Goal: Task Accomplishment & Management: Use online tool/utility

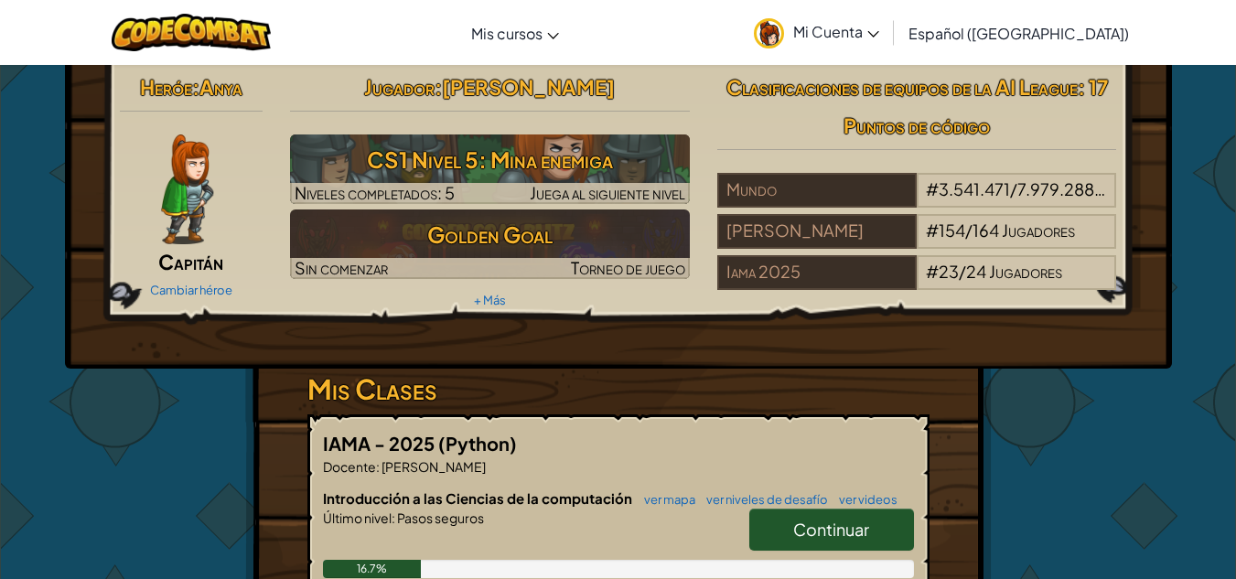
scroll to position [3, 0]
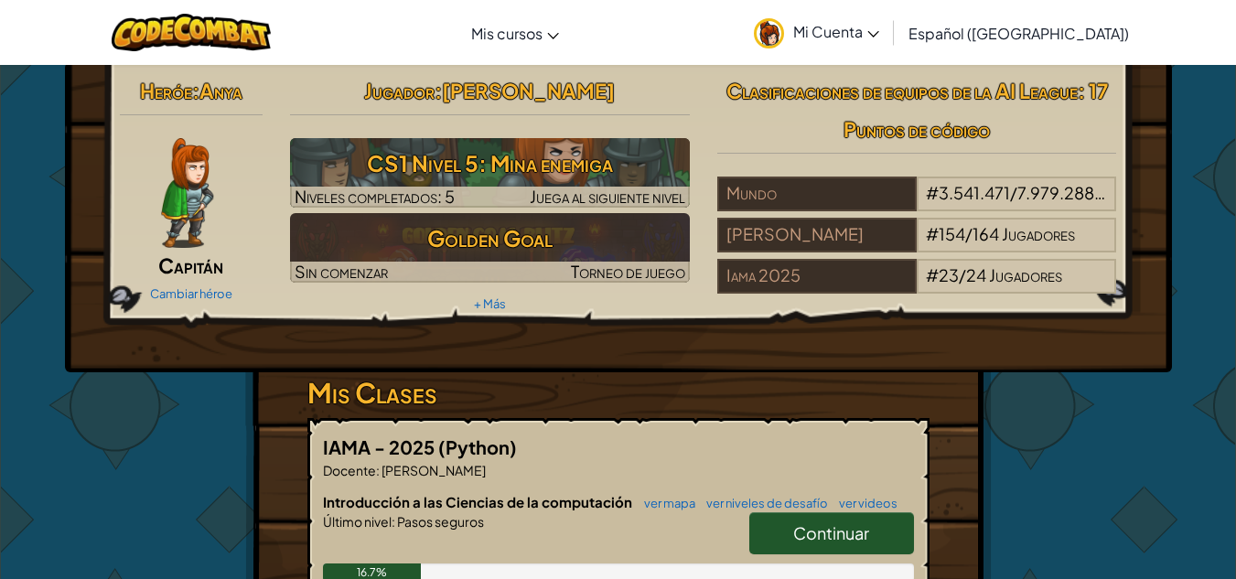
click at [831, 534] on span "Continuar" at bounding box center [831, 533] width 76 height 21
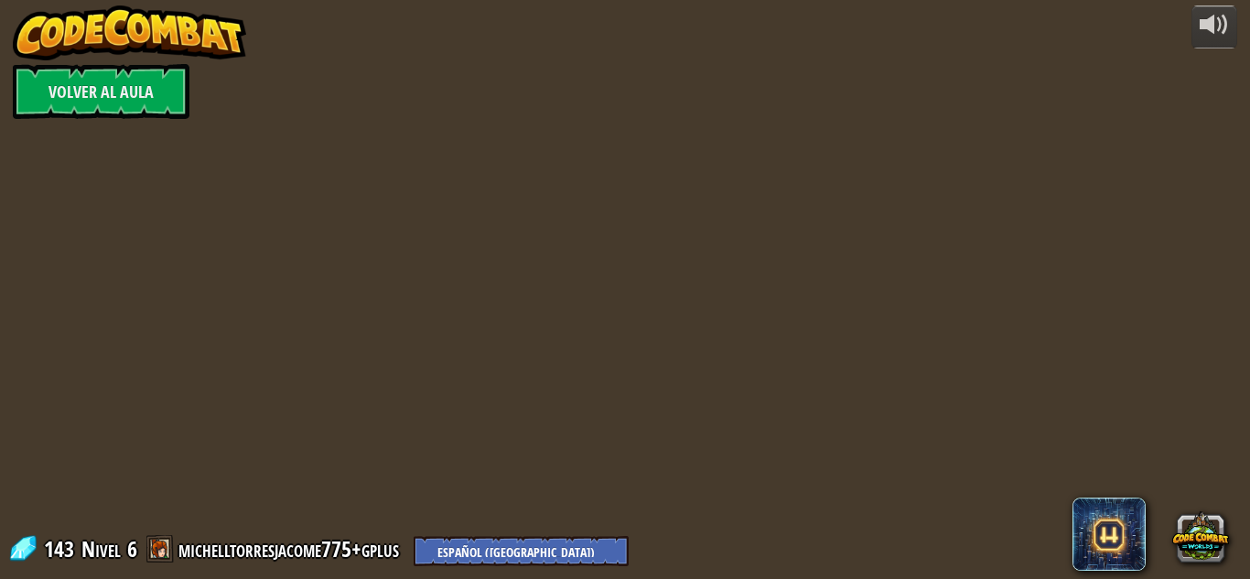
select select "es-419"
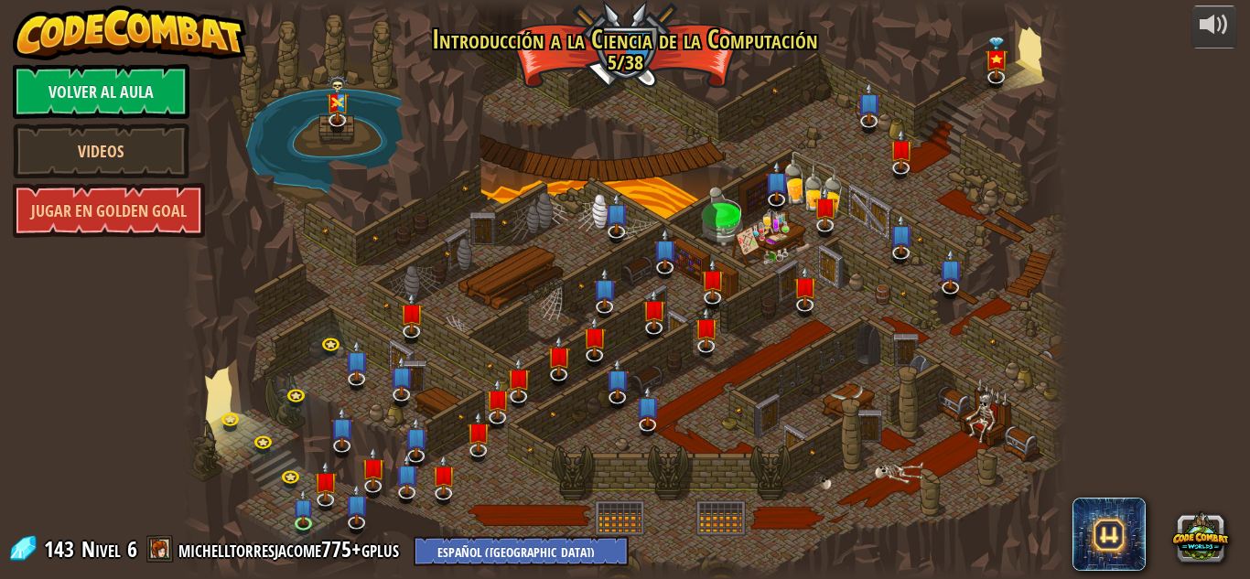
select select "es-419"
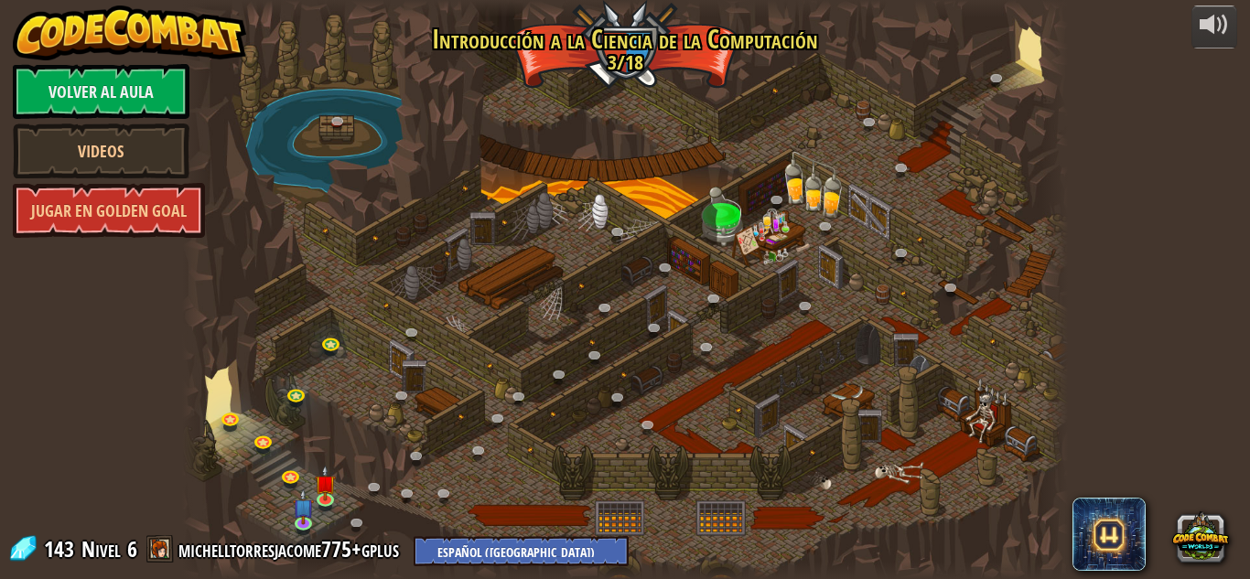
select select "es-419"
click at [329, 340] on link at bounding box center [334, 344] width 37 height 37
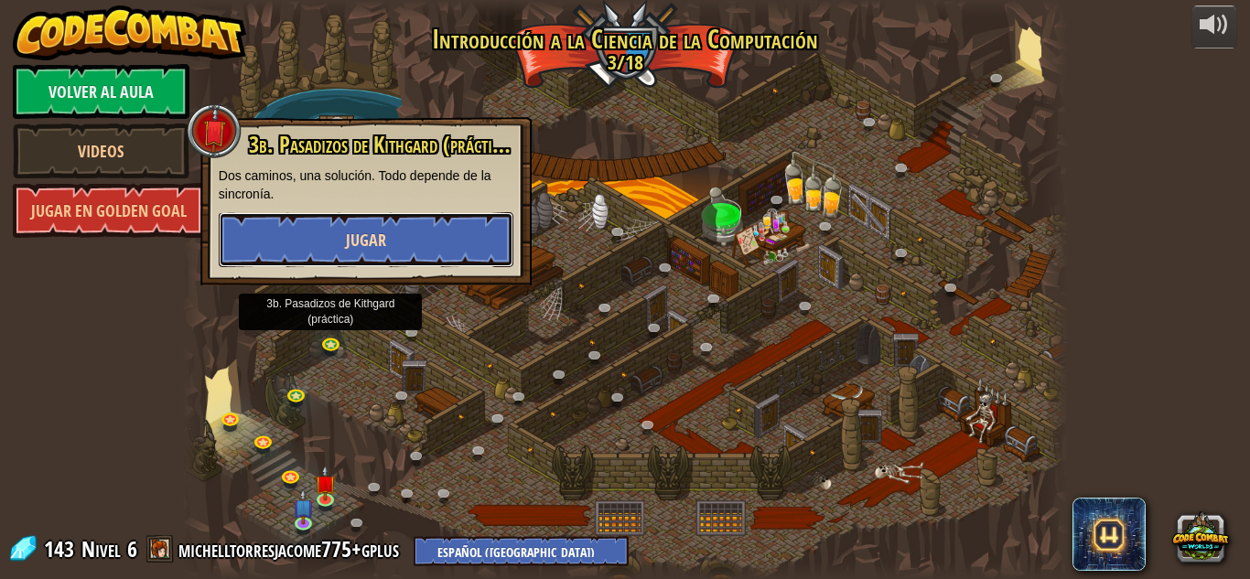
click at [393, 253] on button "Jugar" at bounding box center [366, 239] width 295 height 55
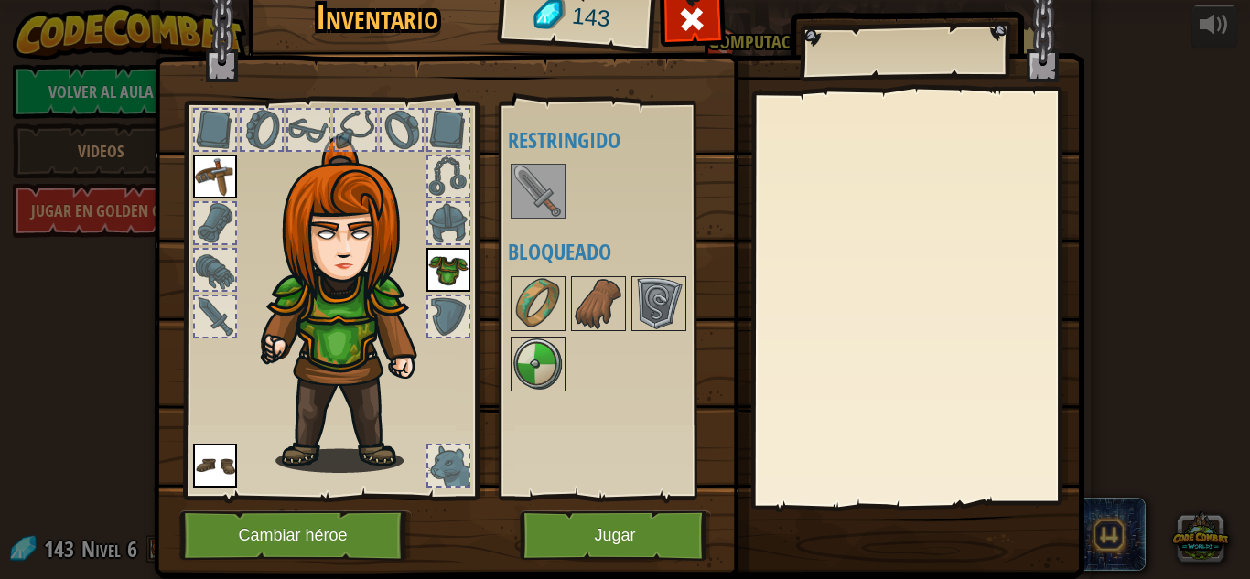
click at [512, 186] on img at bounding box center [537, 191] width 51 height 51
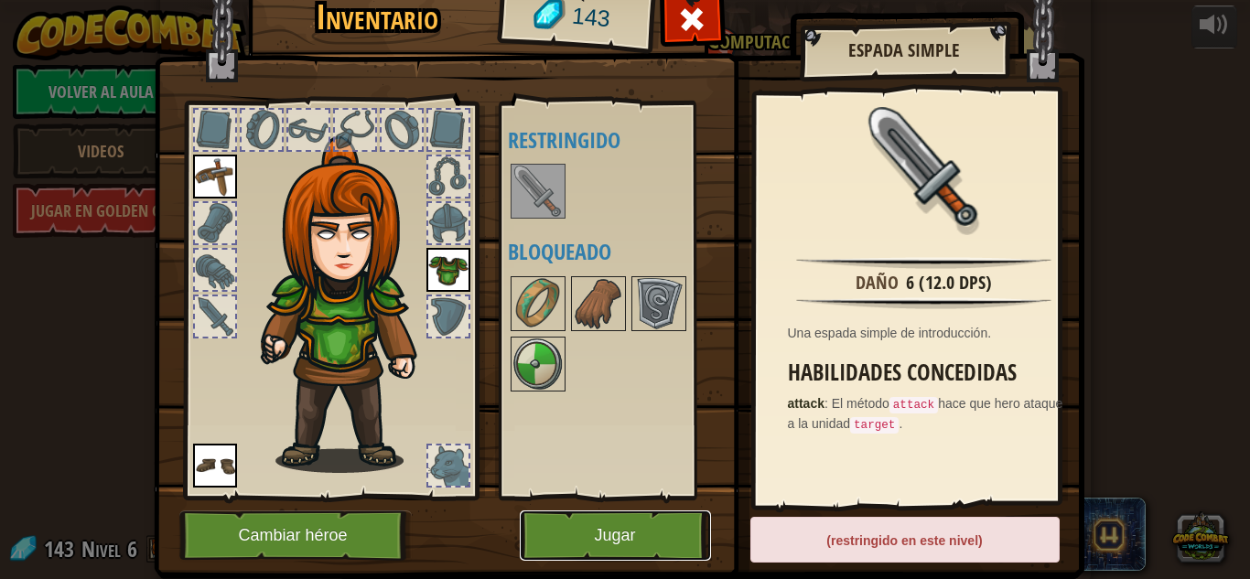
click at [681, 534] on button "Jugar" at bounding box center [615, 536] width 191 height 50
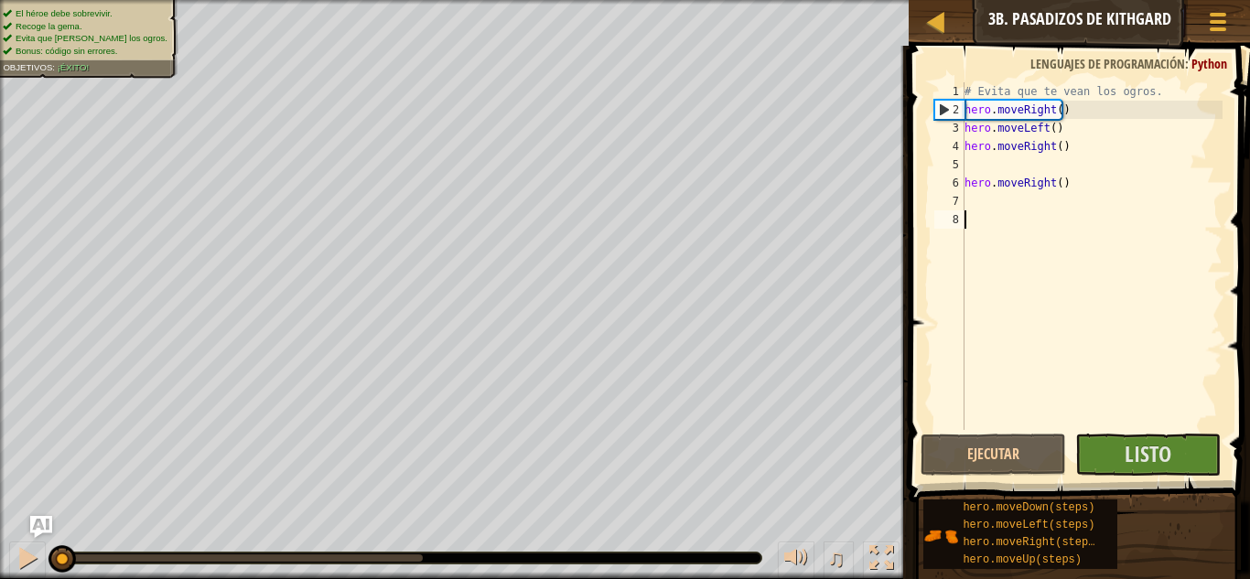
click at [980, 226] on div "# Evita que [PERSON_NAME] los ogros. hero . moveRight ( ) hero . moveLeft ( ) h…" at bounding box center [1092, 274] width 262 height 384
click at [1125, 462] on button "Listo" at bounding box center [1148, 455] width 146 height 42
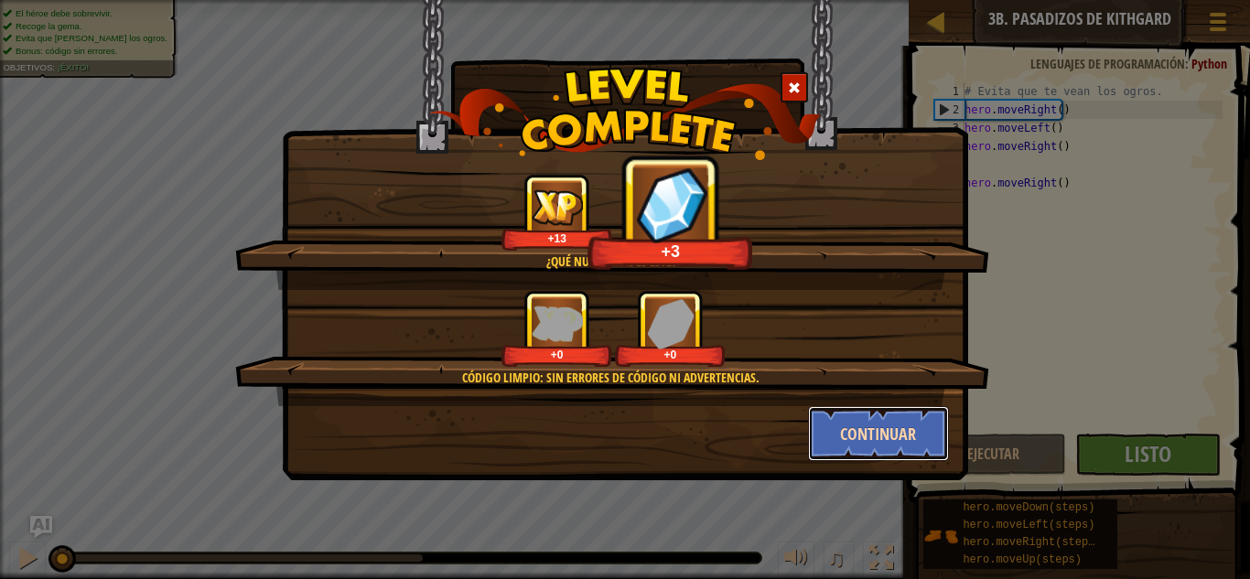
click at [881, 420] on button "Continuar" at bounding box center [879, 433] width 142 height 55
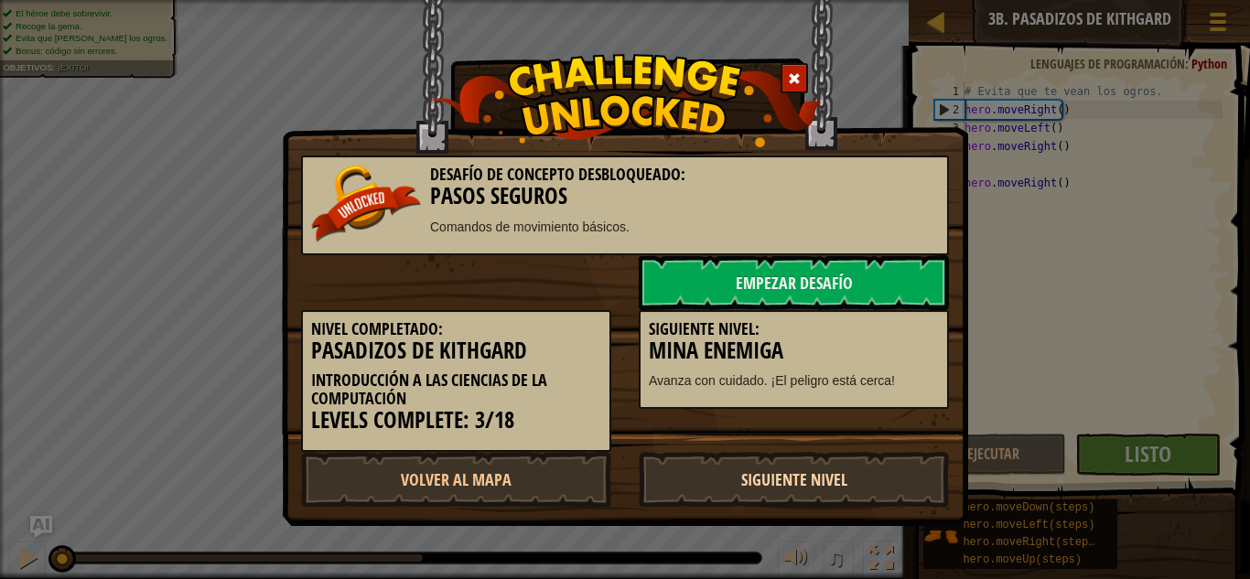
click at [806, 490] on link "Siguiente Nivel" at bounding box center [794, 479] width 310 height 55
click at [829, 280] on link "Empezar Desafío" at bounding box center [794, 282] width 310 height 55
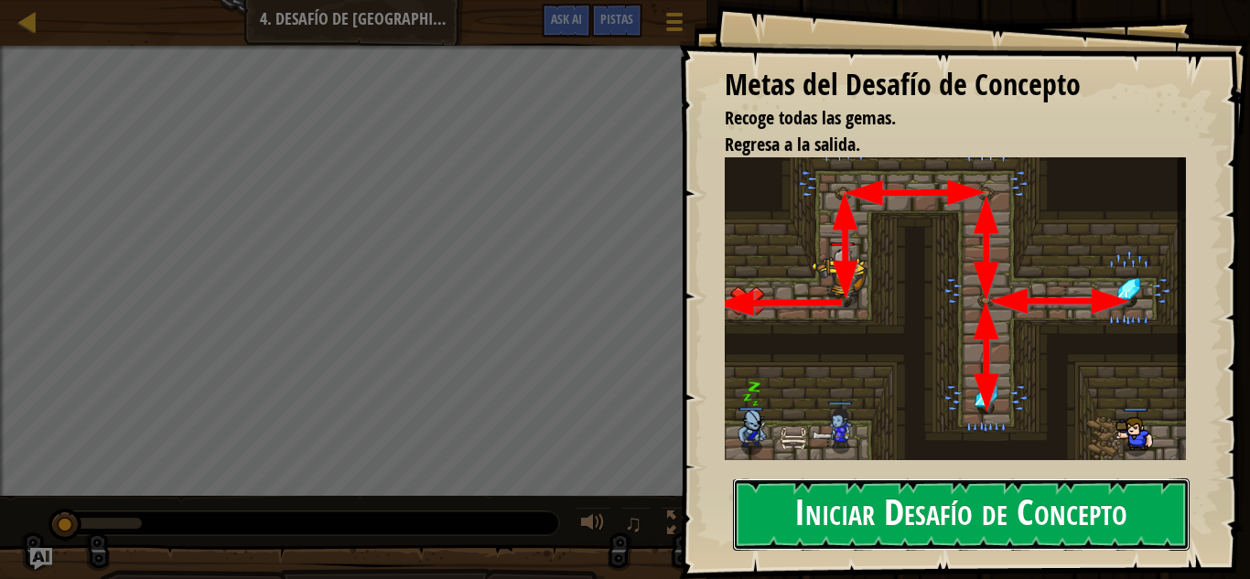
click at [895, 496] on button "Iniciar Desafío de Concepto" at bounding box center [961, 515] width 457 height 72
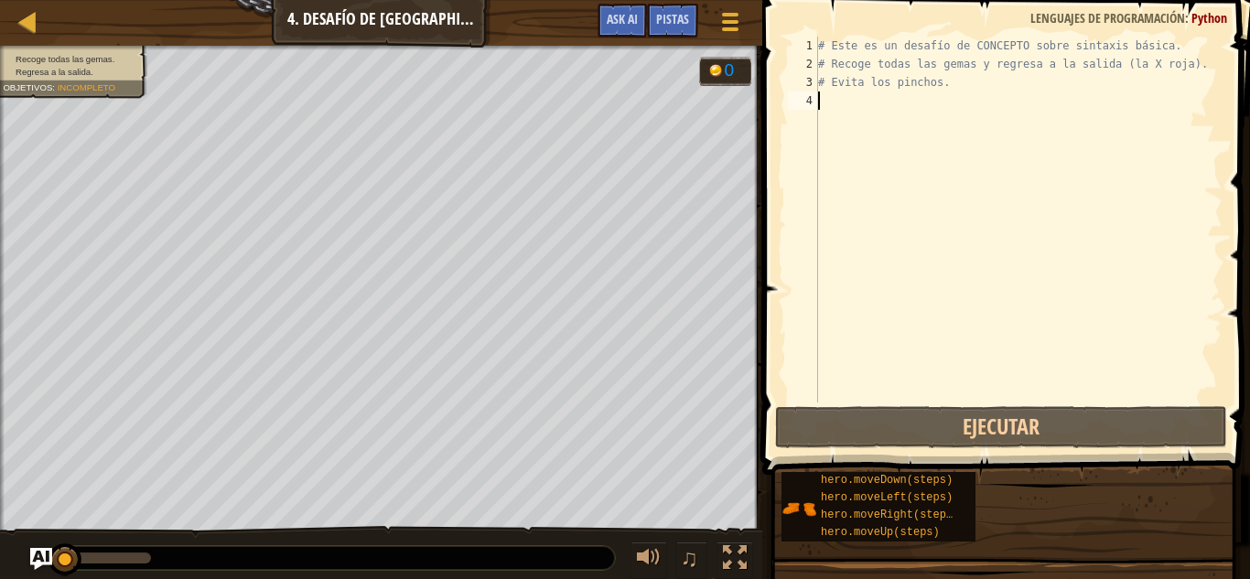
click at [843, 116] on div "# Este es un desafío de CONCEPTO sobre sintaxis básica. # Recoge todas las gema…" at bounding box center [1018, 238] width 408 height 403
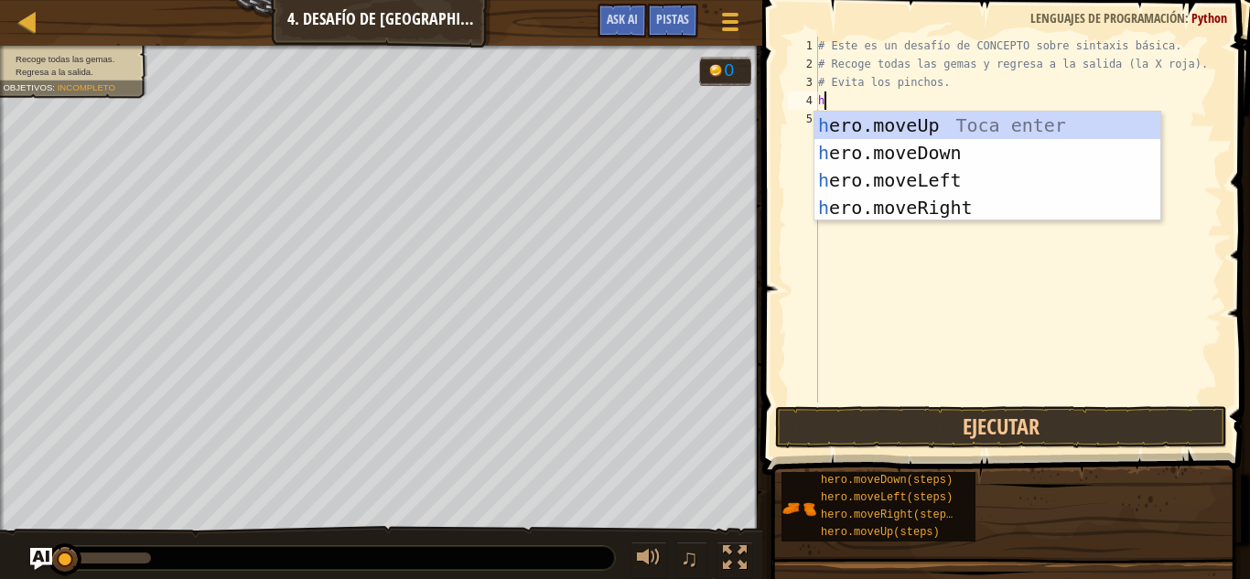
scroll to position [8, 0]
type textarea "her"
click at [949, 129] on div "her o.moveUp Toca enter her o.moveDown Toca enter her o.moveLeft [PERSON_NAME] …" at bounding box center [987, 194] width 346 height 165
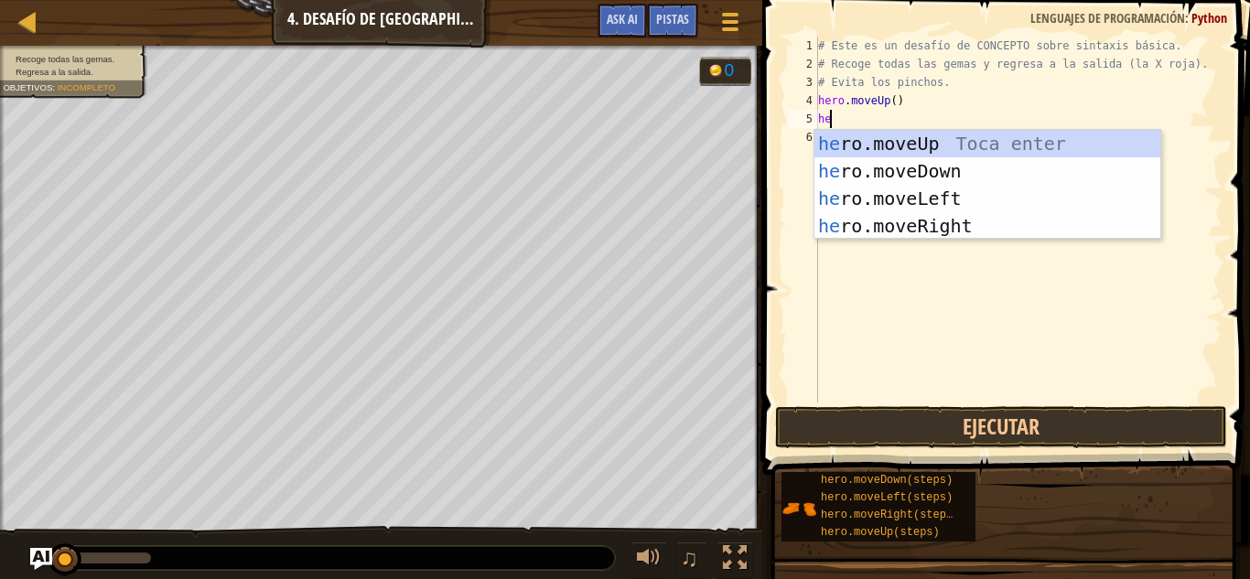
type textarea "her"
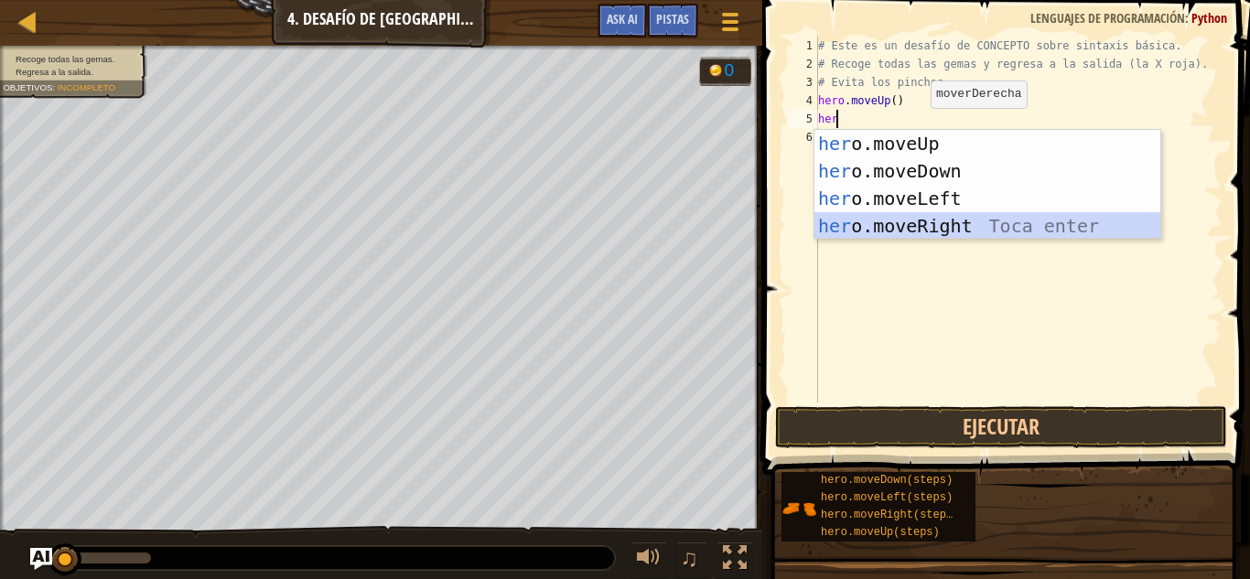
click at [965, 215] on div "her o.moveUp Toca enter her o.moveDown Toca enter her o.moveLeft [PERSON_NAME] …" at bounding box center [987, 212] width 346 height 165
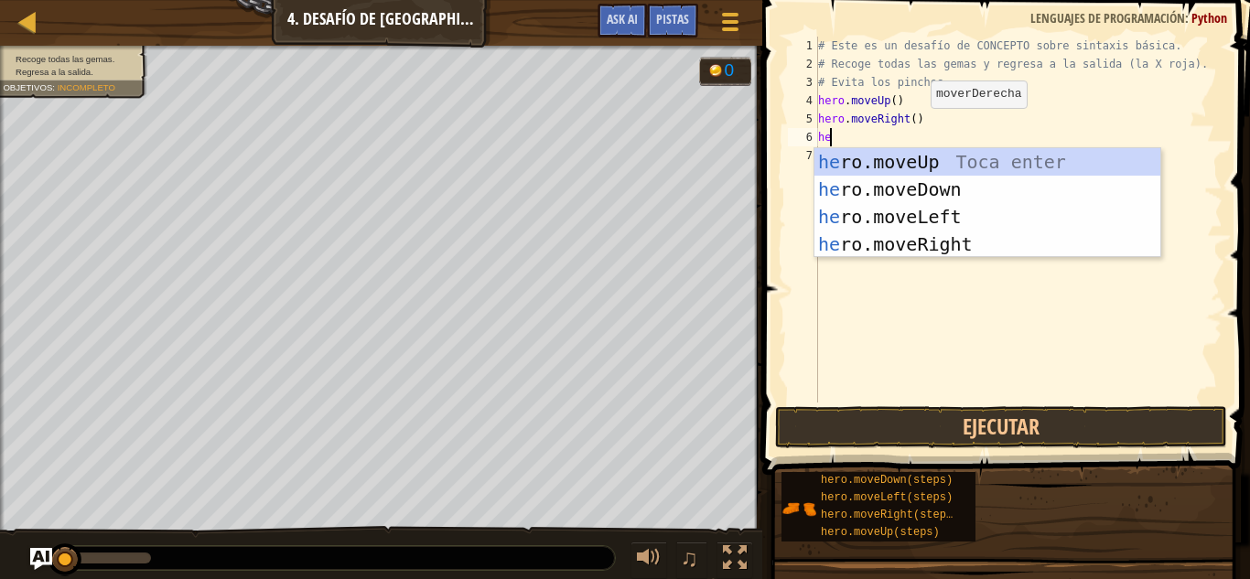
type textarea "her"
click at [965, 180] on div "her o.moveUp Toca enter her o.moveDown Toca enter her o.moveLeft [PERSON_NAME] …" at bounding box center [987, 230] width 346 height 165
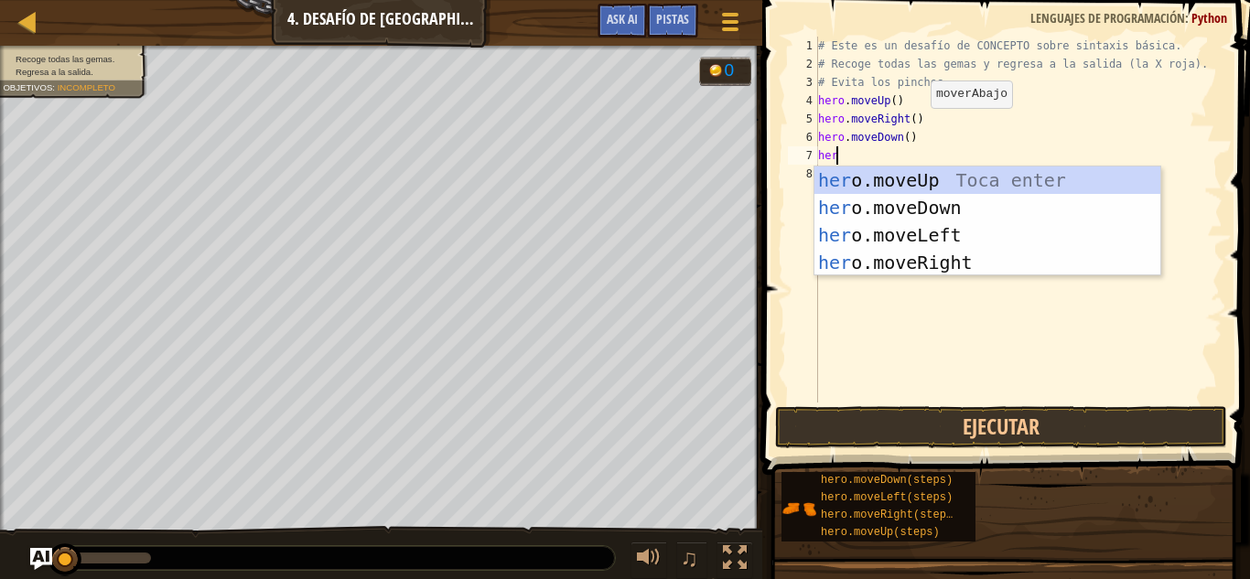
type textarea "hero"
click at [965, 180] on div "hero .moveUp Toca enter hero .moveDown Toca enter hero .moveLeft Toca enter her…" at bounding box center [987, 249] width 346 height 165
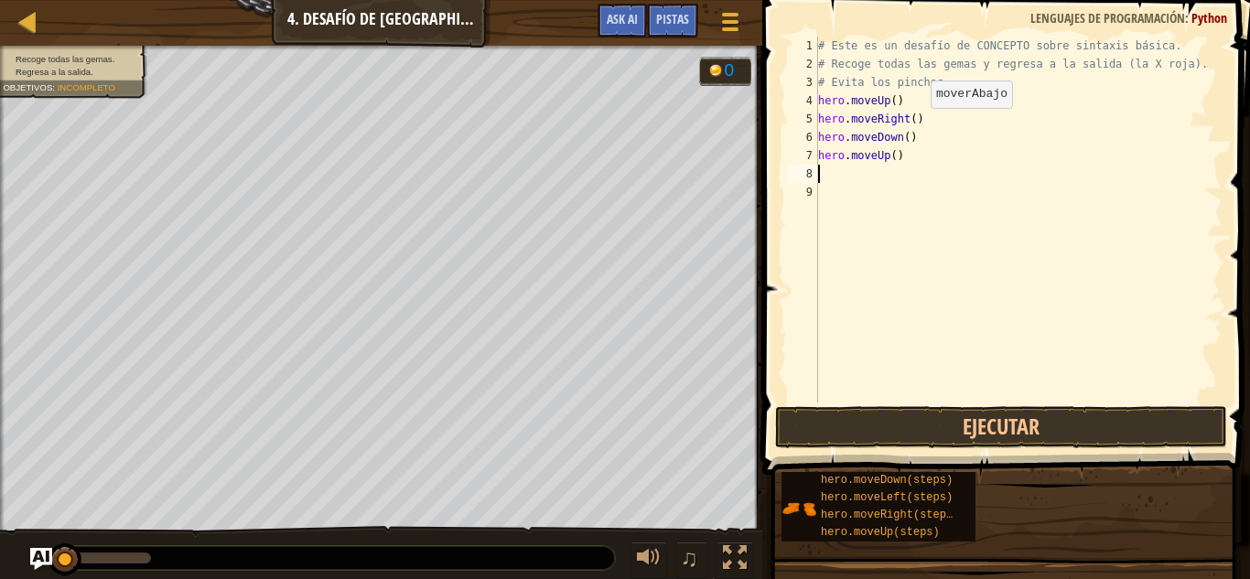
scroll to position [8, 0]
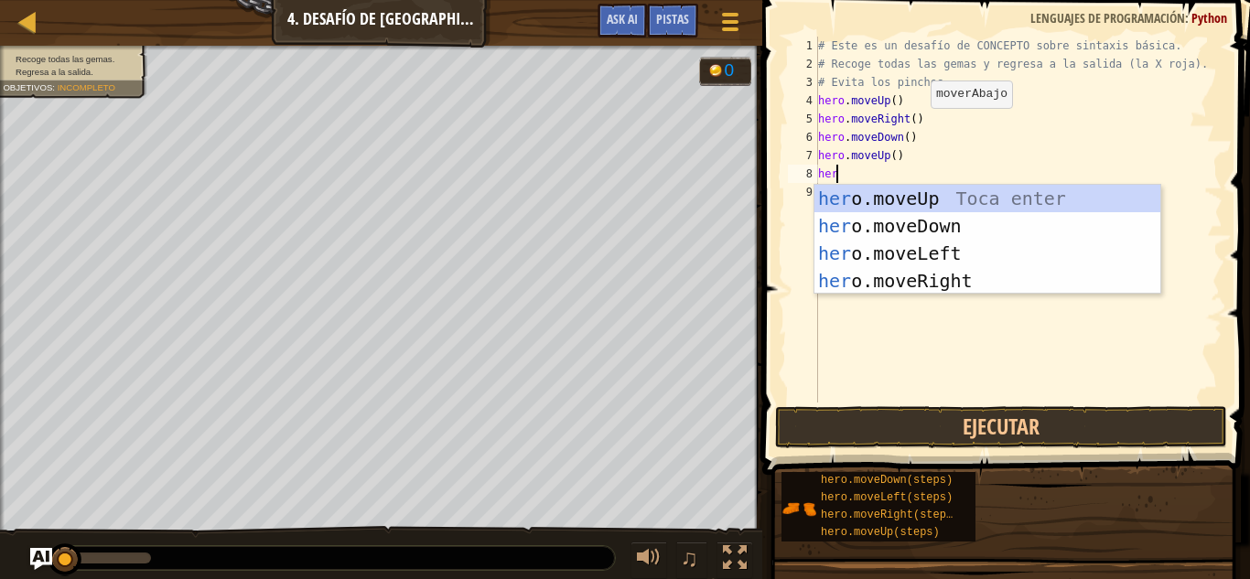
type textarea "her"
click at [956, 289] on div "her o.moveUp Toca enter her o.moveDown Toca enter her o.moveLeft [PERSON_NAME] …" at bounding box center [987, 267] width 346 height 165
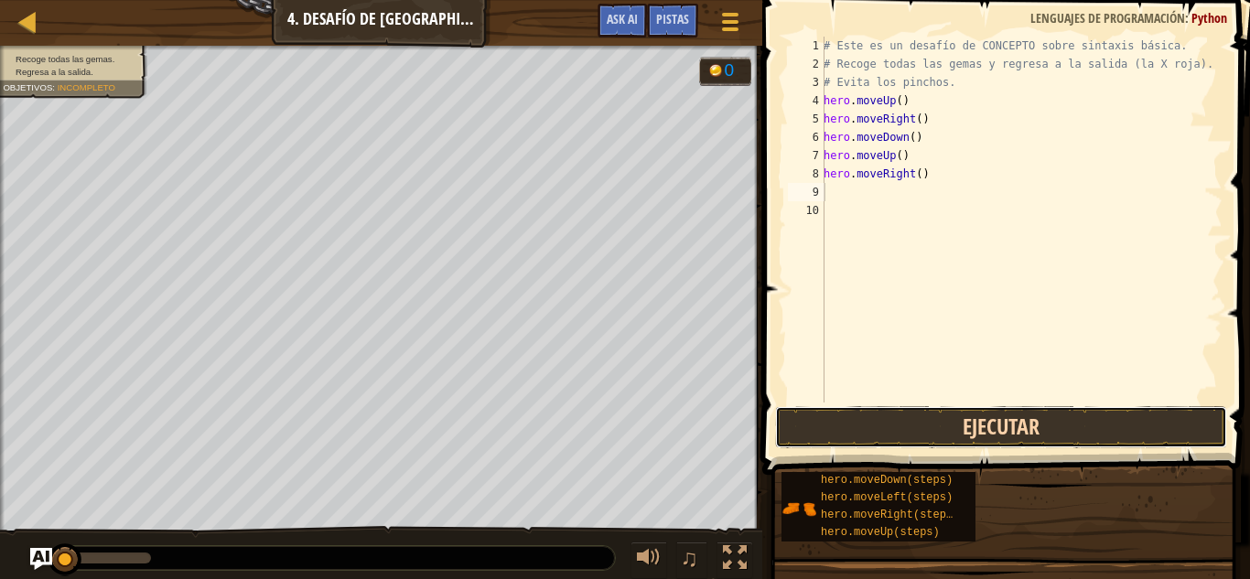
click at [963, 419] on button "Ejecutar" at bounding box center [1001, 427] width 452 height 42
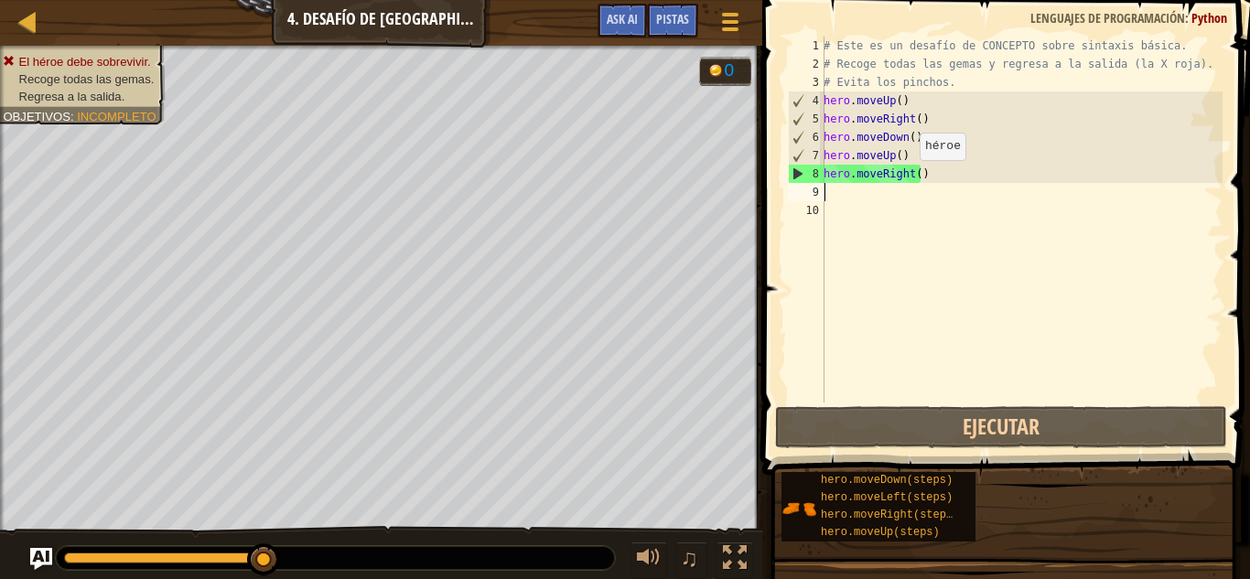
click at [909, 177] on div "# Este es un desafío de CONCEPTO sobre sintaxis básica. # Recoge todas las gema…" at bounding box center [1021, 238] width 403 height 403
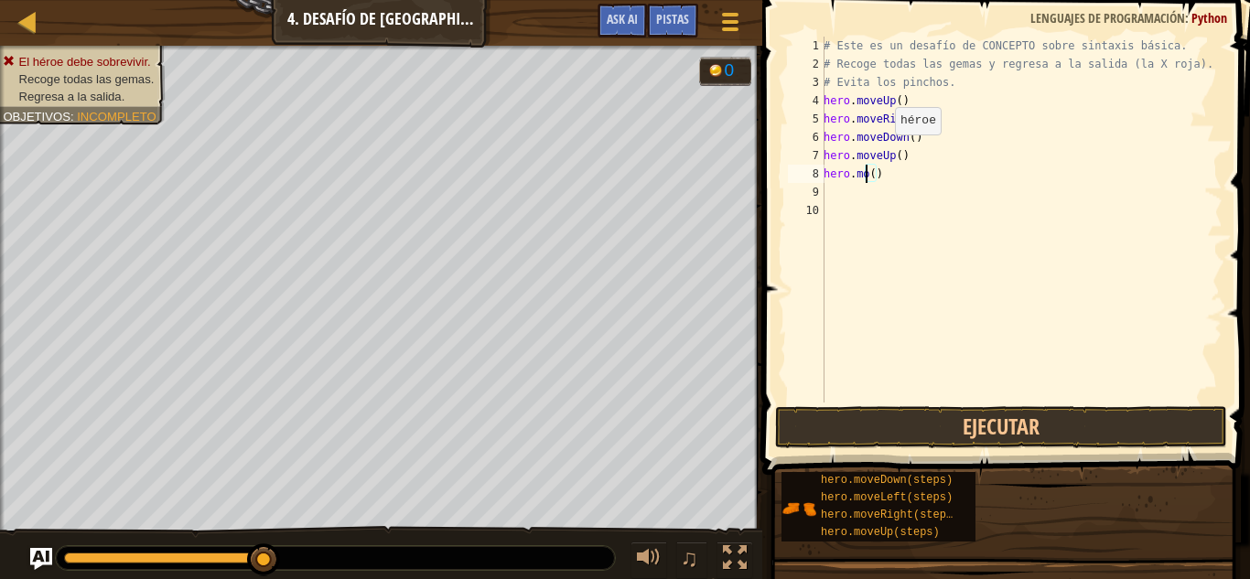
click at [885, 153] on div "# Este es un desafío de CONCEPTO sobre sintaxis básica. # Recoge todas las gema…" at bounding box center [1021, 238] width 403 height 403
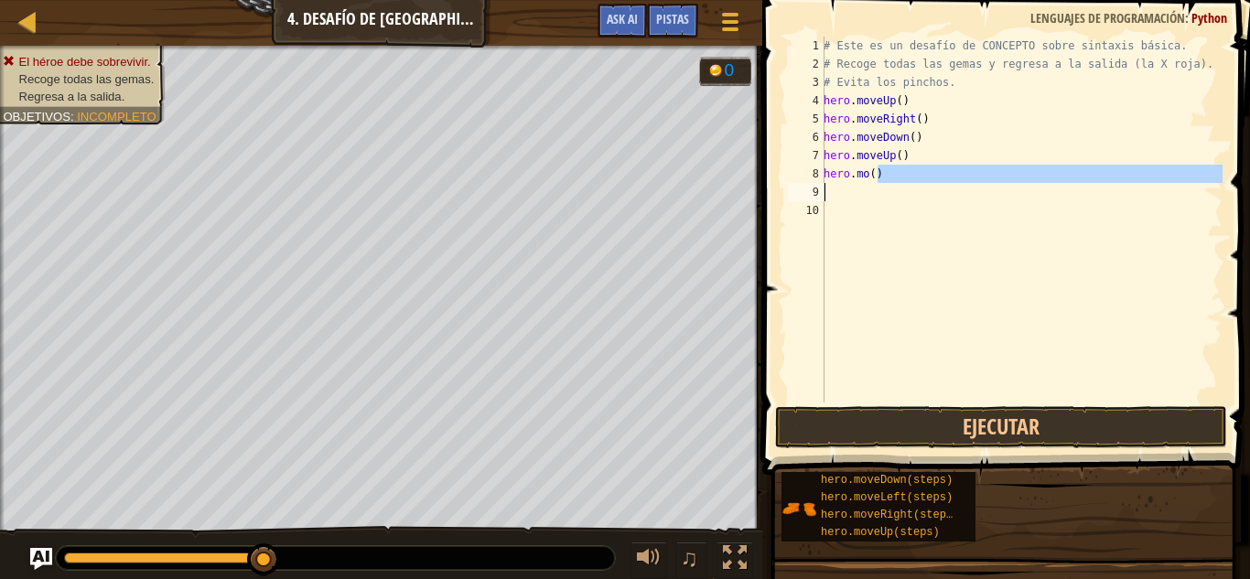
drag, startPoint x: 880, startPoint y: 171, endPoint x: 884, endPoint y: 185, distance: 14.2
click at [884, 185] on div "# Este es un desafío de CONCEPTO sobre sintaxis básica. # Recoge todas las gema…" at bounding box center [1021, 238] width 403 height 403
drag, startPoint x: 854, startPoint y: 168, endPoint x: 878, endPoint y: 199, distance: 38.4
click at [878, 199] on div "# Este es un desafío de CONCEPTO sobre sintaxis básica. # Recoge todas las gema…" at bounding box center [1021, 238] width 403 height 403
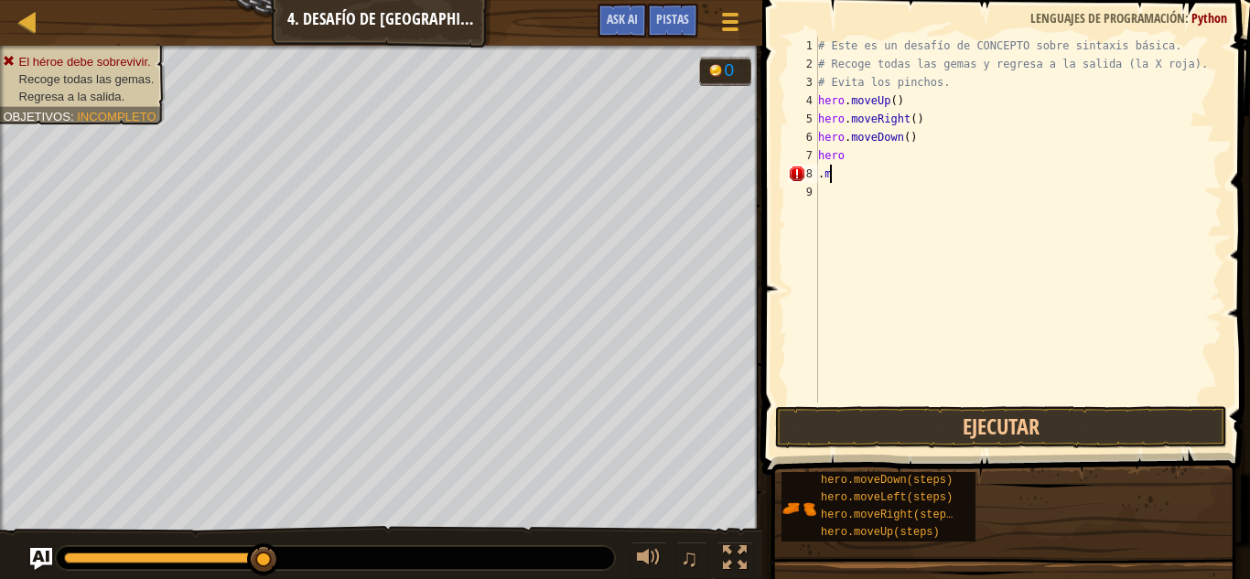
type textarea "."
click at [871, 157] on div "# Este es un desafío de CONCEPTO sobre sintaxis básica. # Recoge todas las gema…" at bounding box center [1018, 238] width 408 height 403
type textarea "hero."
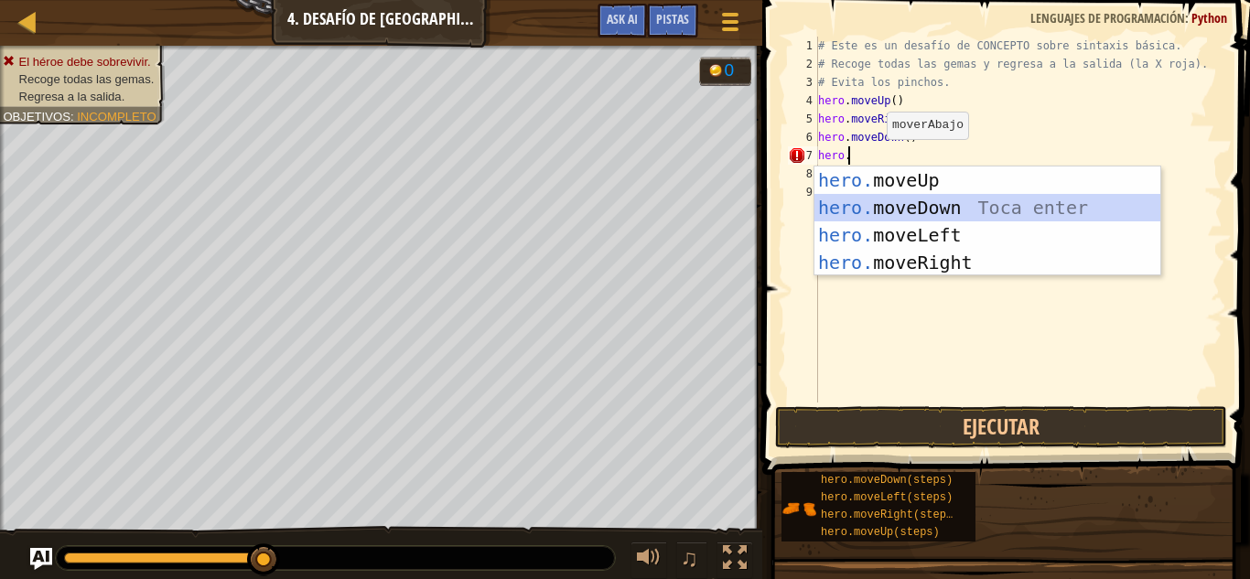
click at [951, 201] on div "hero. moveUp Toca enter hero. moveDown Toca enter hero. moveLeft Toca enter her…" at bounding box center [987, 249] width 346 height 165
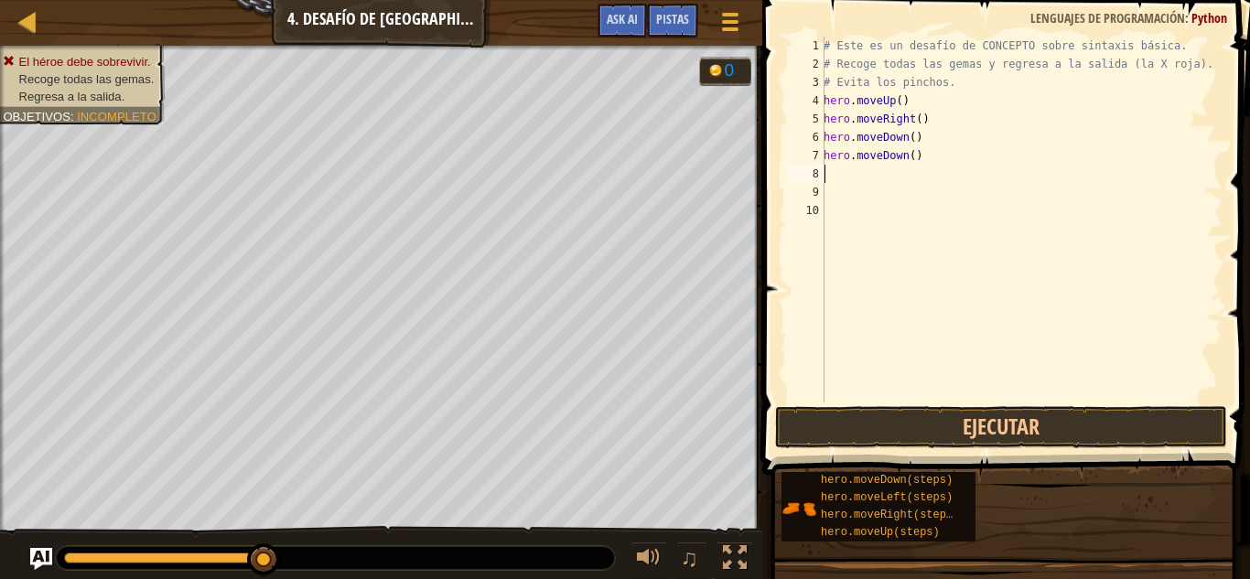
click at [897, 169] on div "# Este es un desafío de CONCEPTO sobre sintaxis básica. # Recoge todas las gema…" at bounding box center [1021, 238] width 403 height 403
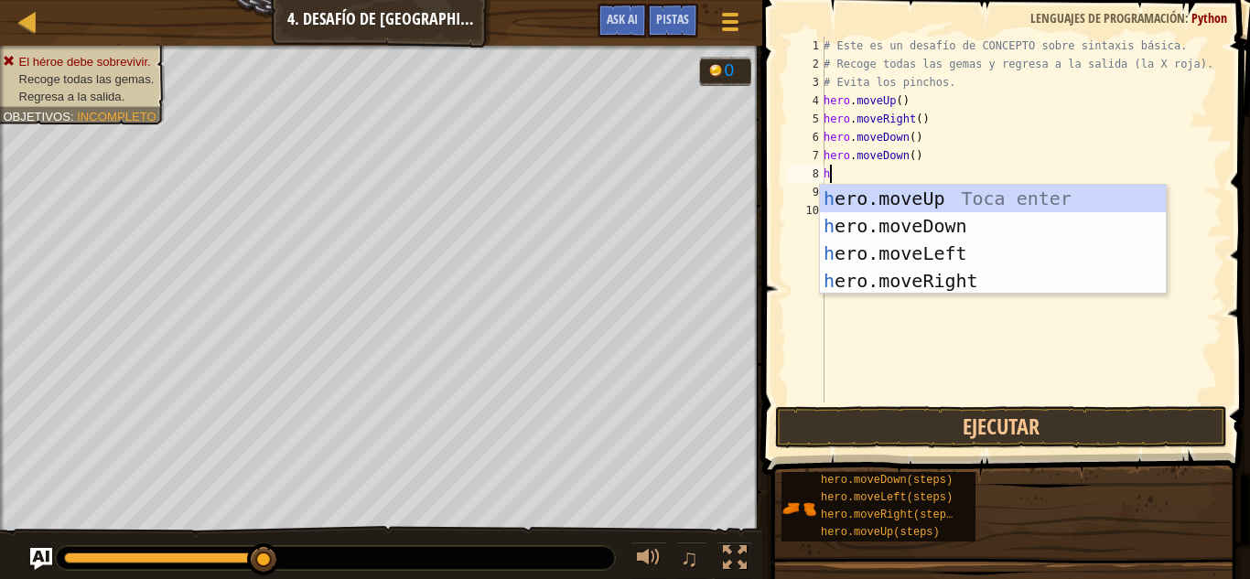
type textarea "her"
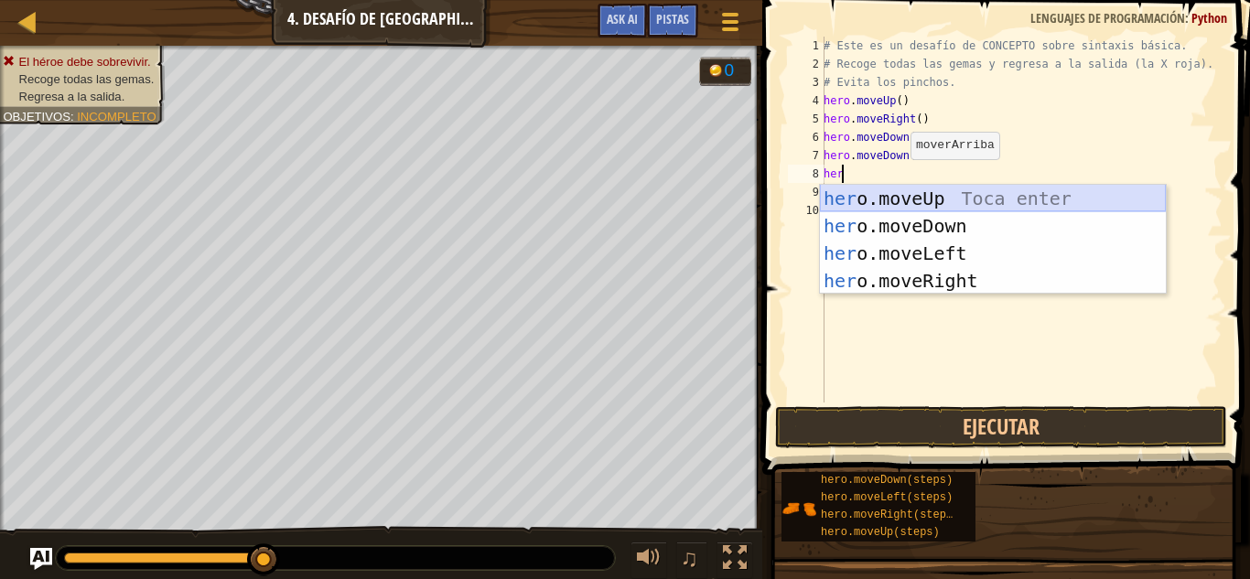
click at [954, 196] on div "her o.moveUp Toca enter her o.moveDown Toca enter her o.moveLeft [PERSON_NAME] …" at bounding box center [993, 267] width 346 height 165
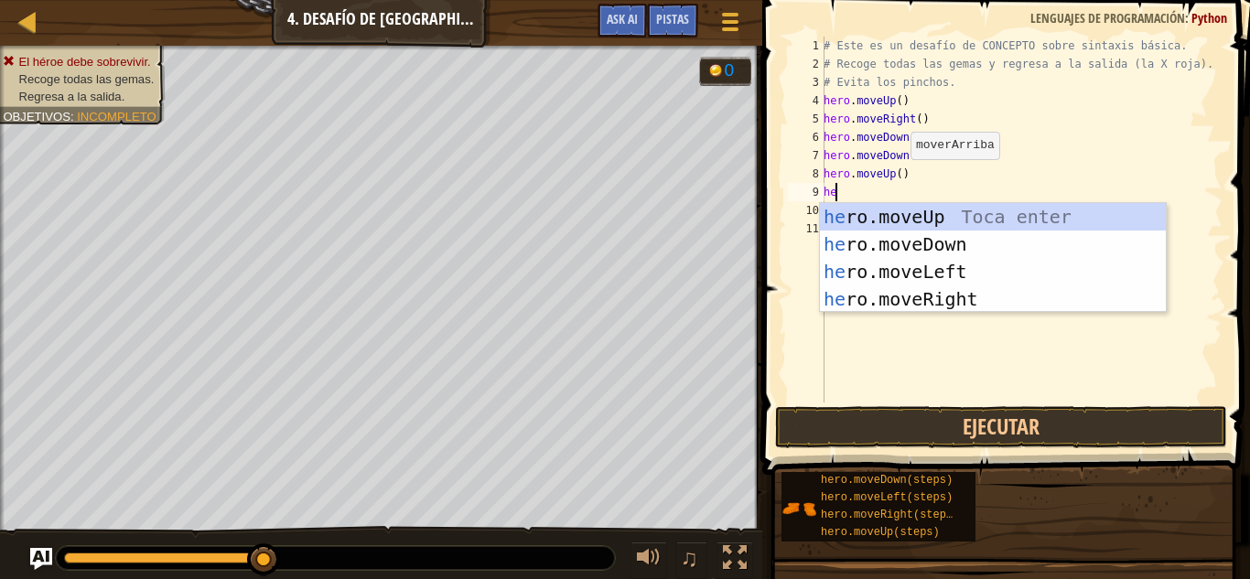
type textarea "her"
click at [987, 288] on div "her o.moveUp Toca enter her o.moveDown Toca enter her o.moveLeft [PERSON_NAME] …" at bounding box center [993, 285] width 346 height 165
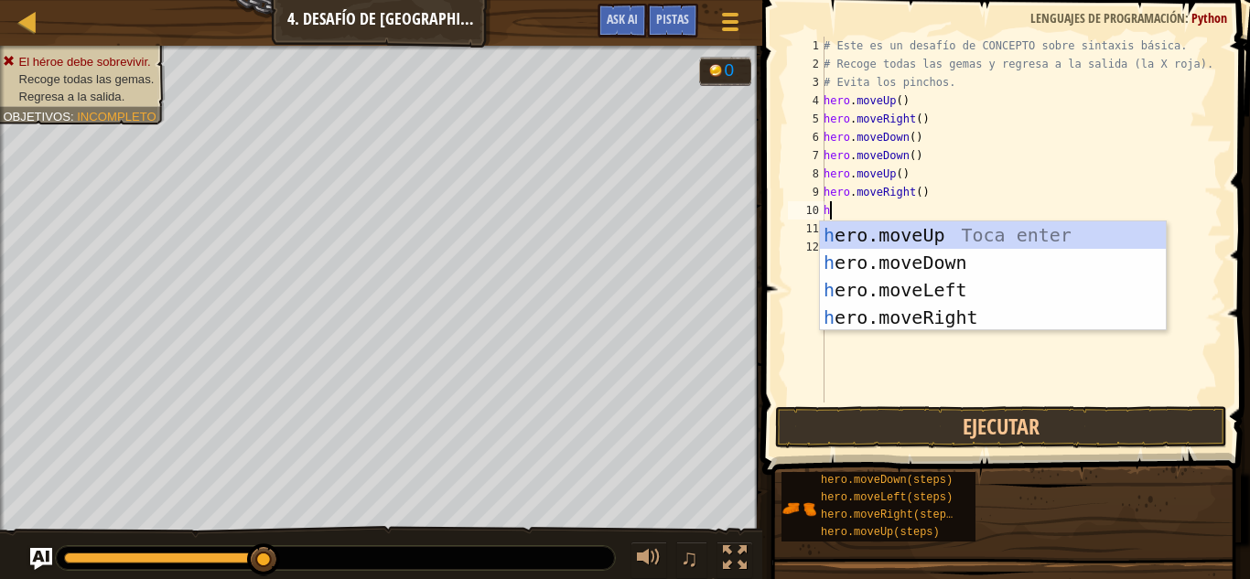
type textarea "her"
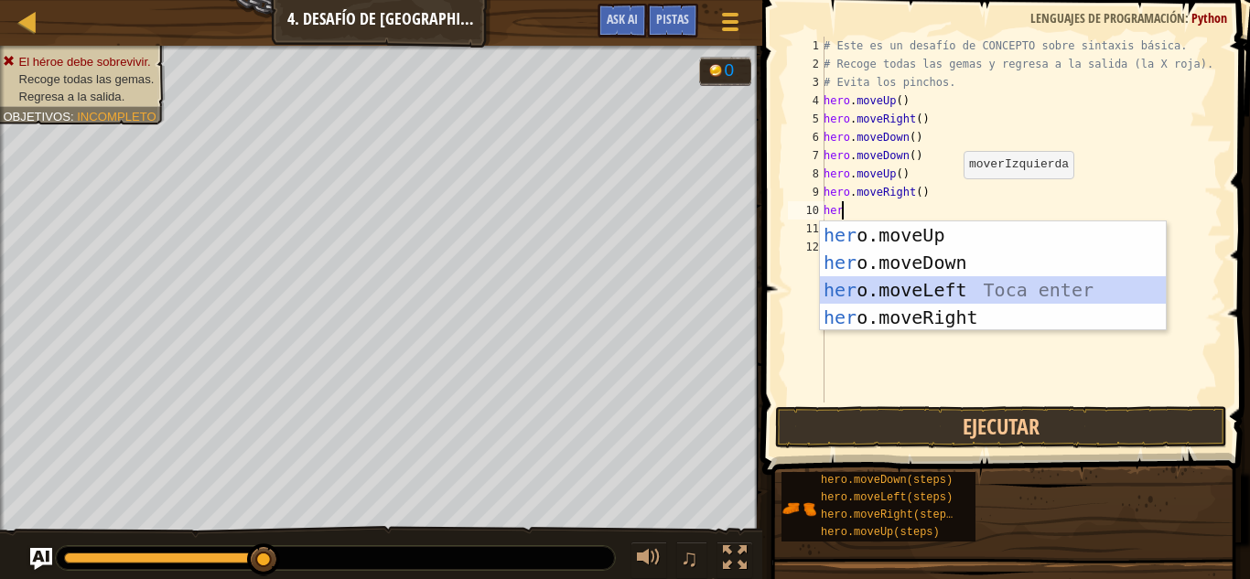
click at [963, 296] on div "her o.moveUp Toca enter her o.moveDown Toca enter her o.moveLeft [PERSON_NAME] …" at bounding box center [993, 303] width 346 height 165
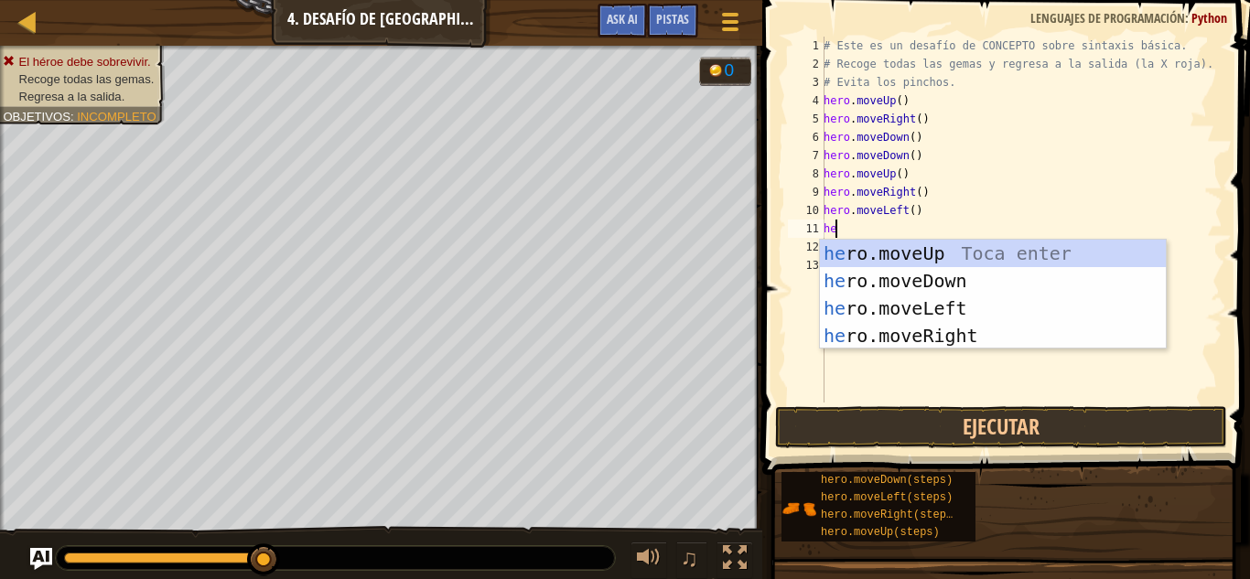
type textarea "her"
click at [933, 266] on div "her o.moveUp Toca enter her o.moveDown Toca enter her o.moveLeft [PERSON_NAME] …" at bounding box center [993, 322] width 346 height 165
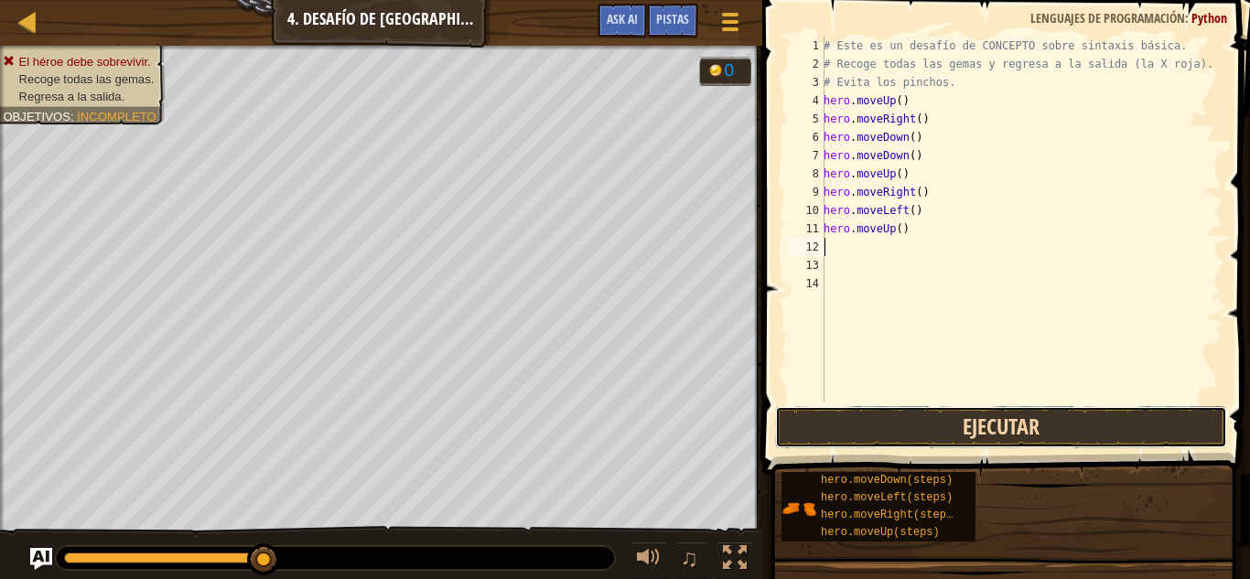
click at [982, 423] on button "Ejecutar" at bounding box center [1001, 427] width 452 height 42
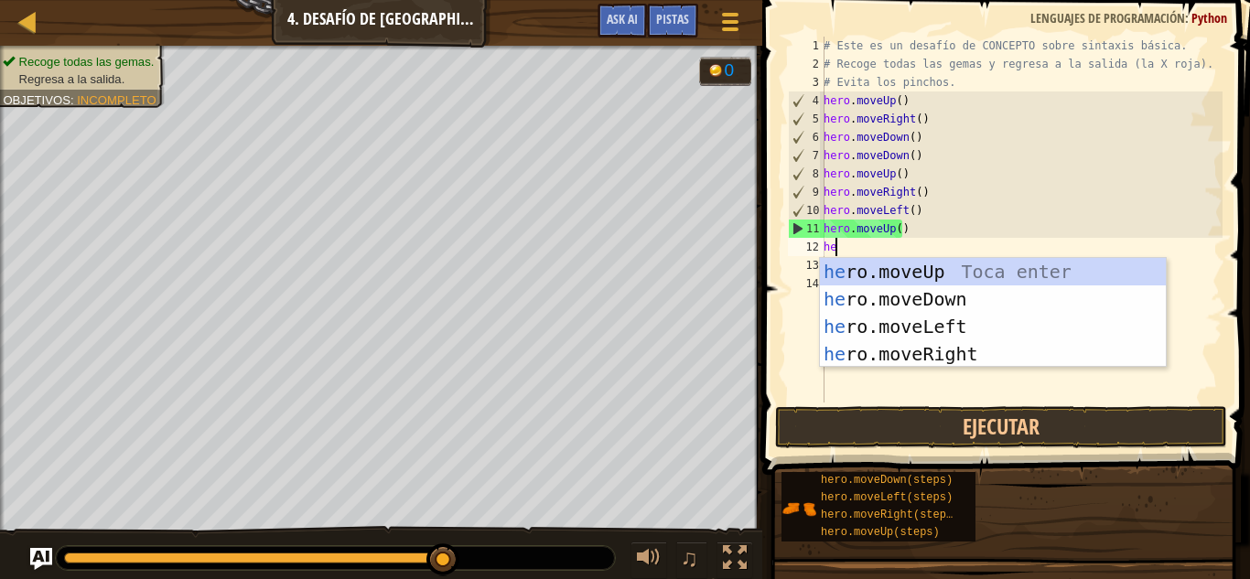
type textarea "her"
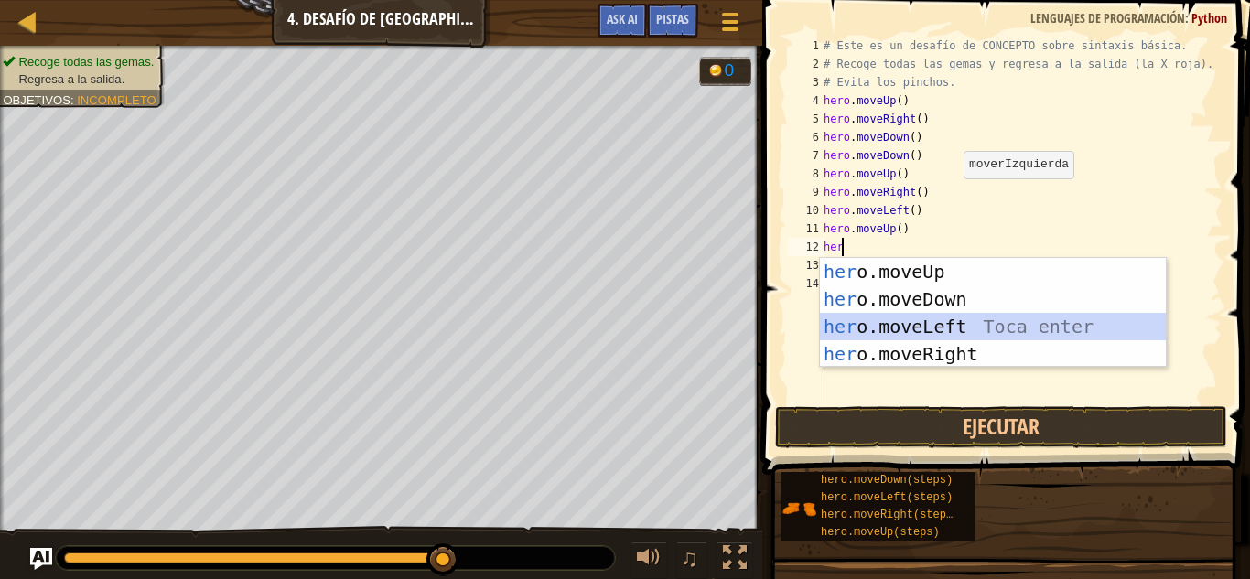
click at [936, 329] on div "her o.moveUp Toca enter her o.moveDown Toca enter her o.moveLeft [PERSON_NAME] …" at bounding box center [993, 340] width 346 height 165
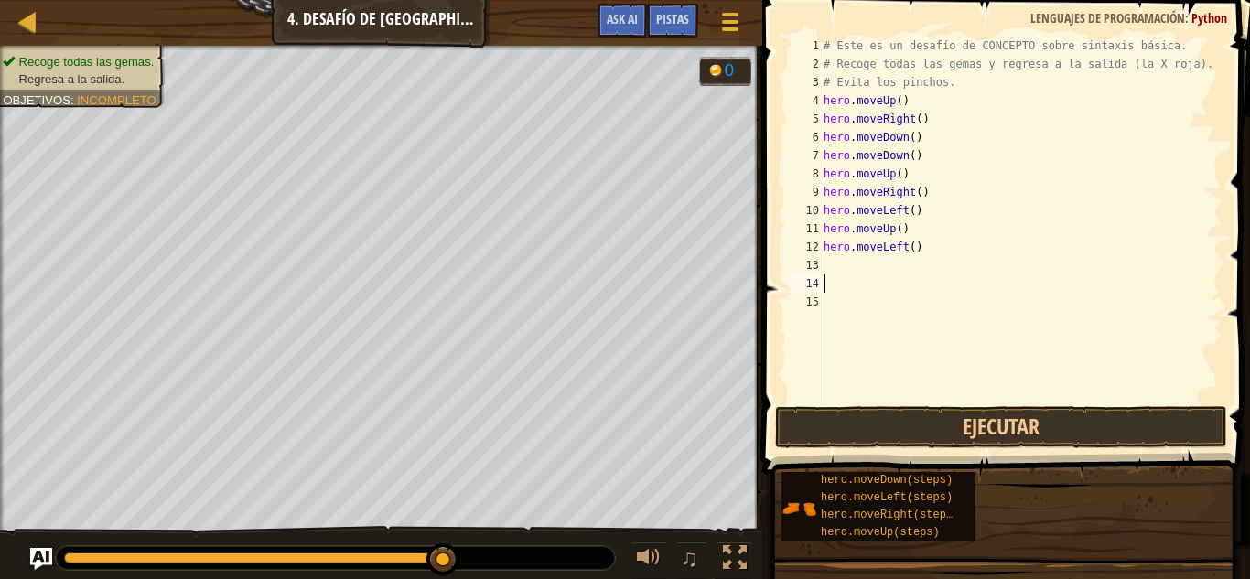
click at [904, 284] on div "# Este es un desafío de CONCEPTO sobre sintaxis básica. # Recoge todas las gema…" at bounding box center [1021, 238] width 403 height 403
click at [900, 275] on div "# Este es un desafío de CONCEPTO sobre sintaxis básica. # Recoge todas las gema…" at bounding box center [1021, 238] width 403 height 403
click at [889, 264] on div "# Este es un desafío de CONCEPTO sobre sintaxis básica. # Recoge todas las gema…" at bounding box center [1021, 238] width 403 height 403
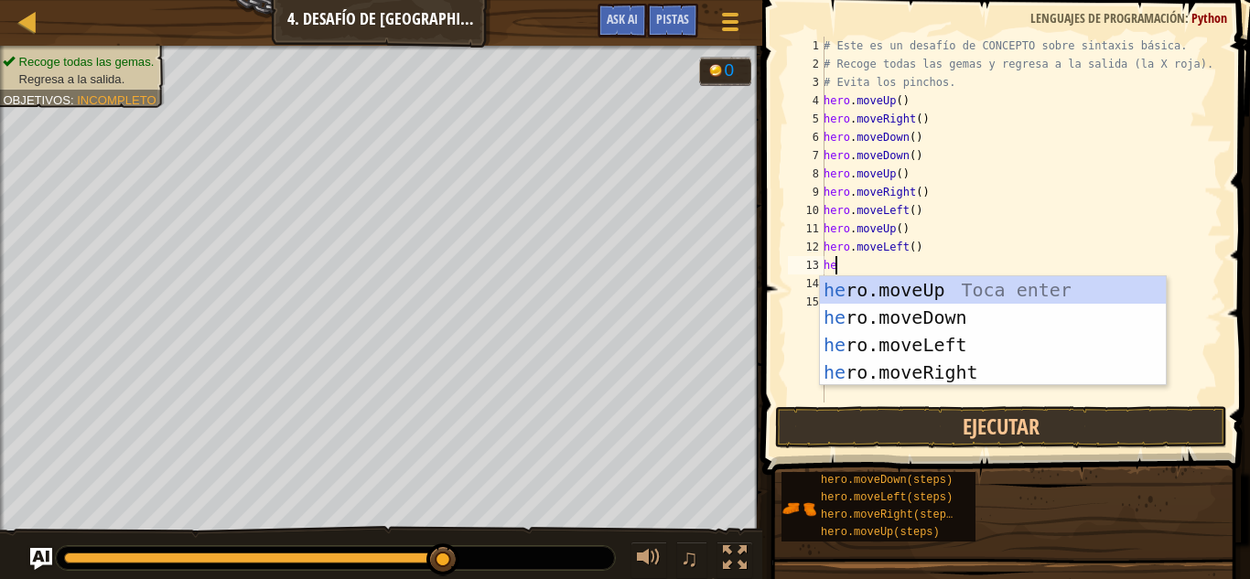
type textarea "her"
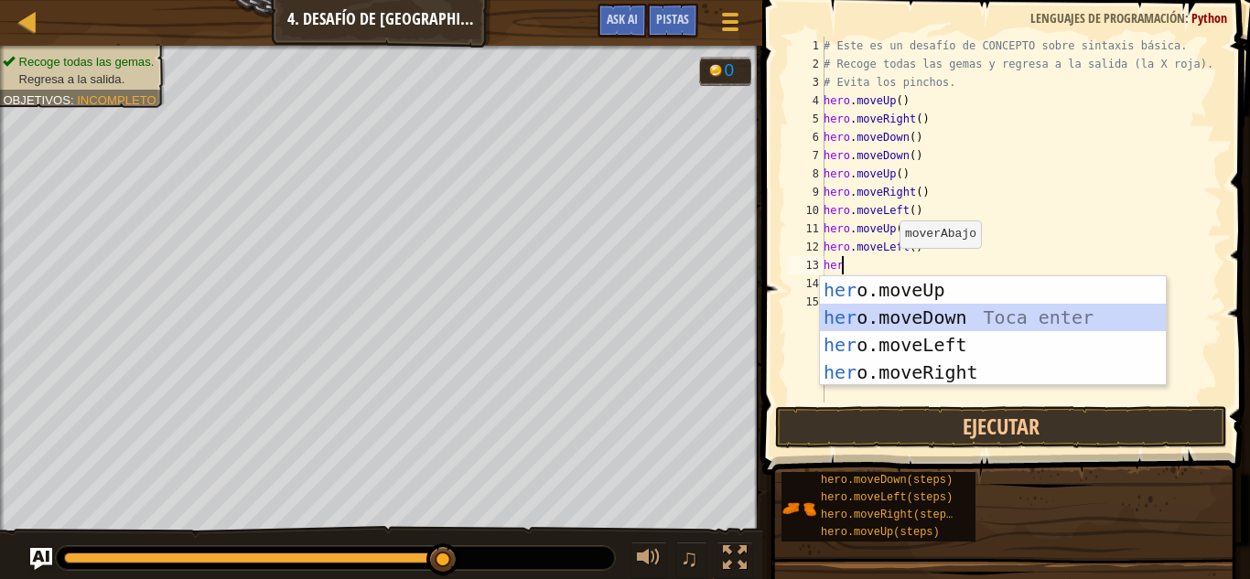
click at [903, 318] on div "her o.moveUp Toca enter her o.moveDown Toca enter her o.moveLeft [PERSON_NAME] …" at bounding box center [993, 358] width 346 height 165
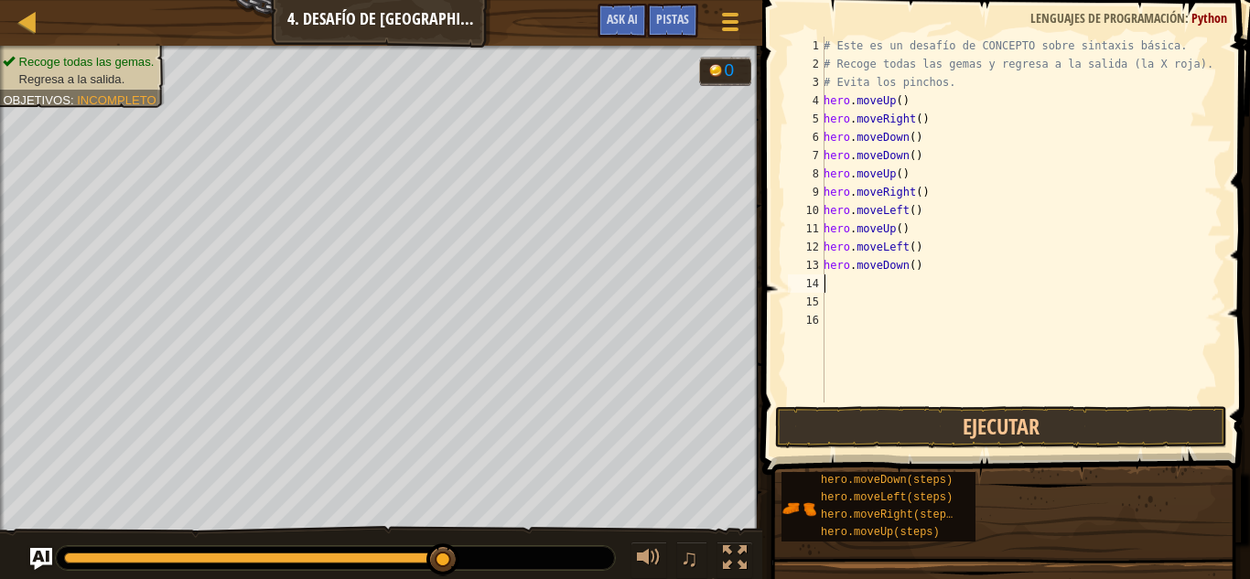
click at [897, 285] on div "# Este es un desafío de CONCEPTO sobre sintaxis básica. # Recoge todas las gema…" at bounding box center [1021, 238] width 403 height 403
type textarea "h"
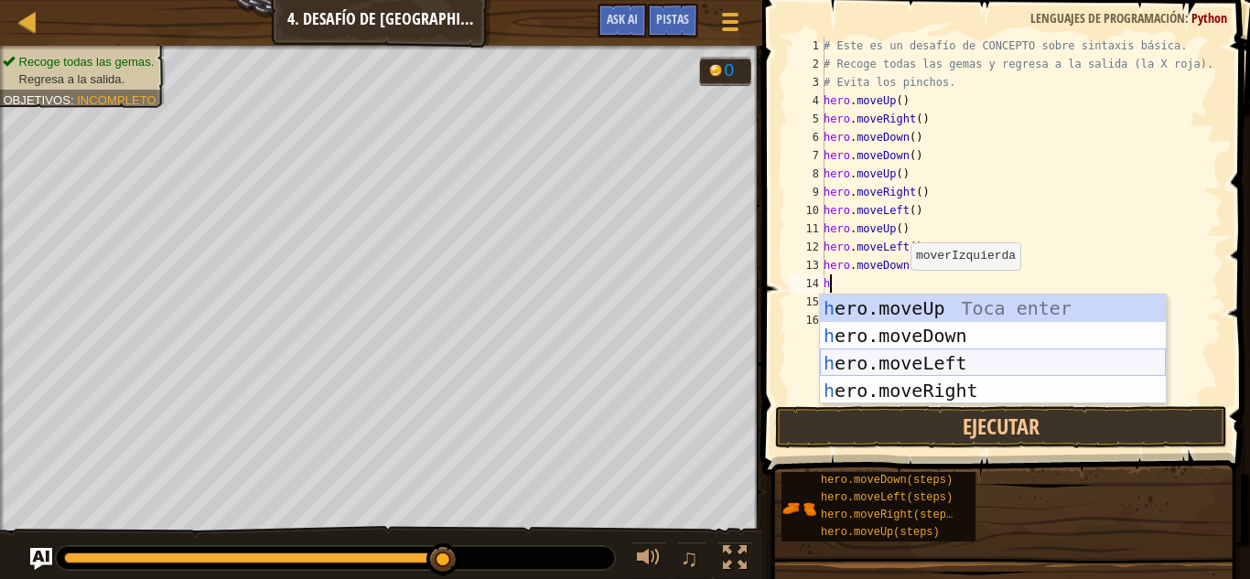
click at [915, 362] on div "h ero.moveUp Toca enter h ero.moveDown Toca enter h ero.moveLeft Toca enter h e…" at bounding box center [993, 377] width 346 height 165
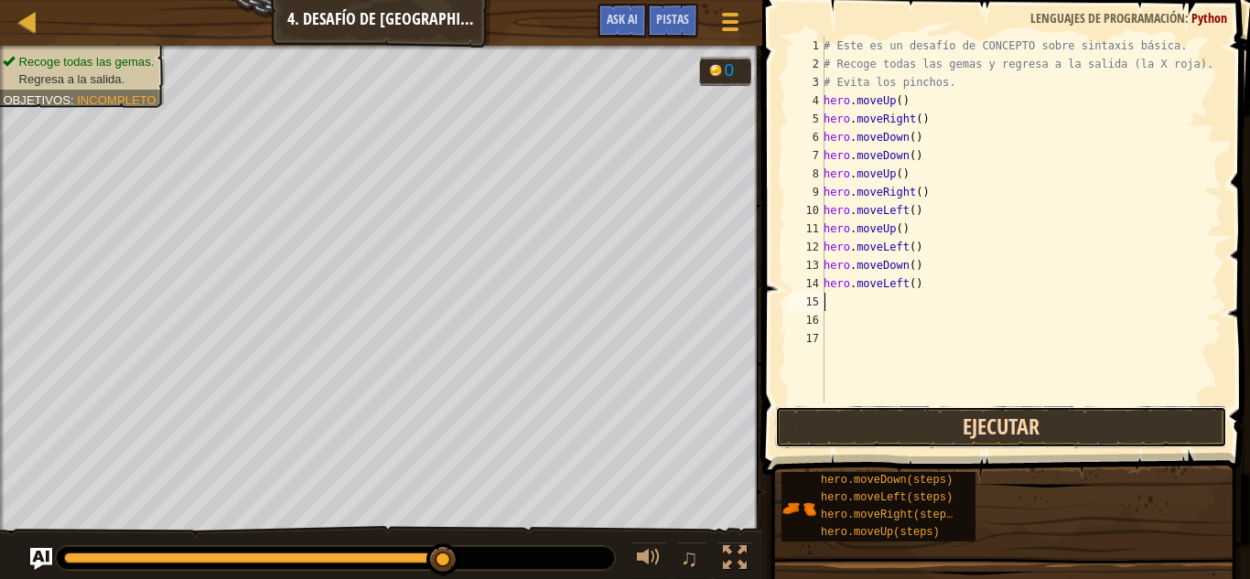
click at [939, 426] on button "Ejecutar" at bounding box center [1001, 427] width 452 height 42
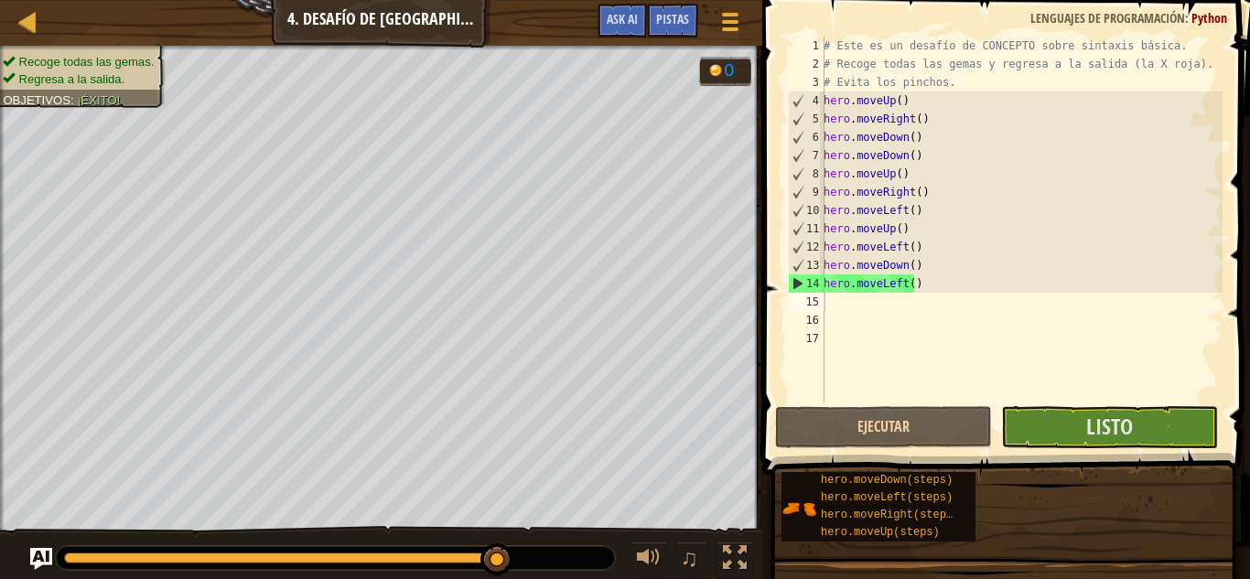
click at [1077, 450] on span at bounding box center [1008, 211] width 502 height 529
click at [1072, 426] on button "Listo" at bounding box center [1109, 427] width 217 height 42
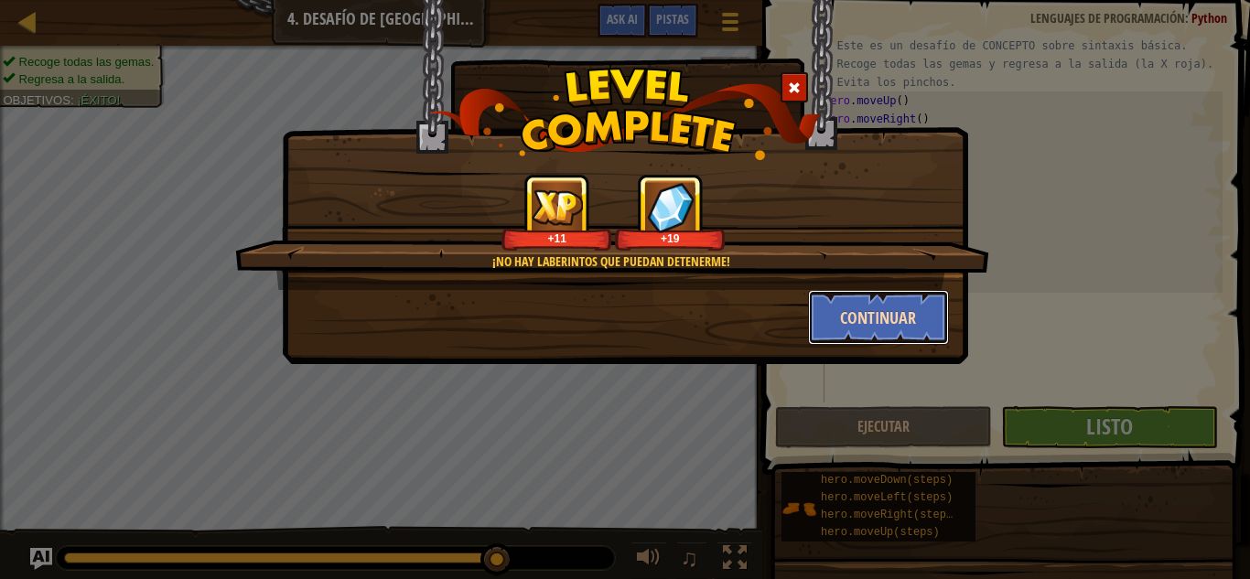
click at [929, 336] on button "Continuar" at bounding box center [879, 317] width 142 height 55
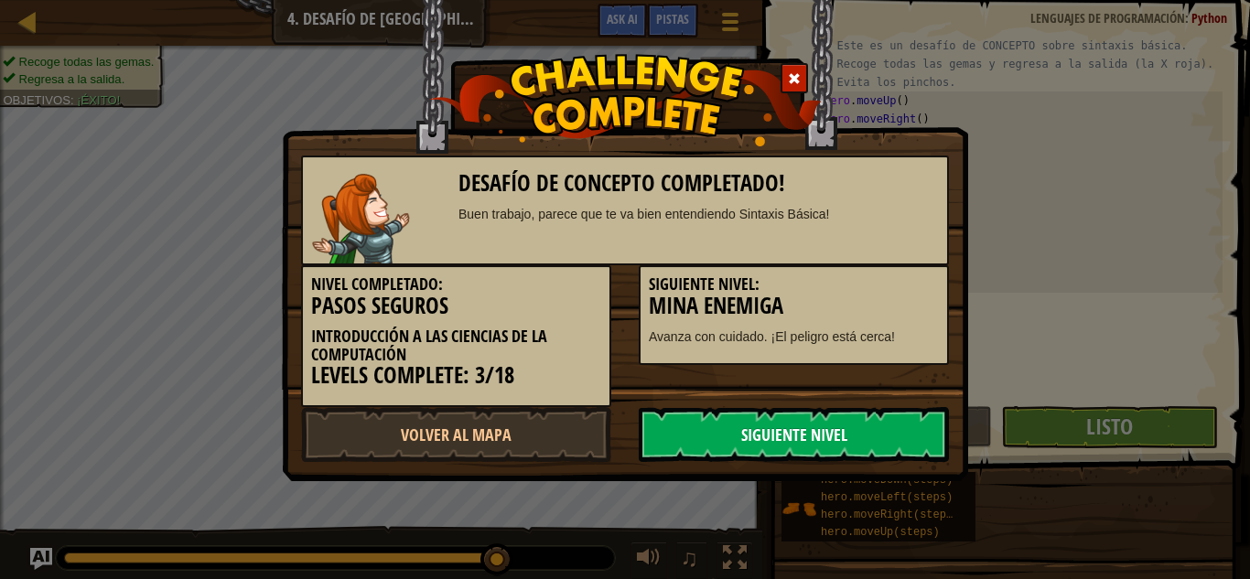
click at [780, 439] on link "Siguiente Nivel" at bounding box center [794, 434] width 310 height 55
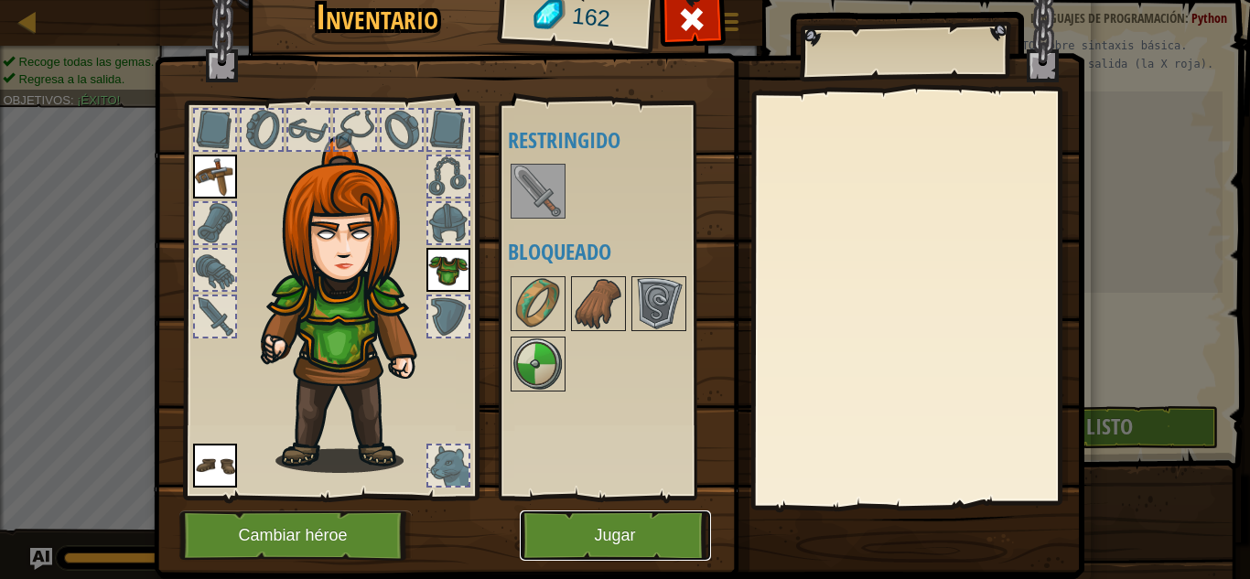
click at [620, 548] on button "Jugar" at bounding box center [615, 536] width 191 height 50
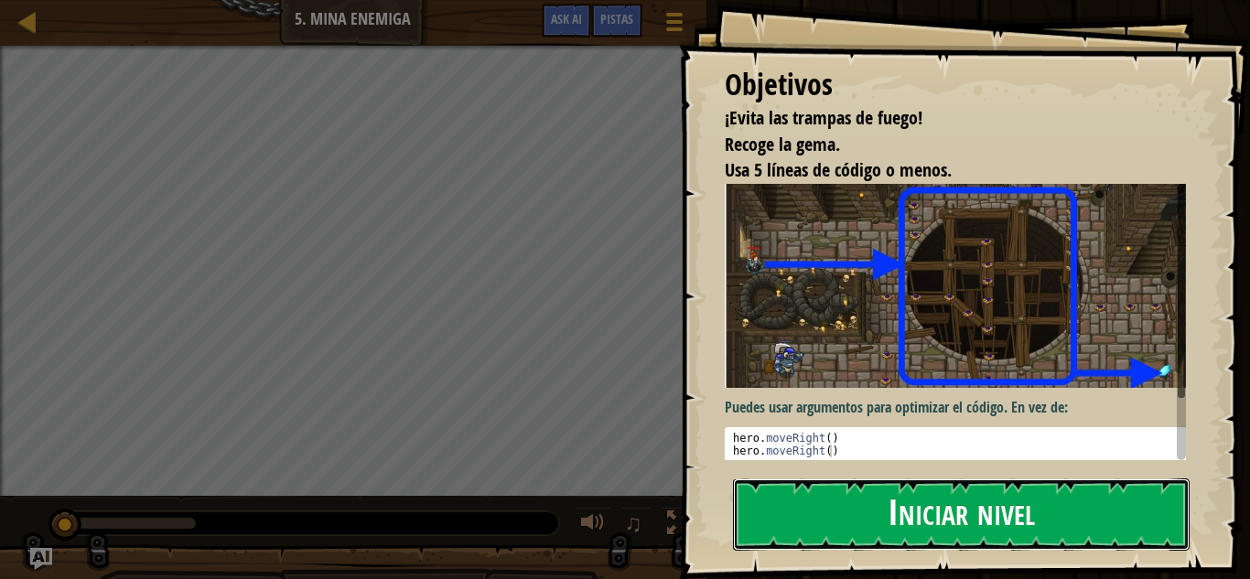
click at [932, 520] on button "Iniciar nivel" at bounding box center [961, 515] width 457 height 72
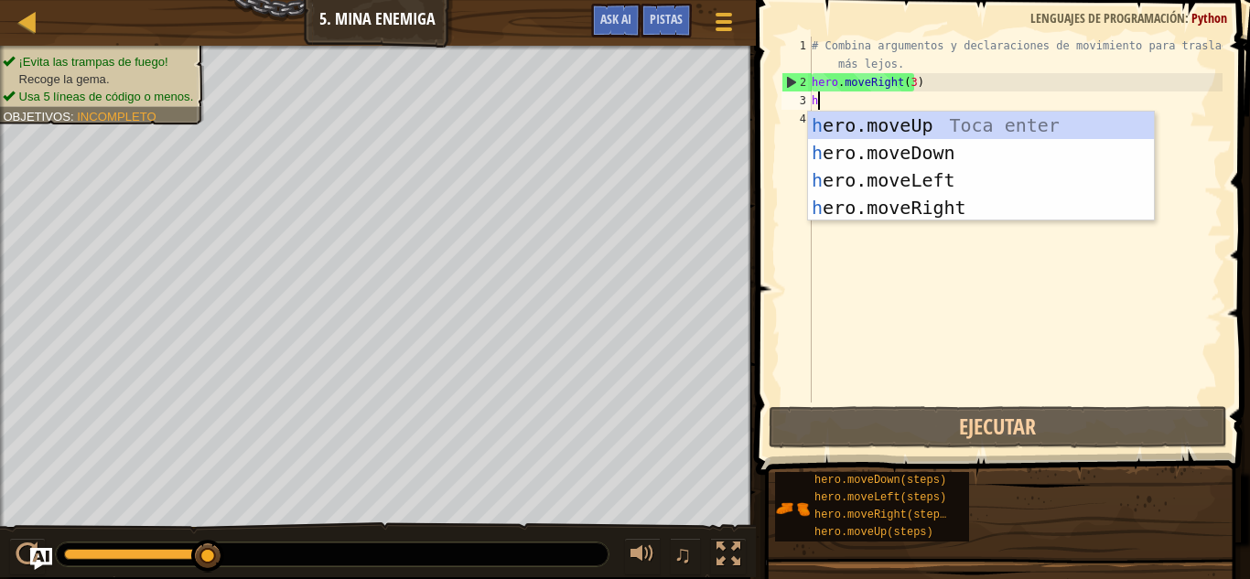
scroll to position [8, 0]
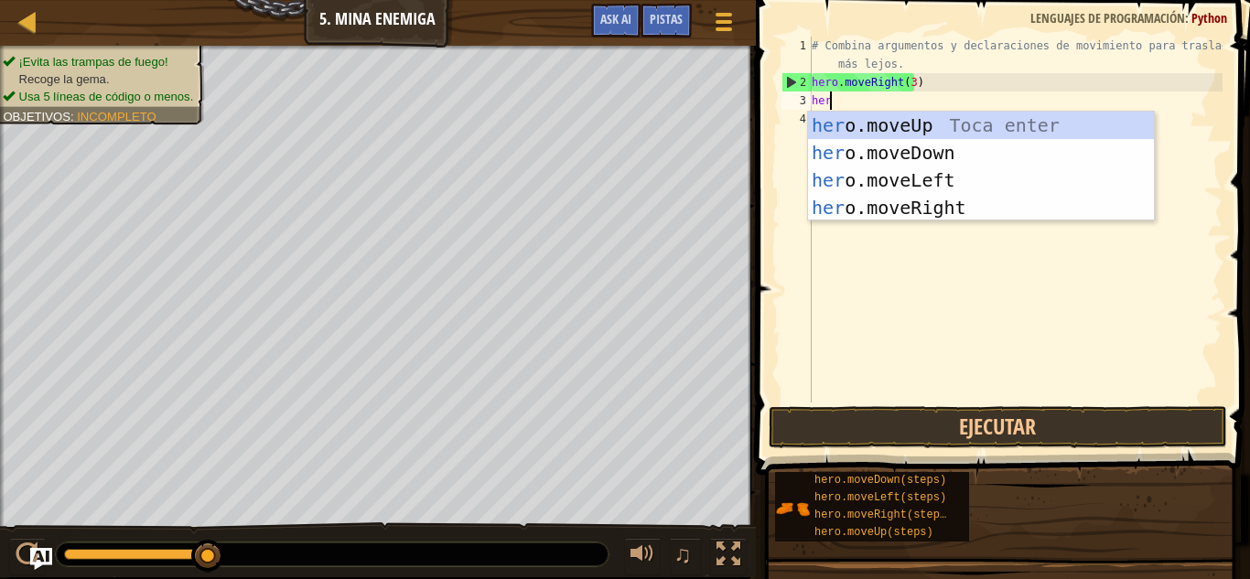
type textarea "hero"
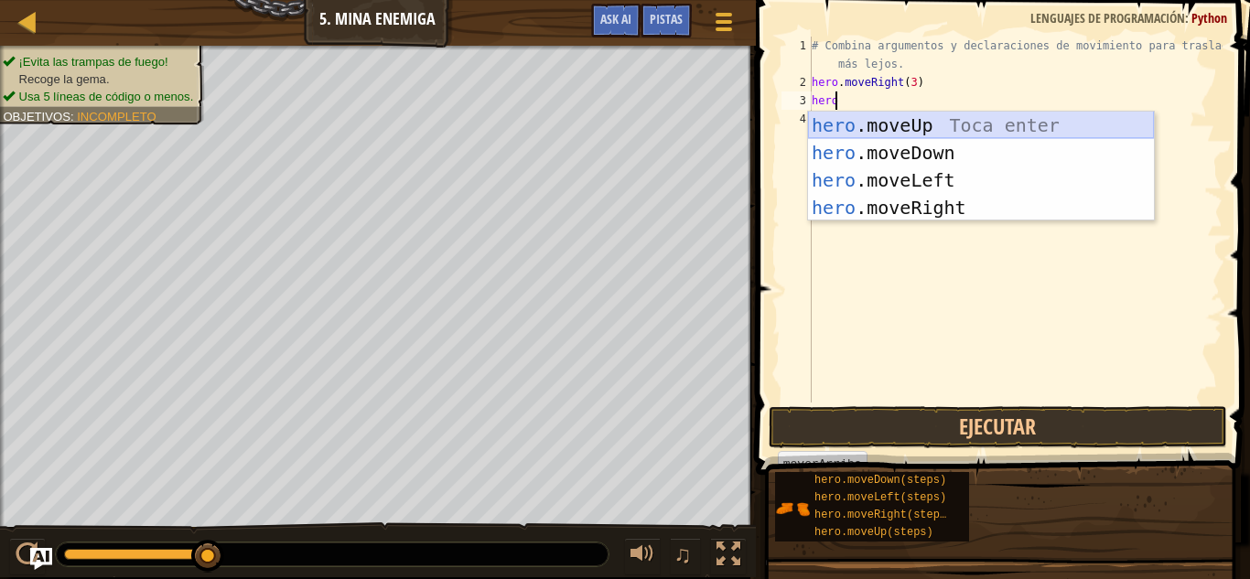
click at [941, 131] on div "hero .moveUp Toca enter hero .moveDown Toca enter hero .moveLeft Toca enter her…" at bounding box center [981, 194] width 346 height 165
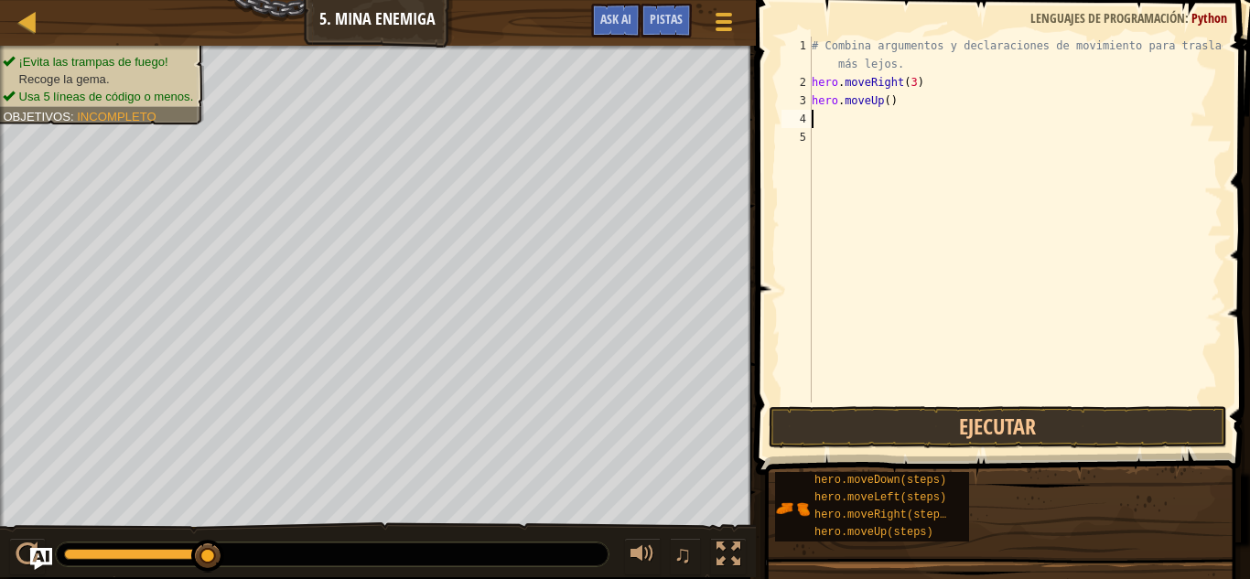
click at [922, 127] on div "# Combina argumentos y declaraciones de movimiento para trasladarte más lejos. …" at bounding box center [1015, 247] width 415 height 421
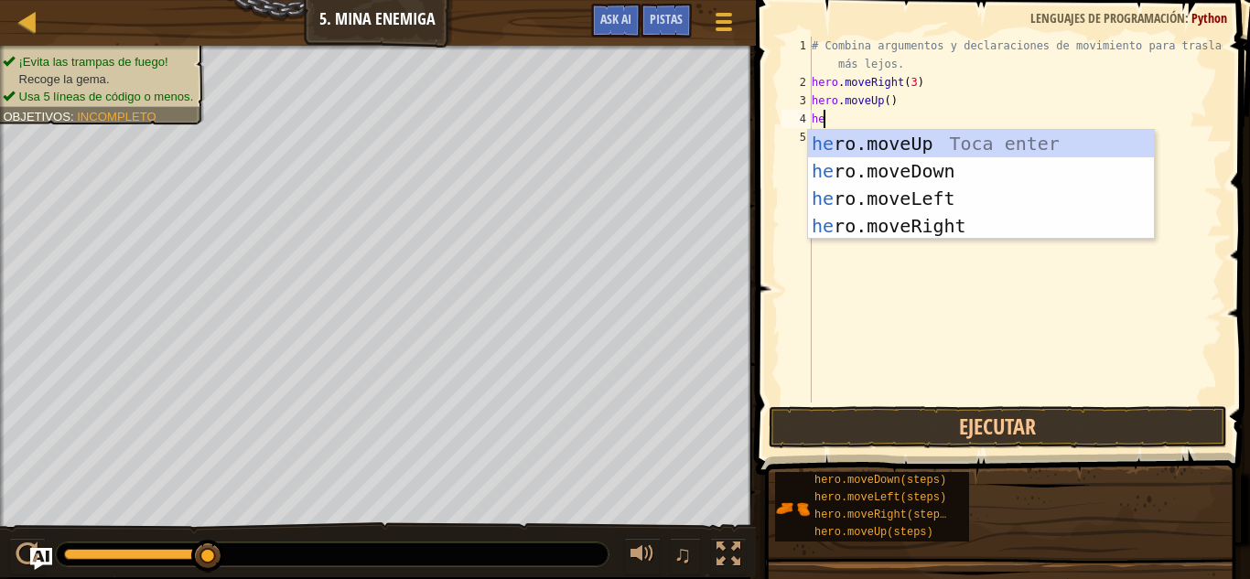
type textarea "her"
click at [920, 228] on div "her o.moveUp Toca enter her o.moveDown Toca enter her o.moveLeft [PERSON_NAME] …" at bounding box center [981, 212] width 346 height 165
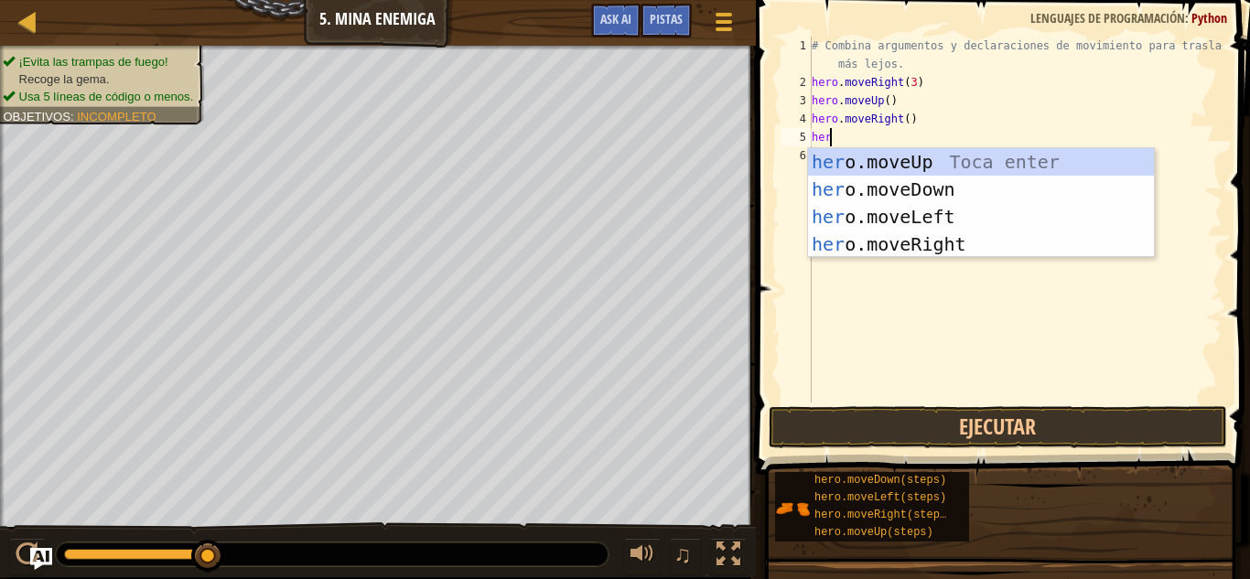
type textarea "hero"
click at [916, 180] on div "hero .moveUp Toca enter hero .moveDown Toca enter hero .moveLeft Toca enter her…" at bounding box center [981, 230] width 346 height 165
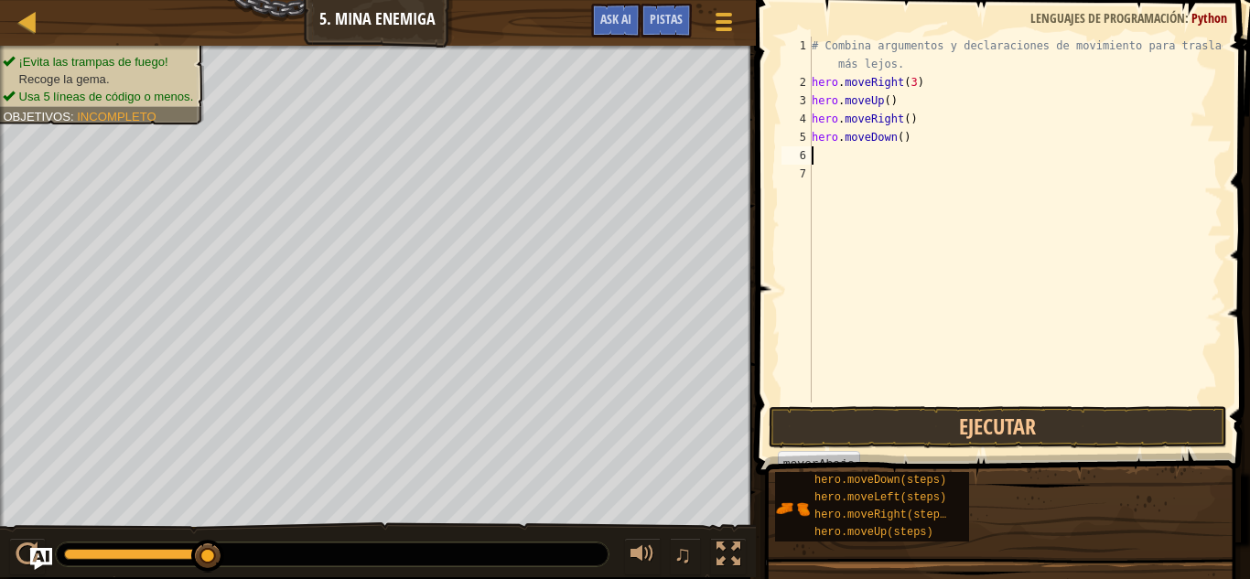
scroll to position [8, 0]
click at [895, 137] on div "# Combina argumentos y declaraciones de movimiento para trasladarte más lejos. …" at bounding box center [1015, 247] width 415 height 421
type textarea "hero.moveDown(3)"
click at [845, 163] on div "# Combina argumentos y declaraciones de movimiento para trasladarte más lejos. …" at bounding box center [1015, 247] width 415 height 421
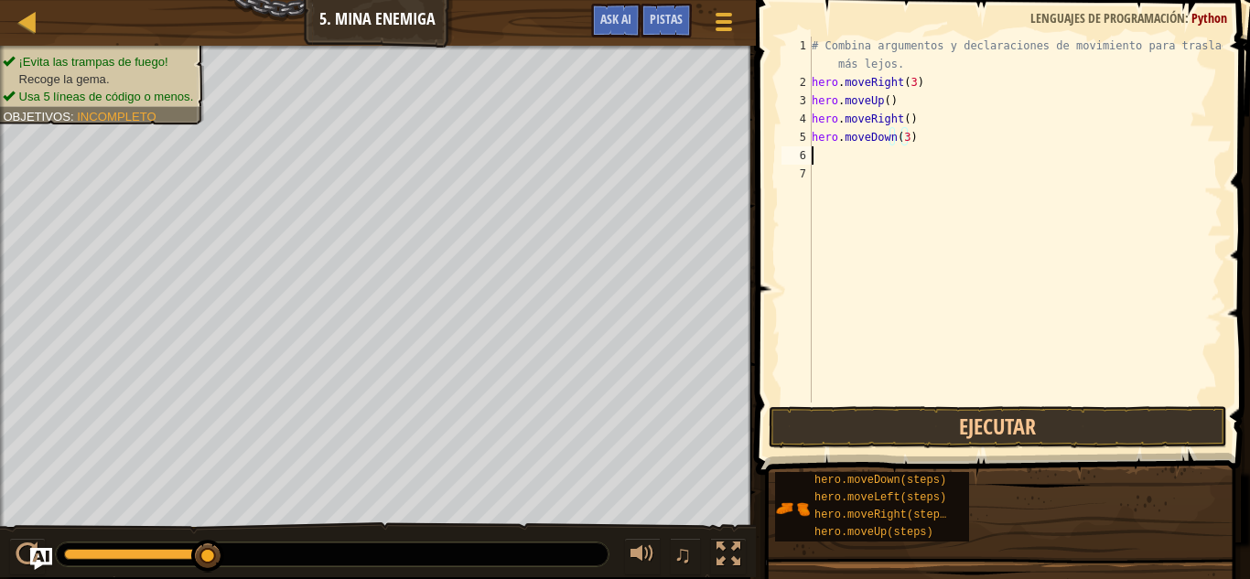
scroll to position [8, 0]
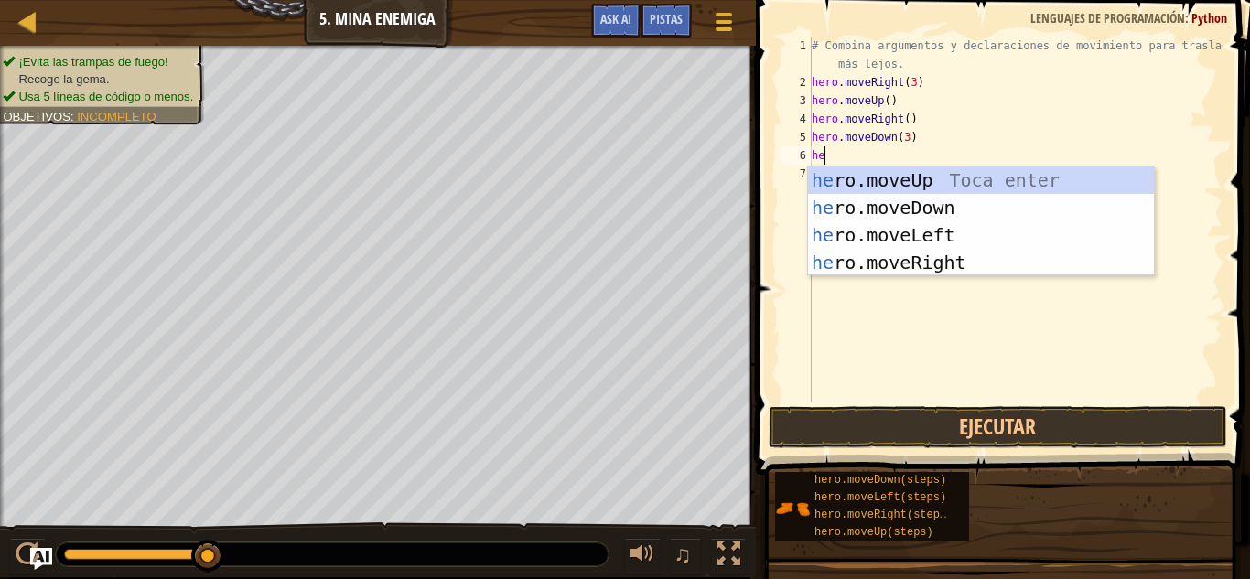
type textarea "her"
click at [932, 258] on div "her o.moveUp Toca enter her o.moveDown Toca enter her o.moveLeft [PERSON_NAME] …" at bounding box center [981, 249] width 346 height 165
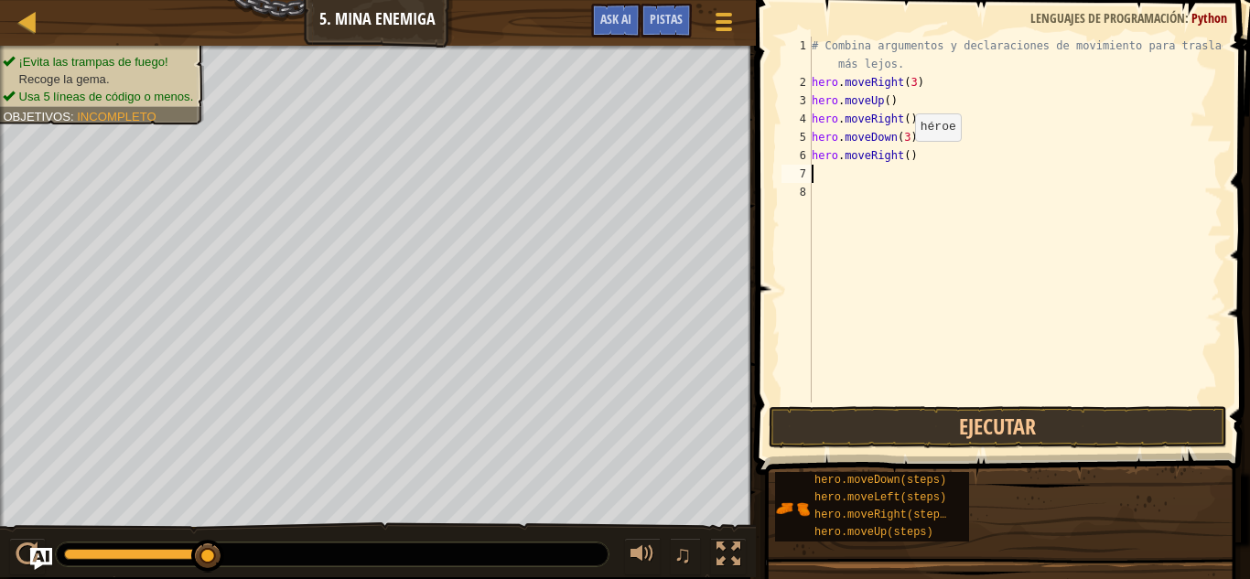
click at [900, 159] on div "# Combina argumentos y declaraciones de movimiento para trasladarte más lejos. …" at bounding box center [1015, 247] width 415 height 421
type textarea "hero.moveRight(2)"
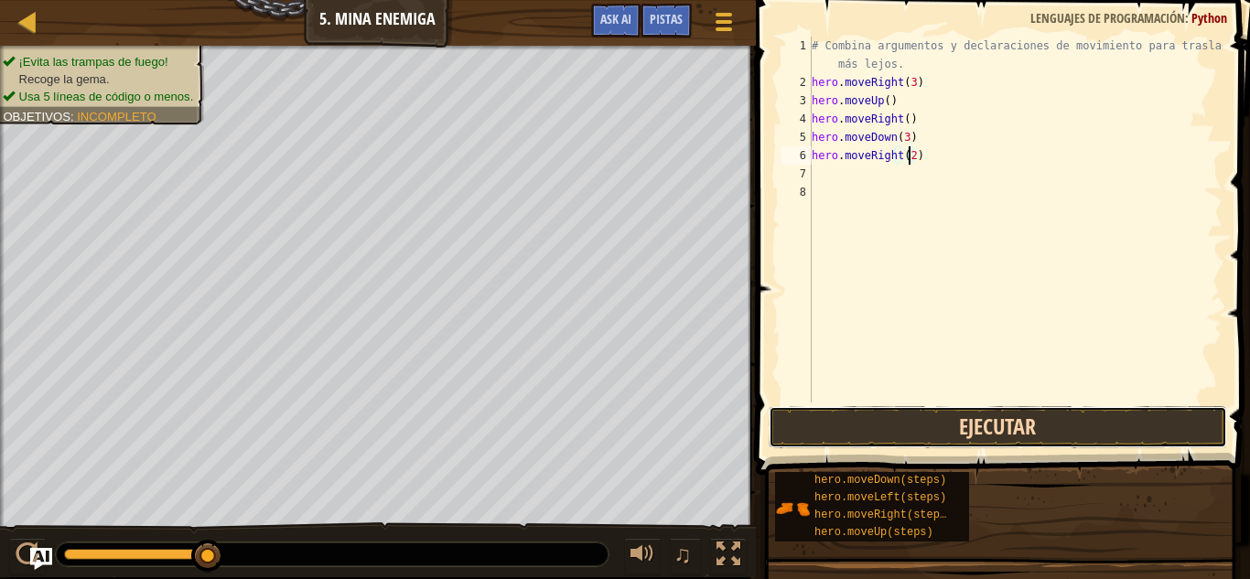
click at [916, 428] on button "Ejecutar" at bounding box center [998, 427] width 458 height 42
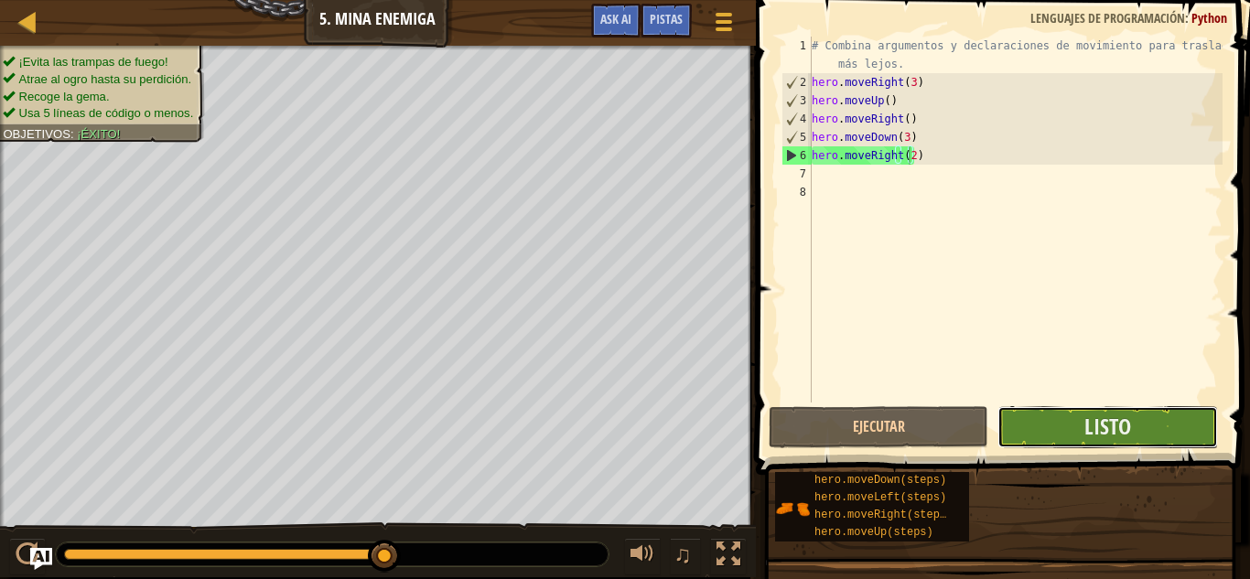
click at [1061, 437] on button "Listo" at bounding box center [1107, 427] width 220 height 42
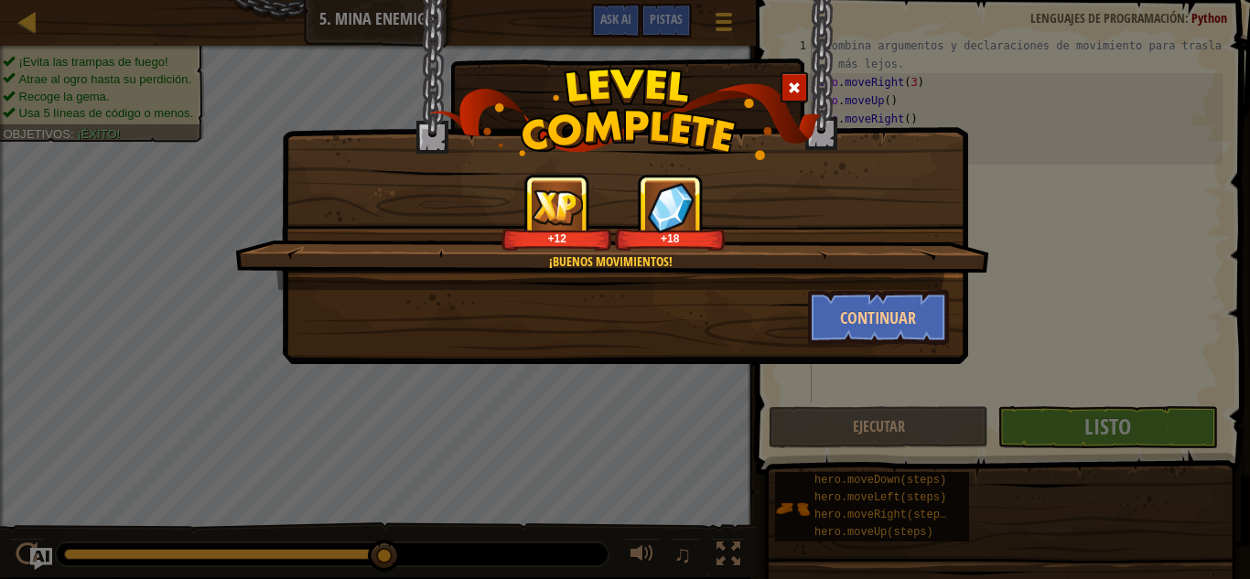
click at [1059, 437] on div "¡Buenos movimientos! +12 +18 Continuar" at bounding box center [625, 289] width 1250 height 579
click at [938, 299] on button "Continuar" at bounding box center [879, 317] width 142 height 55
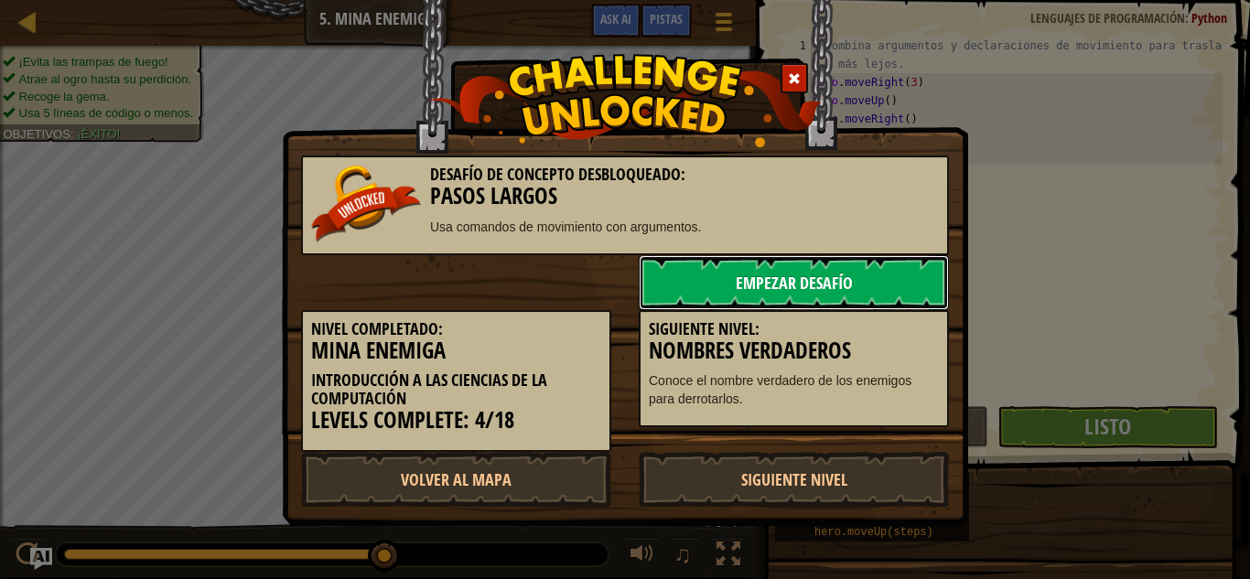
click at [938, 299] on link "Empezar Desafío" at bounding box center [794, 282] width 310 height 55
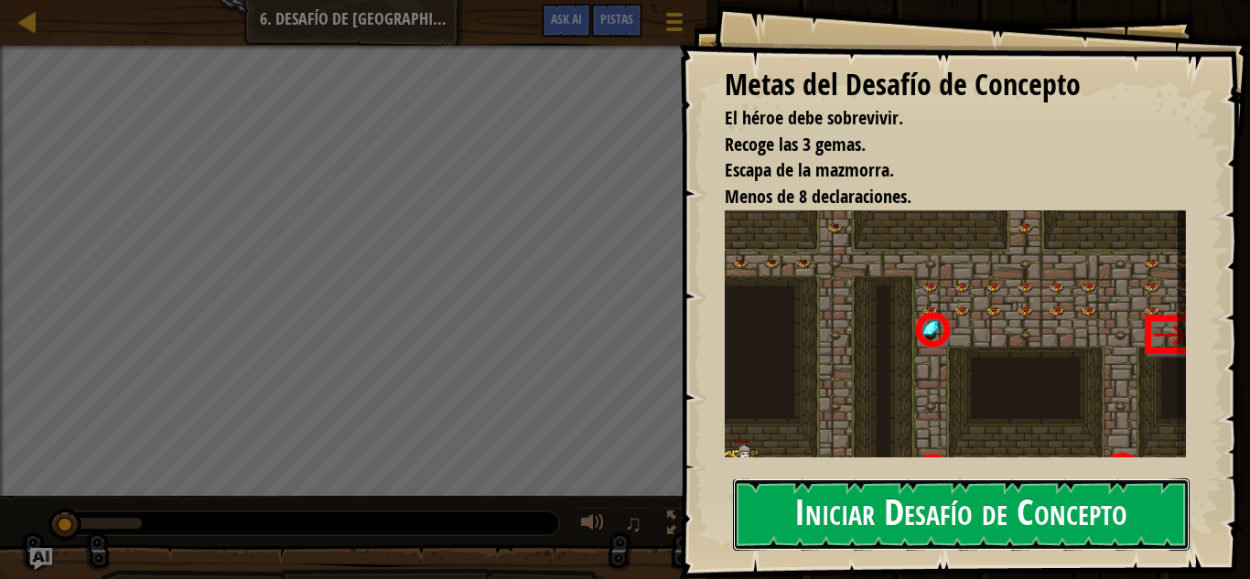
click at [908, 523] on button "Iniciar Desafío de Concepto" at bounding box center [961, 515] width 457 height 72
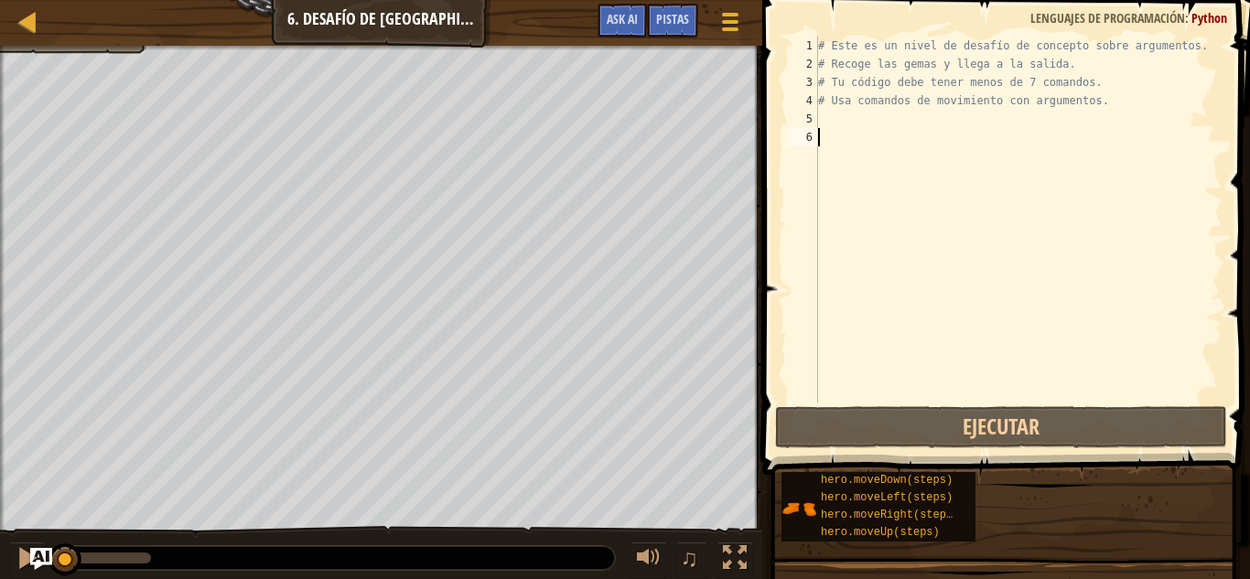
scroll to position [8, 0]
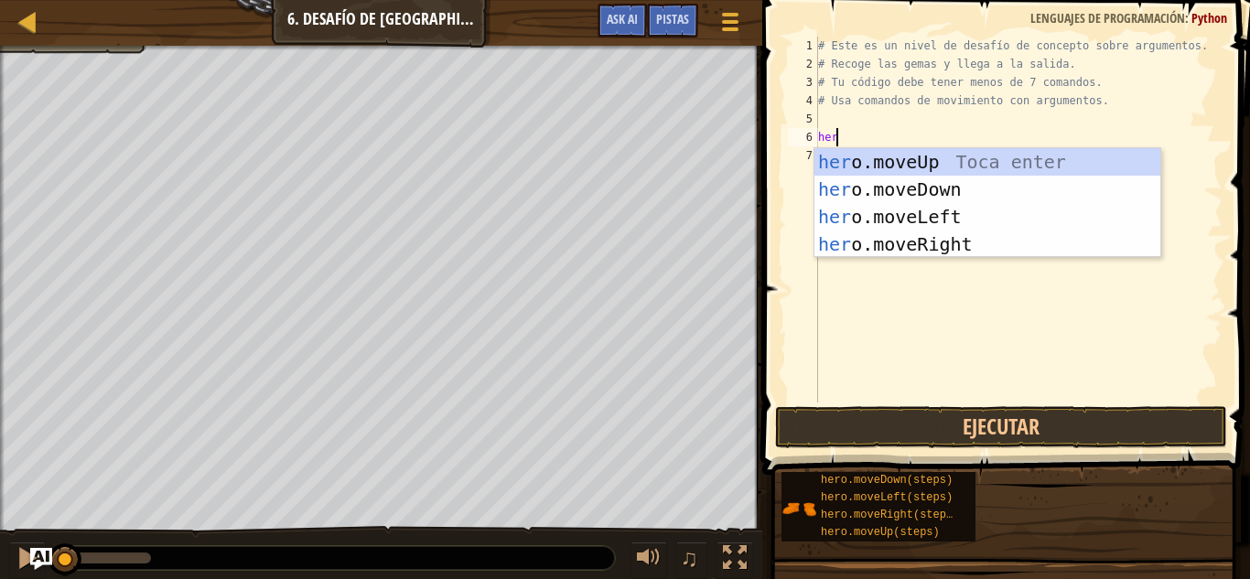
type textarea "hero"
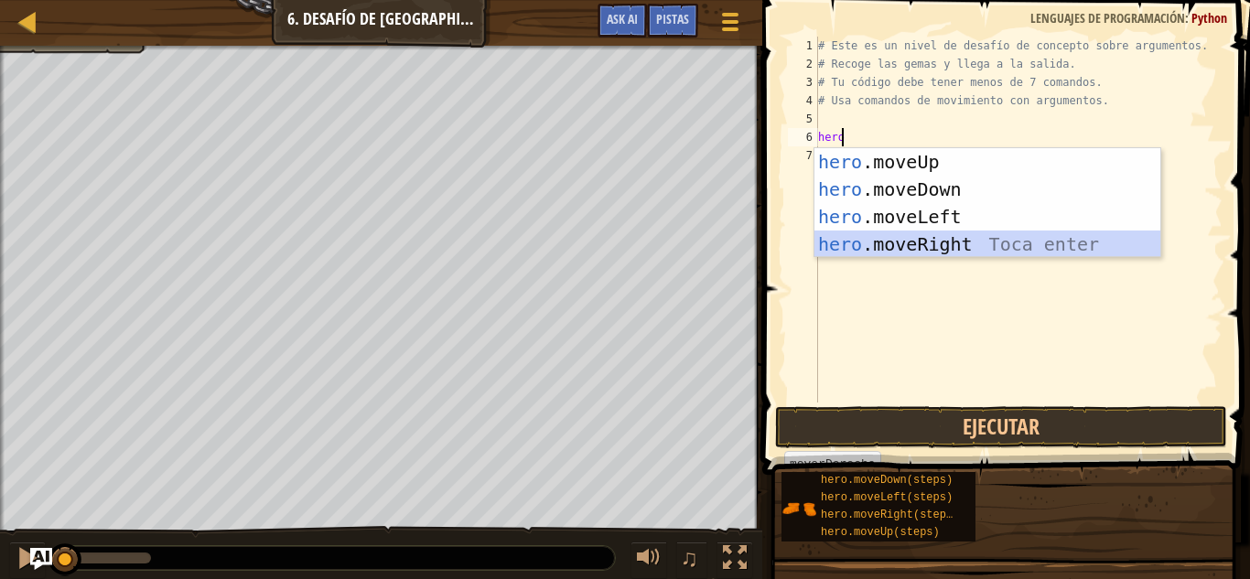
click at [950, 248] on div "hero .moveUp Toca enter hero .moveDown Toca enter hero .moveLeft Toca enter her…" at bounding box center [987, 230] width 346 height 165
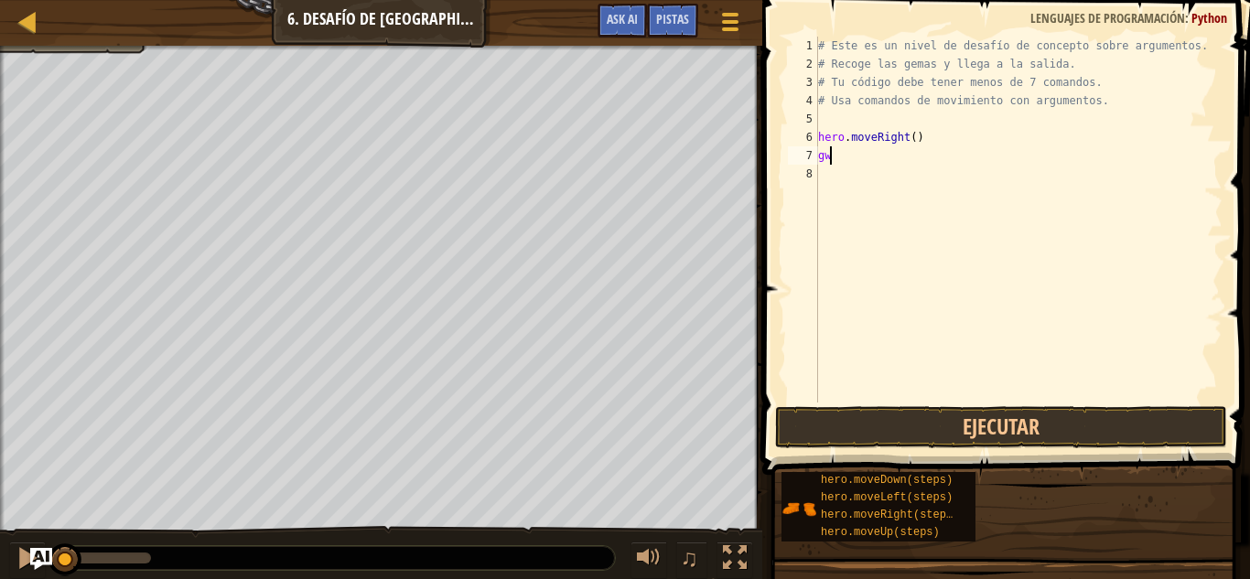
type textarea "g"
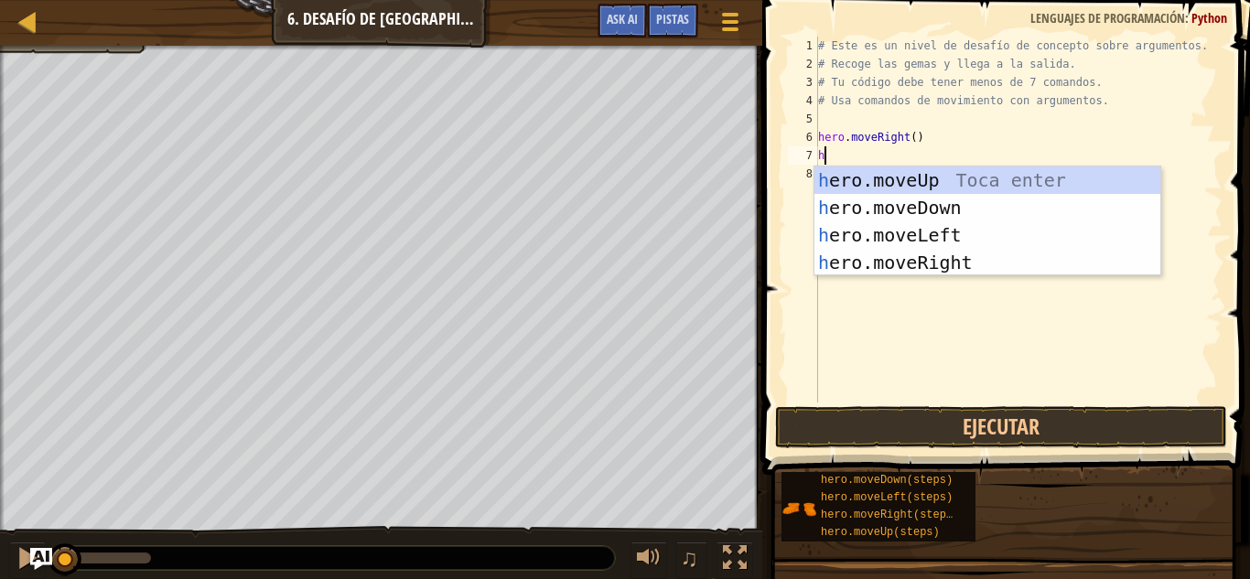
type textarea "her"
click at [1051, 178] on div "her o.moveUp Toca enter her o.moveDown Toca enter her o.moveLeft [PERSON_NAME] …" at bounding box center [987, 249] width 346 height 165
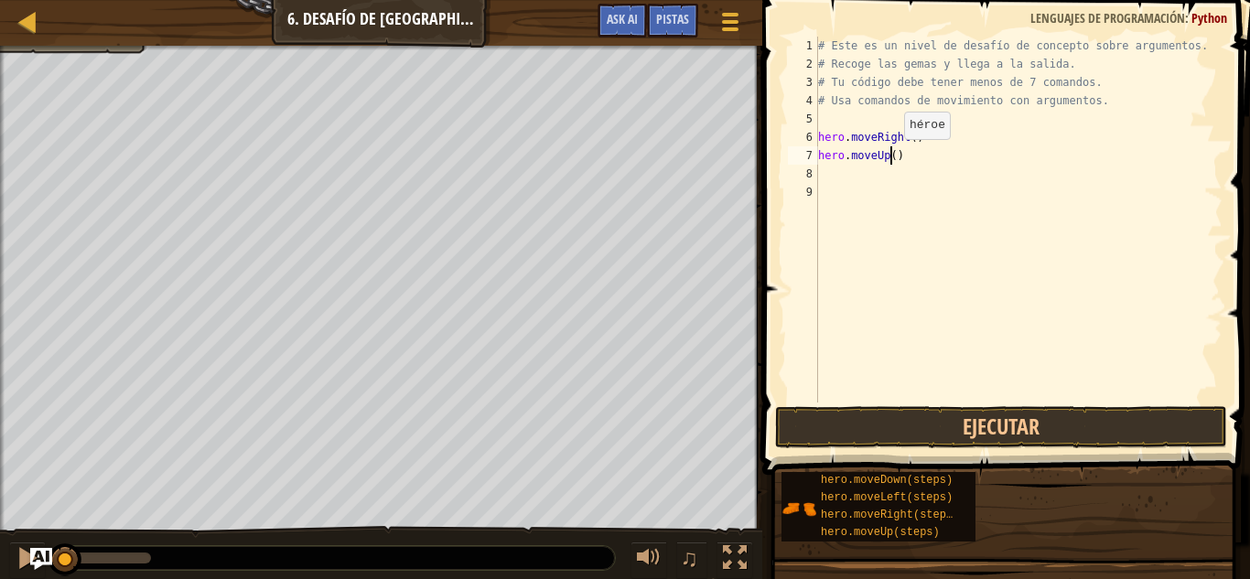
click at [889, 157] on div "# Este es un nivel de desafío de concepto sobre argumentos. # Recoge las gemas …" at bounding box center [1018, 238] width 408 height 403
type textarea "hero.moveUp(3)"
click at [861, 173] on div "# Este es un nivel de desafío de concepto sobre argumentos. # Recoge las gemas …" at bounding box center [1018, 238] width 408 height 403
type textarea "g"
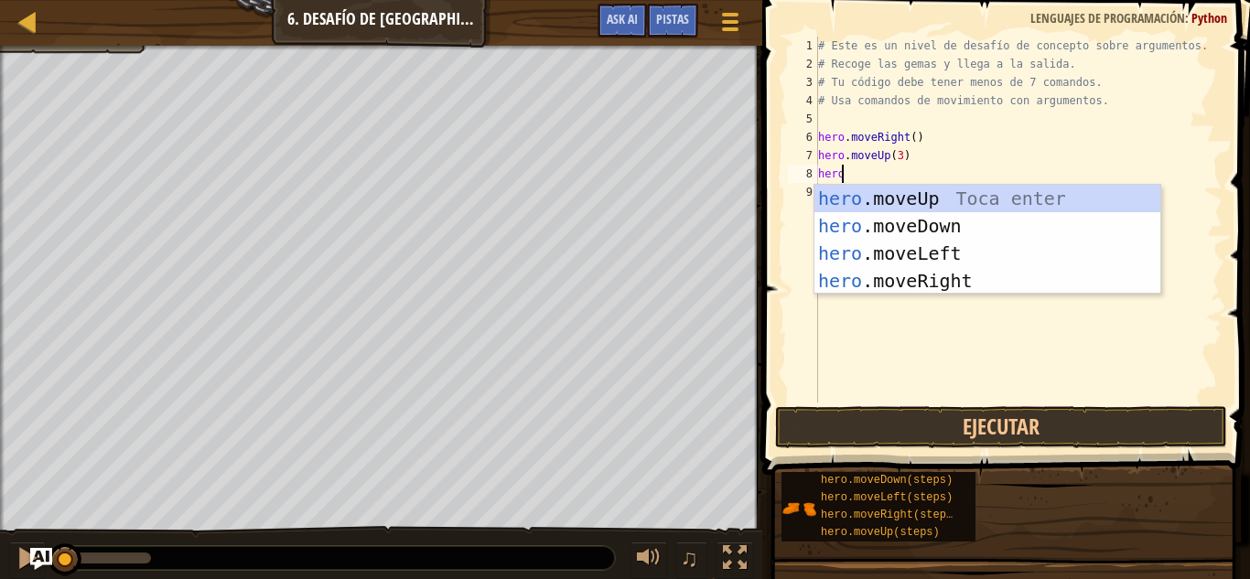
scroll to position [8, 1]
type textarea "hero."
click at [917, 278] on div "hero. moveUp Toca enter hero. moveDown Toca enter hero. moveLeft Toca enter her…" at bounding box center [987, 267] width 346 height 165
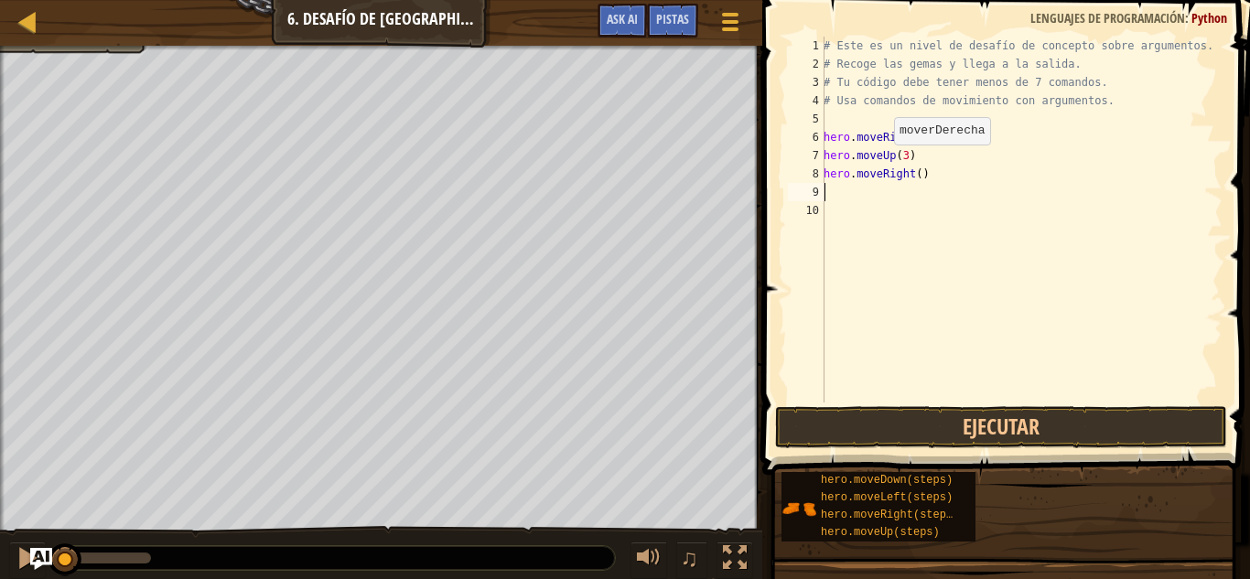
scroll to position [8, 0]
click at [914, 178] on div "# Este es un nivel de desafío de concepto sobre argumentos. # Recoge las gemas …" at bounding box center [1021, 238] width 403 height 403
type textarea "hero.moveRight(2)"
click at [860, 197] on div "# Este es un nivel de desafío de concepto sobre argumentos. # Recoge las gemas …" at bounding box center [1021, 238] width 403 height 403
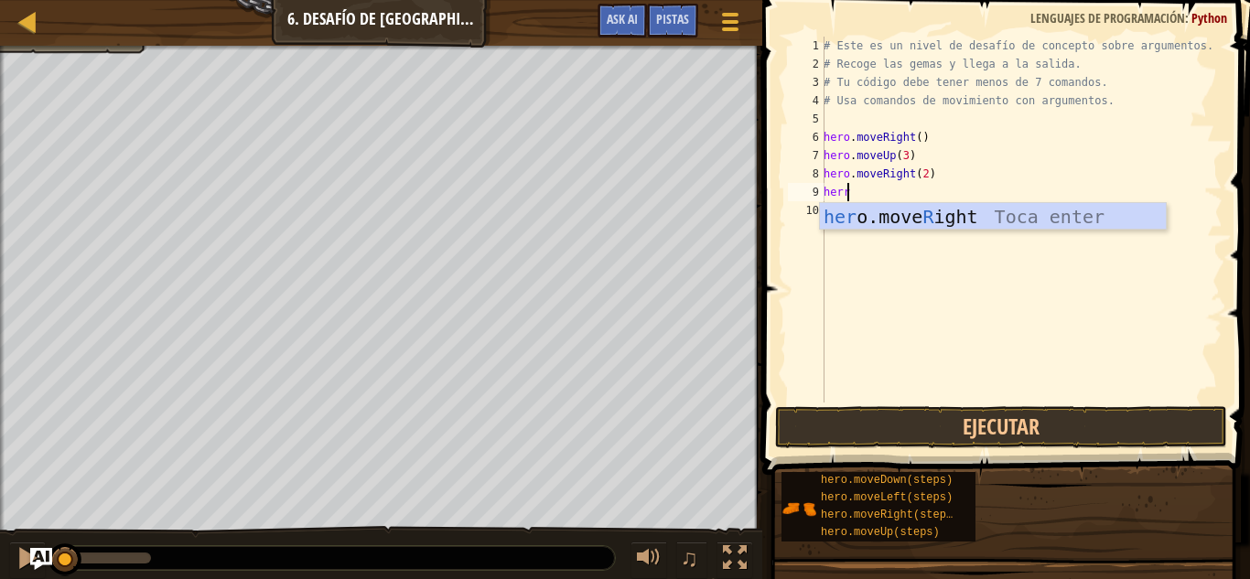
scroll to position [8, 1]
type textarea "her"
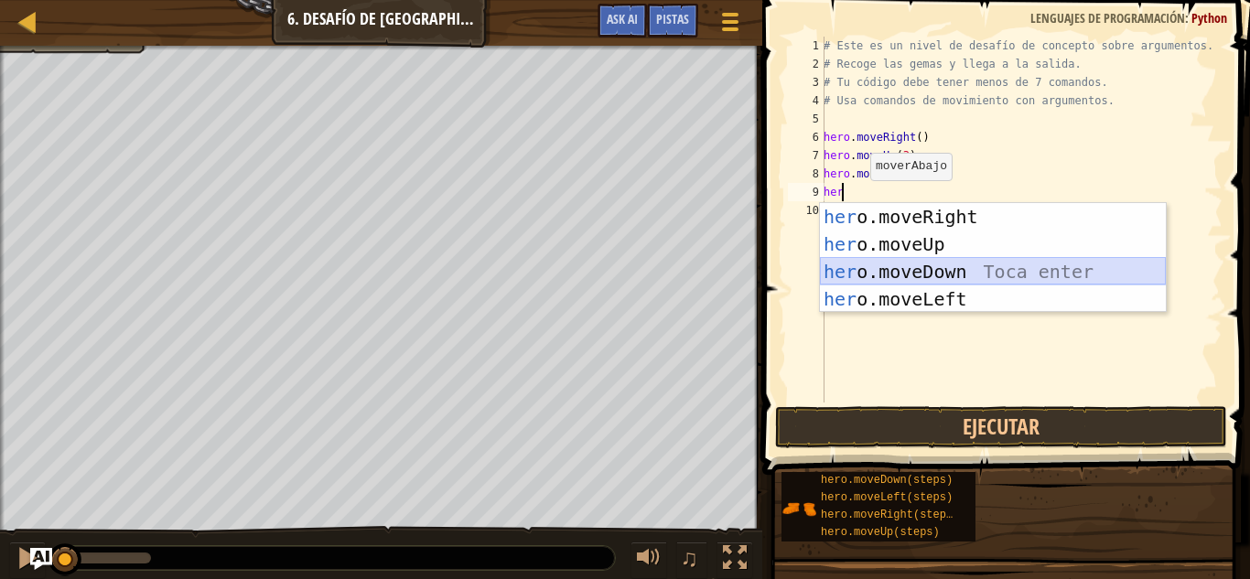
click at [898, 264] on div "her o.moveRight Toca enter her o.moveUp Toca enter her o.moveDown Toca enter he…" at bounding box center [993, 285] width 346 height 165
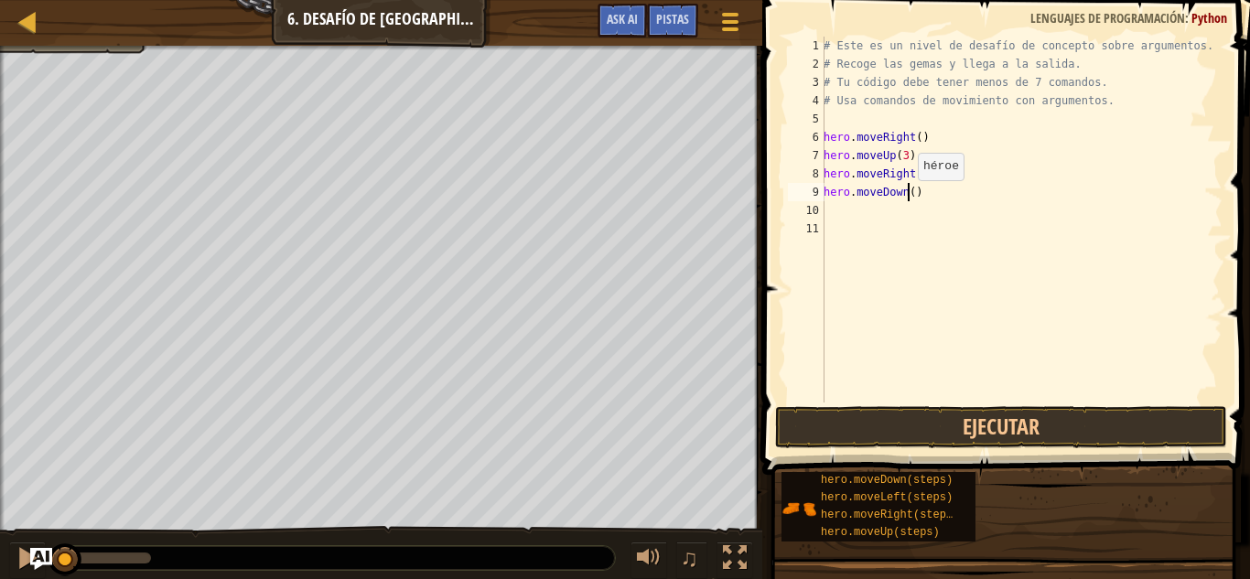
click at [908, 199] on div "# Este es un nivel de desafío de concepto sobre argumentos. # Recoge las gemas …" at bounding box center [1021, 238] width 403 height 403
type textarea "hero.moveDown(3)"
click at [874, 207] on div "# Este es un nivel de desafío de concepto sobre argumentos. # Recoge las gemas …" at bounding box center [1021, 238] width 403 height 403
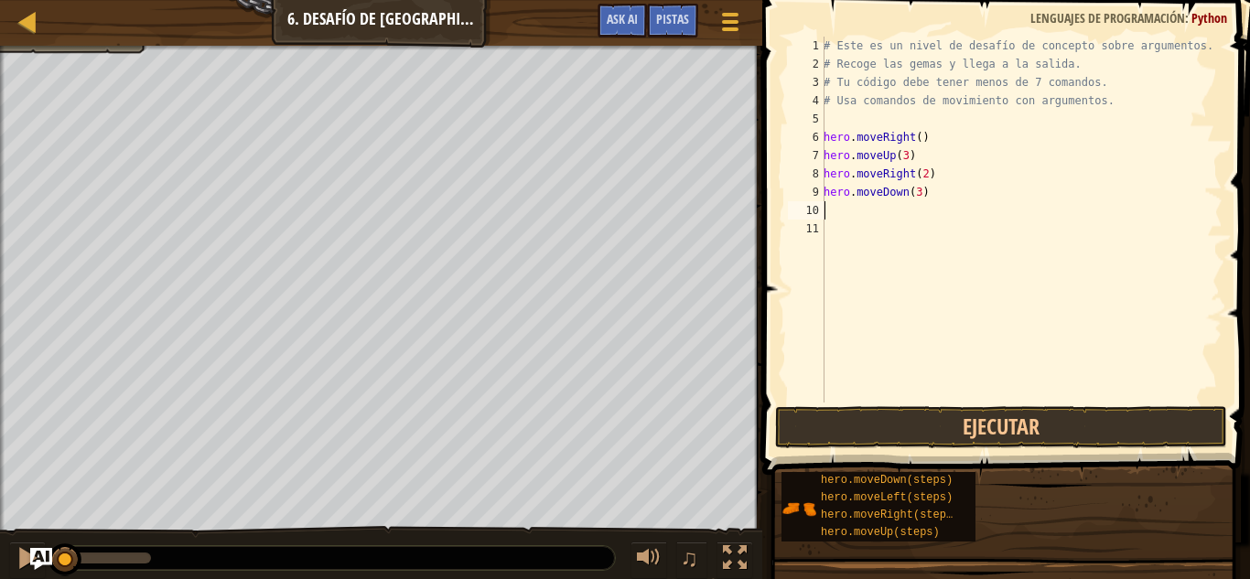
click at [922, 195] on div "# Este es un nivel de desafío de concepto sobre argumentos. # Recoge las gemas …" at bounding box center [1021, 238] width 403 height 403
click at [922, 193] on div "# Este es un nivel de desafío de concepto sobre argumentos. # Recoge las gemas …" at bounding box center [1021, 238] width 403 height 403
type textarea "herom"
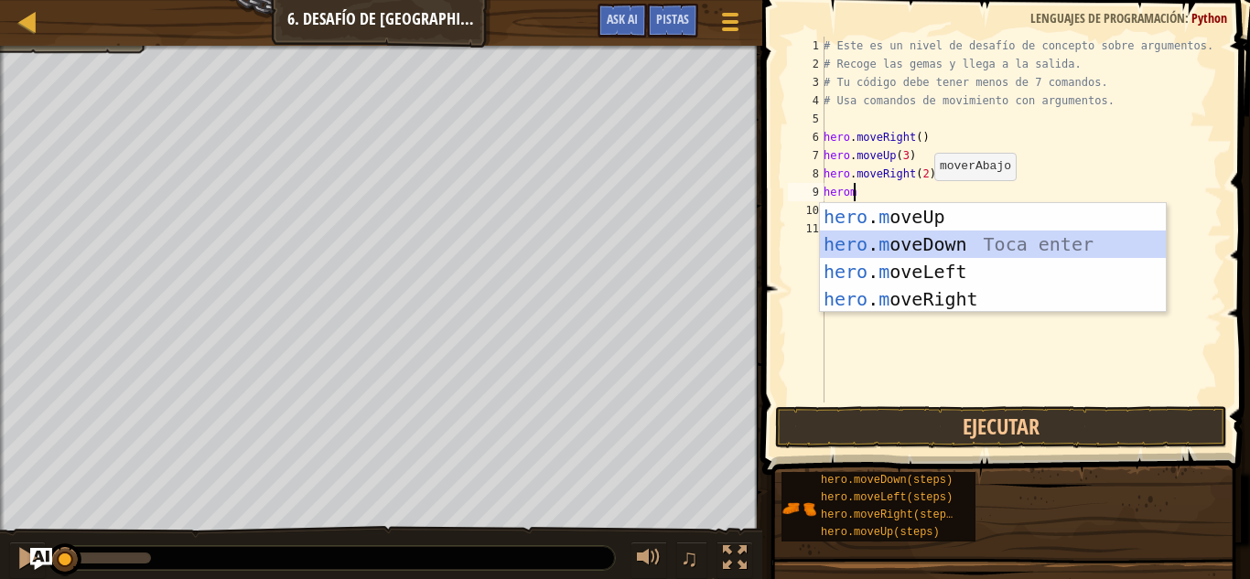
click at [940, 250] on div "hero . m oveUp Toca enter hero . m oveDown Toca enter hero . m oveLeft Toca ent…" at bounding box center [993, 285] width 346 height 165
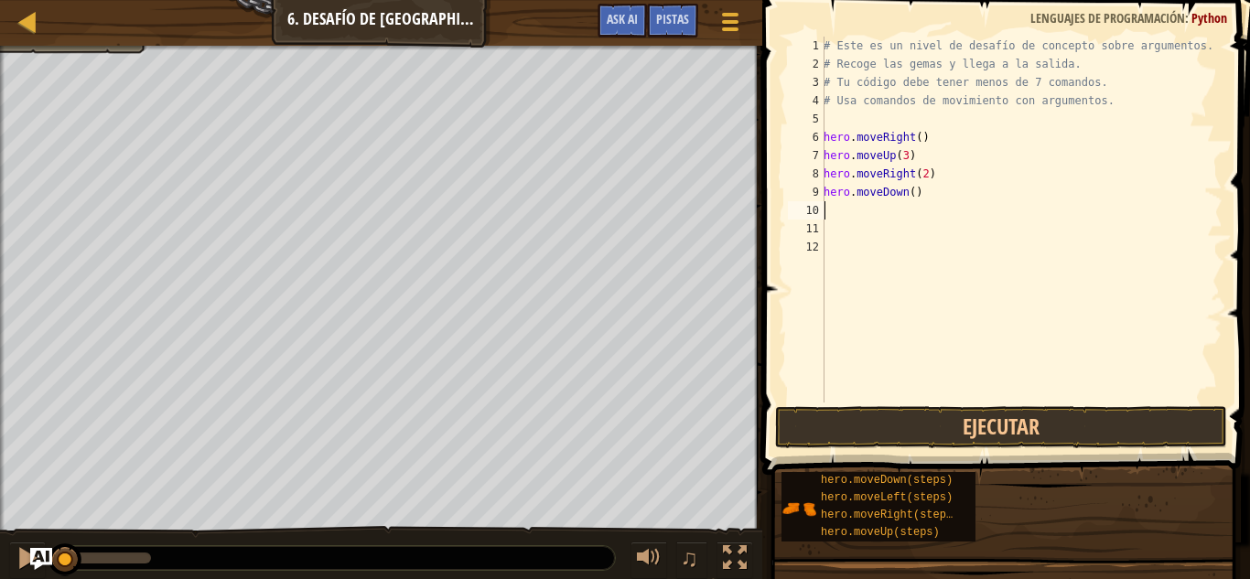
scroll to position [8, 0]
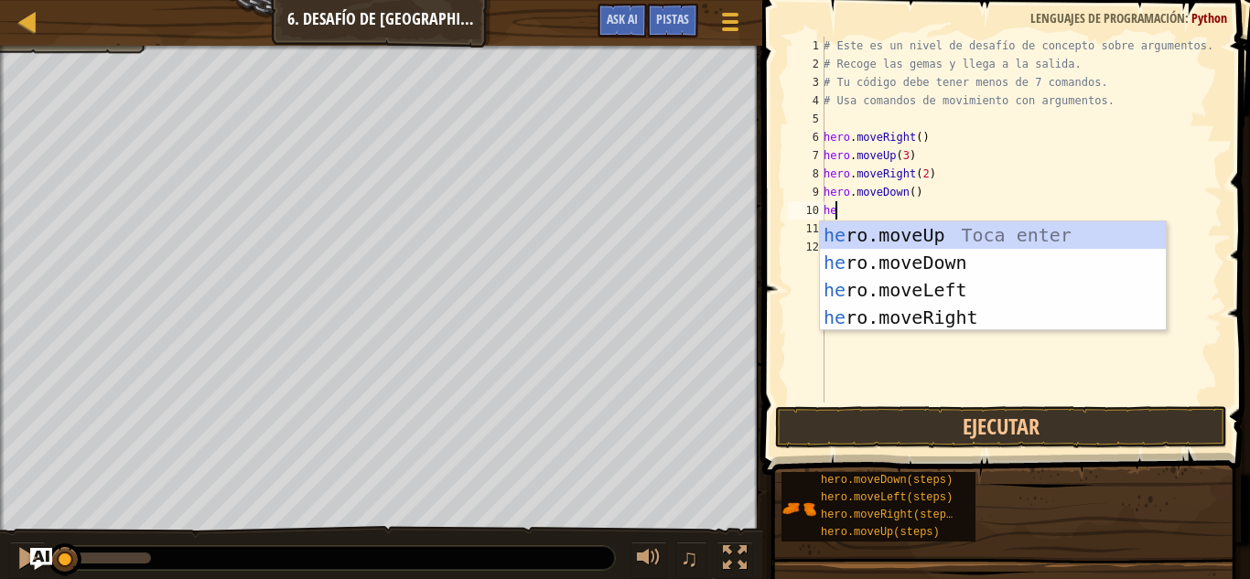
type textarea "her"
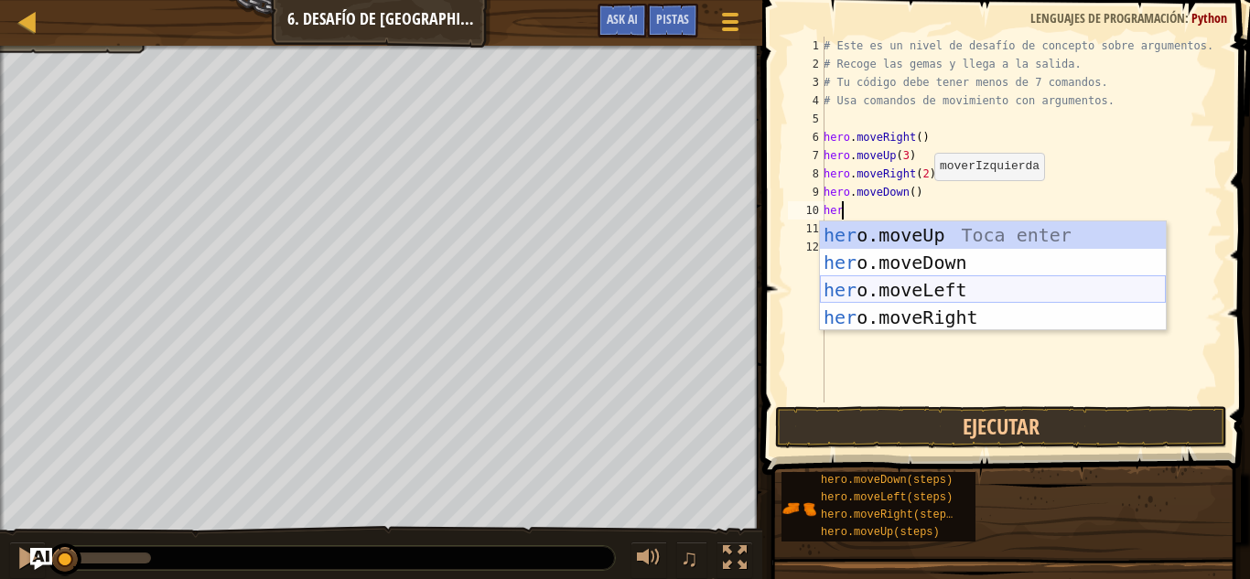
click at [937, 295] on div "her o.moveUp Toca enter her o.moveDown Toca enter her o.moveLeft [PERSON_NAME] …" at bounding box center [993, 303] width 346 height 165
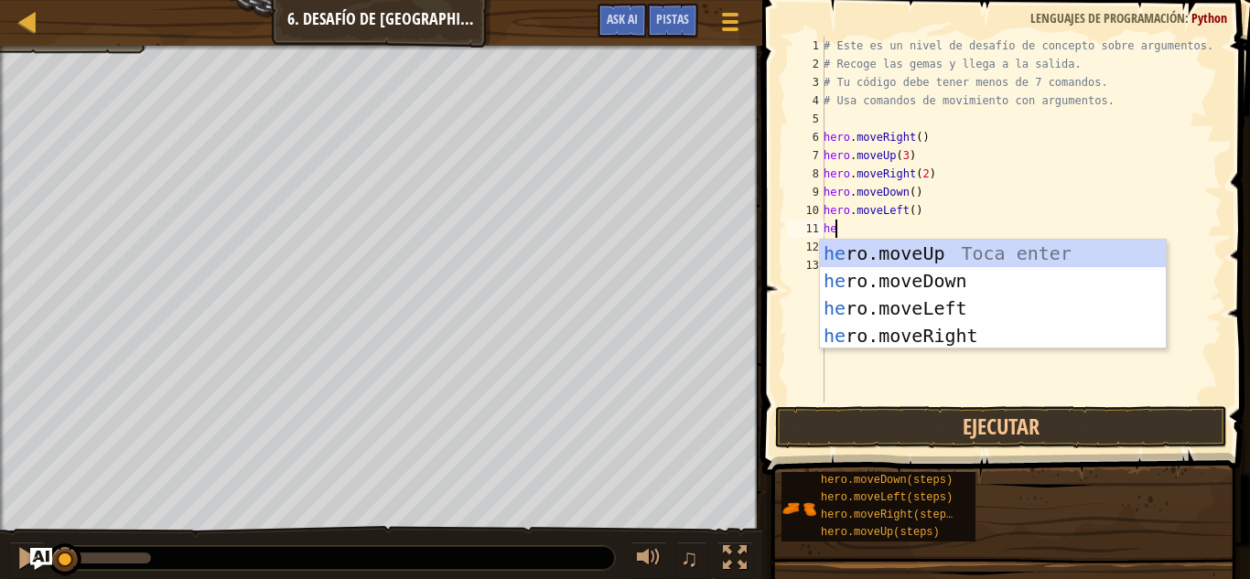
type textarea "her"
click at [938, 286] on div "her o.moveUp Toca enter her o.moveDown Toca enter her o.moveLeft [PERSON_NAME] …" at bounding box center [993, 322] width 346 height 165
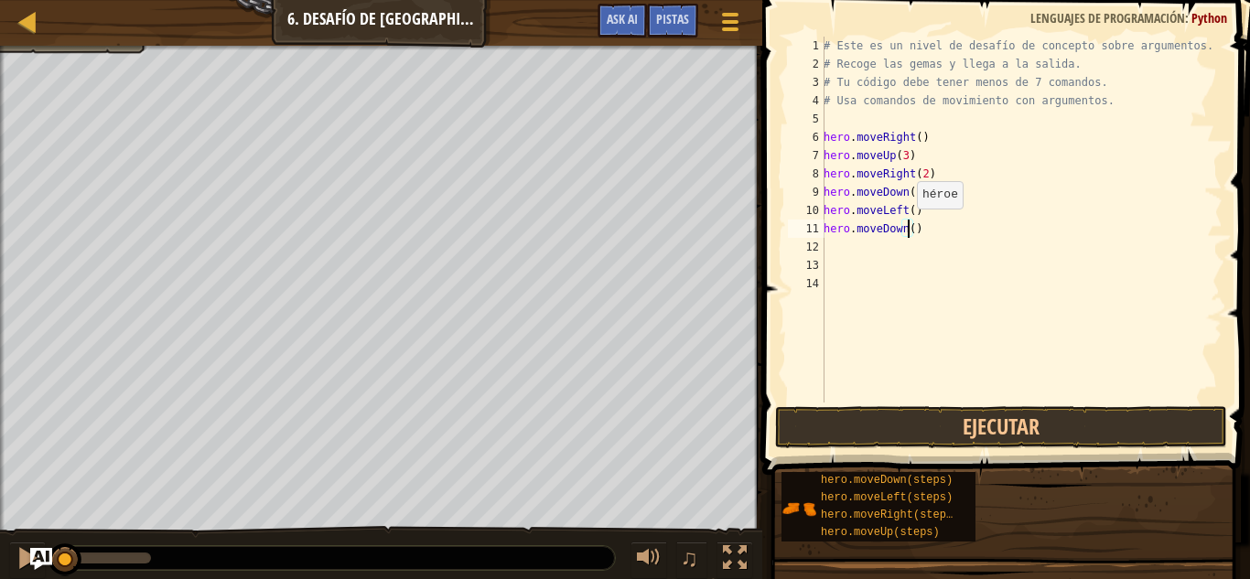
click at [907, 227] on div "# Este es un nivel de desafío de concepto sobre argumentos. # Recoge las gemas …" at bounding box center [1021, 238] width 403 height 403
type textarea "hero.moveDown(2)"
click at [888, 246] on div "# Este es un nivel de desafío de concepto sobre argumentos. # Recoge las gemas …" at bounding box center [1021, 238] width 403 height 403
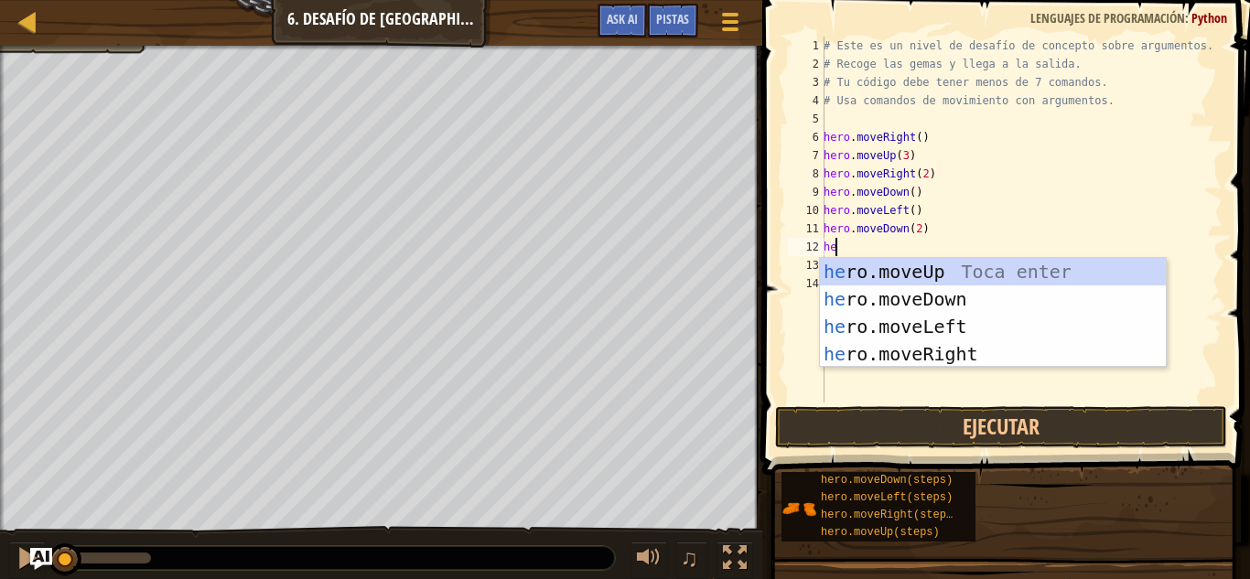
type textarea "her"
click at [932, 354] on div "her o.moveUp Toca enter her o.moveDown Toca enter her o.moveLeft [PERSON_NAME] …" at bounding box center [993, 340] width 346 height 165
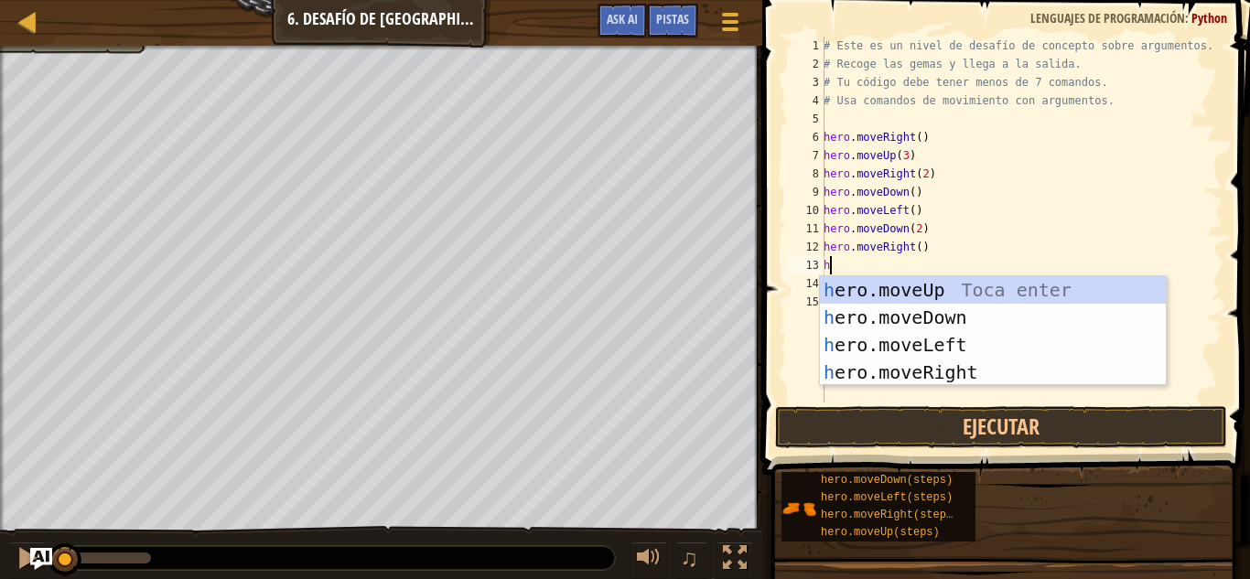
type textarea "her"
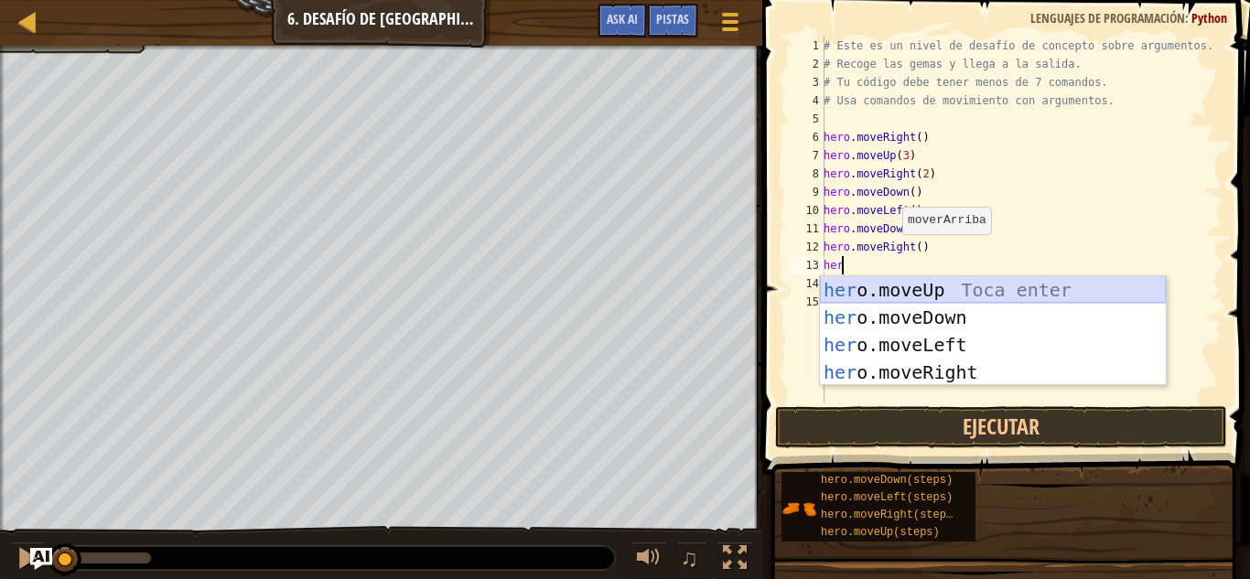
click at [968, 277] on div "her o.moveUp Toca enter her o.moveDown Toca enter her o.moveLeft [PERSON_NAME] …" at bounding box center [993, 358] width 346 height 165
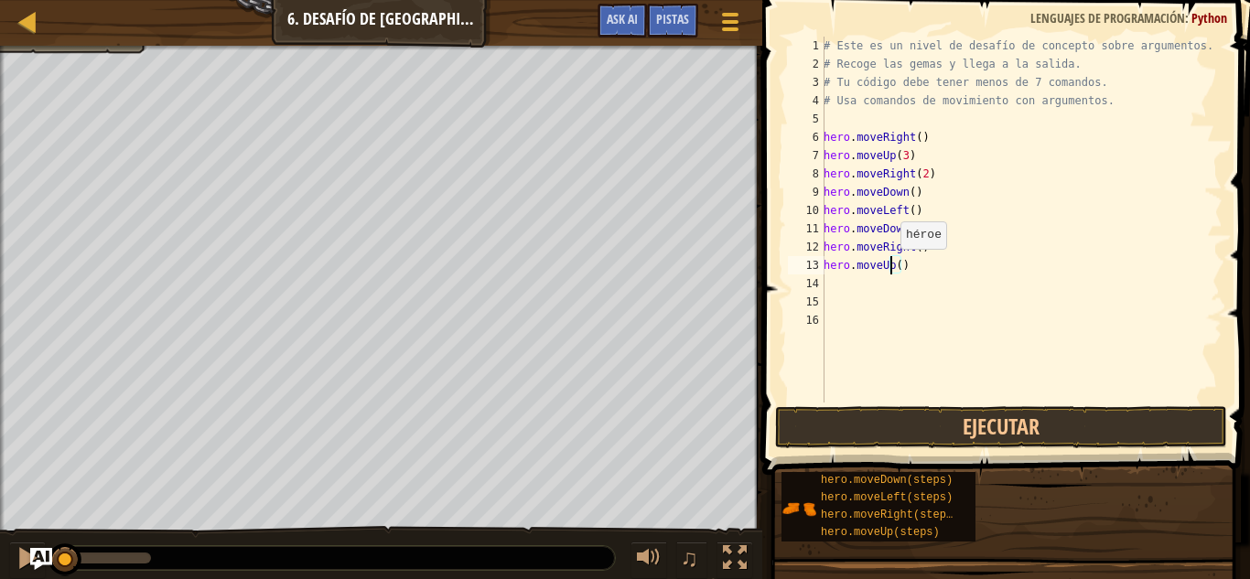
click at [890, 267] on div "# Este es un nivel de desafío de concepto sobre argumentos. # Recoge las gemas …" at bounding box center [1021, 238] width 403 height 403
click at [892, 261] on div "# Este es un nivel de desafío de concepto sobre argumentos. # Recoge las gemas …" at bounding box center [1021, 238] width 403 height 403
click at [894, 264] on div "# Este es un nivel de desafío de concepto sobre argumentos. # Recoge las gemas …" at bounding box center [1021, 238] width 403 height 403
type textarea "hero.moveUp(2)"
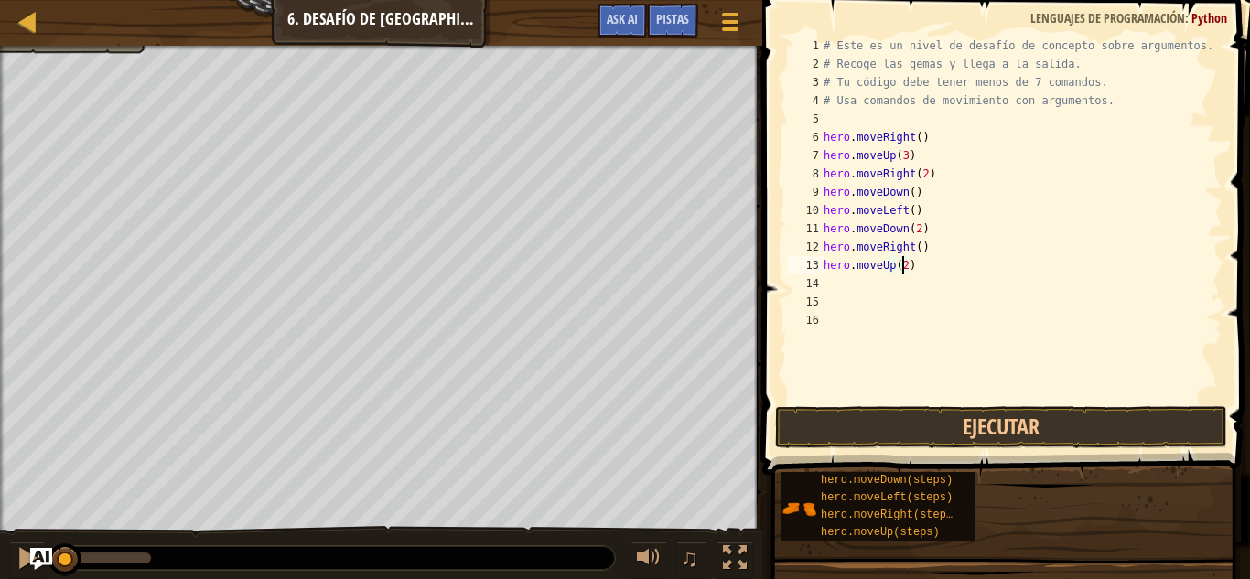
click at [882, 286] on div "# Este es un nivel de desafío de concepto sobre argumentos. # Recoge las gemas …" at bounding box center [1021, 238] width 403 height 403
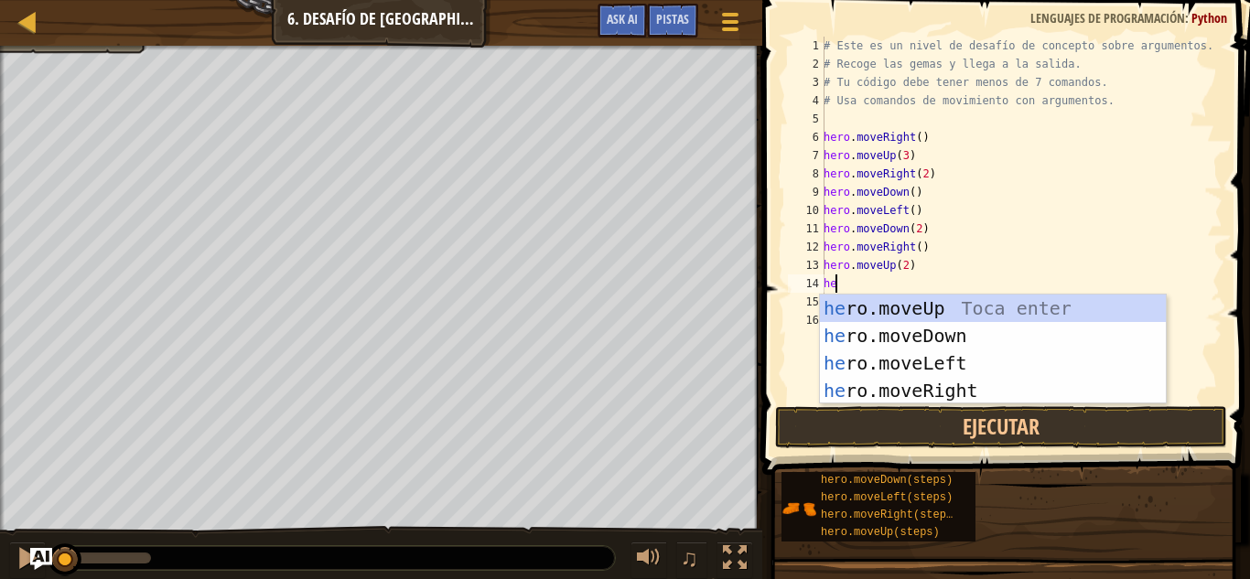
type textarea "her"
click at [922, 385] on div "her o.moveUp Toca enter her o.moveDown Toca enter her o.moveLeft [PERSON_NAME] …" at bounding box center [993, 377] width 346 height 165
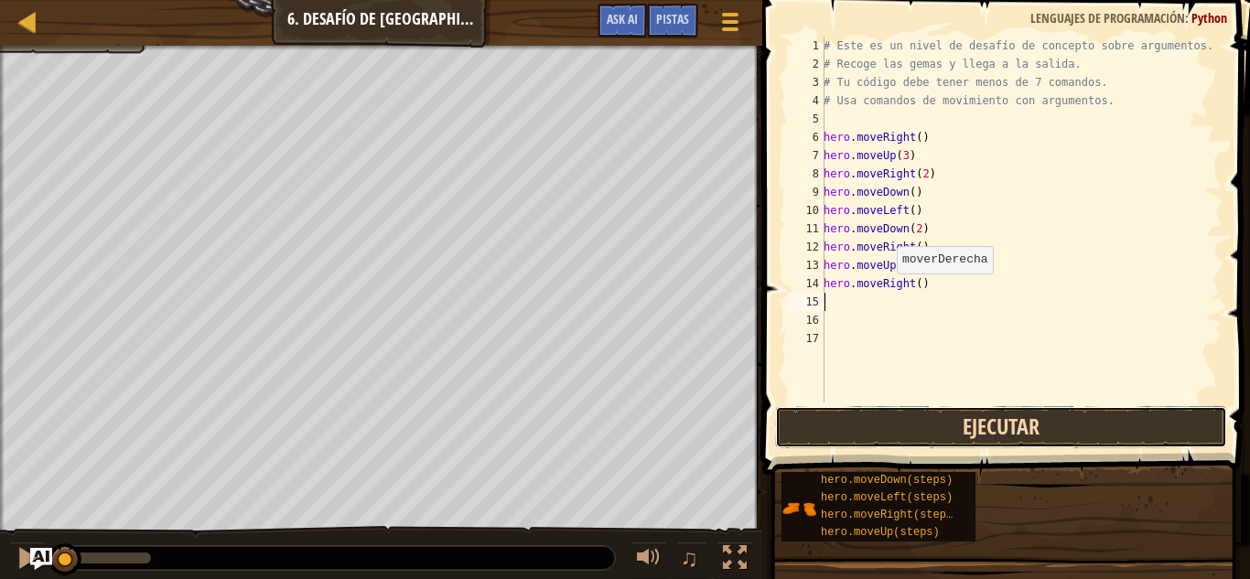
click at [938, 430] on button "Ejecutar" at bounding box center [1001, 427] width 452 height 42
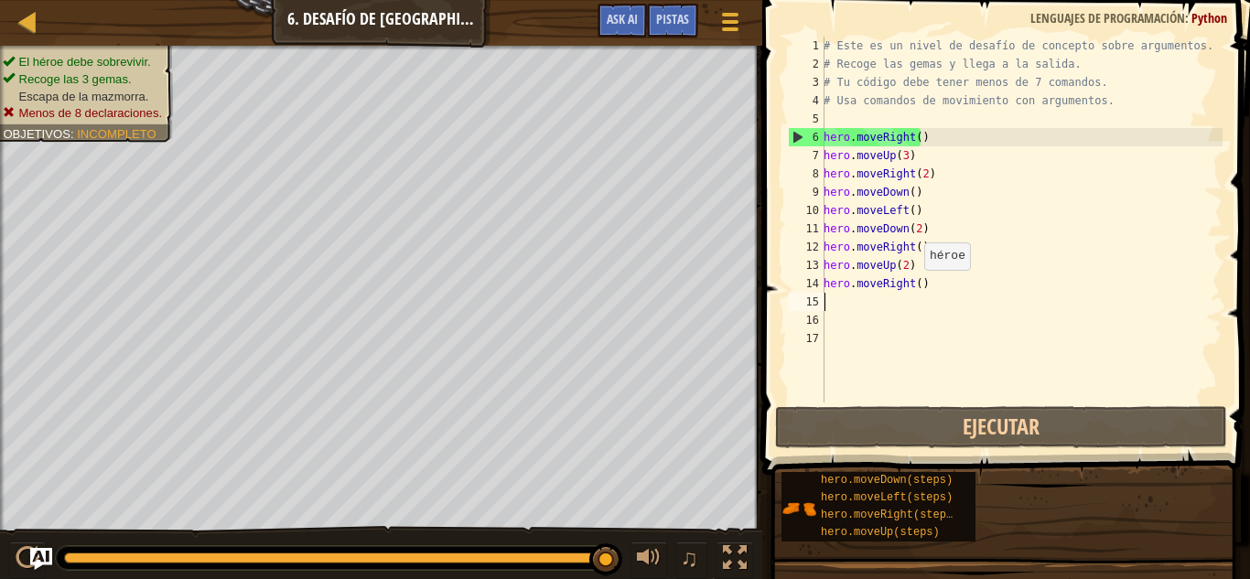
click at [912, 287] on div "# Este es un nivel de desafío de concepto sobre argumentos. # Recoge las gemas …" at bounding box center [1021, 238] width 403 height 403
type textarea "hero.moveRight(2)"
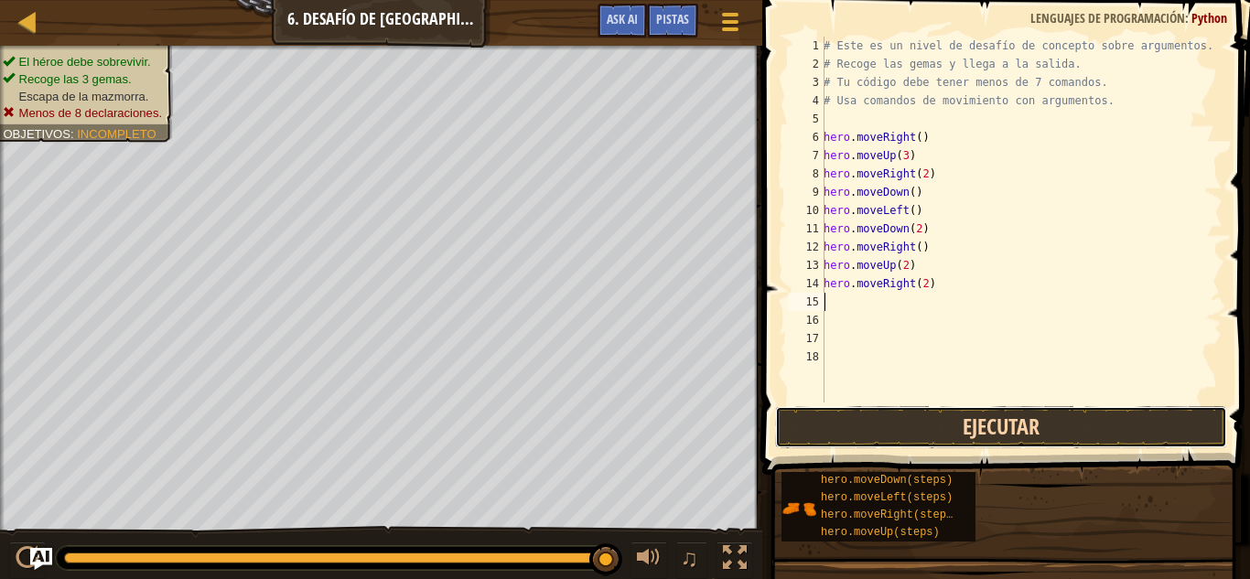
click at [949, 429] on button "Ejecutar" at bounding box center [1001, 427] width 452 height 42
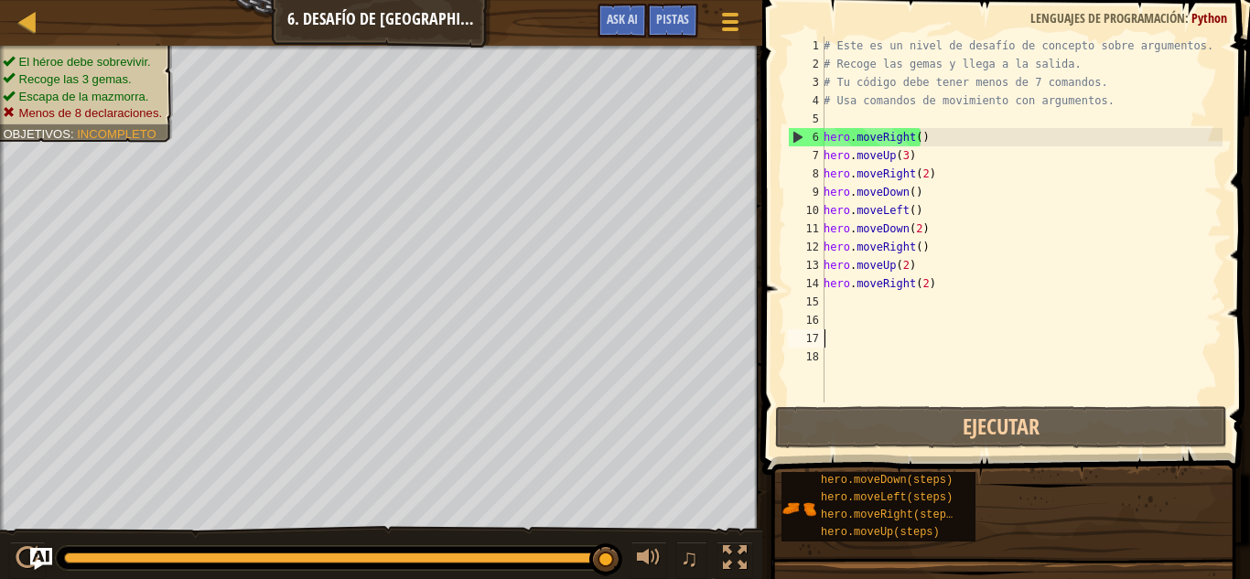
click at [908, 340] on div "# Este es un nivel de desafío de concepto sobre argumentos. # Recoge las gemas …" at bounding box center [1021, 238] width 403 height 403
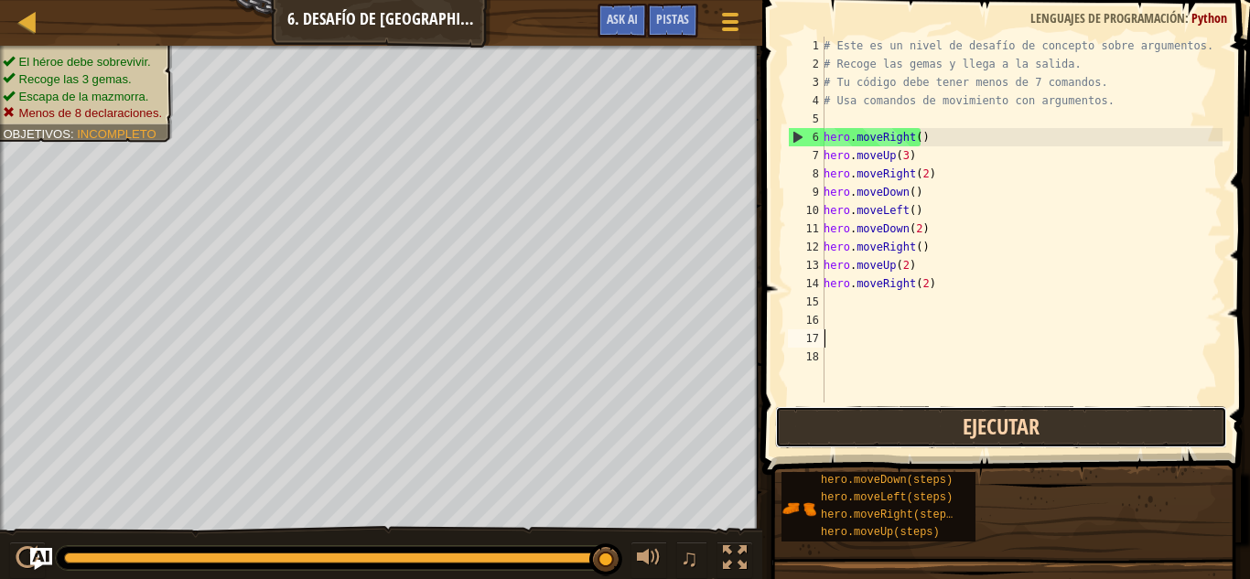
click at [966, 411] on button "Ejecutar" at bounding box center [1001, 427] width 452 height 42
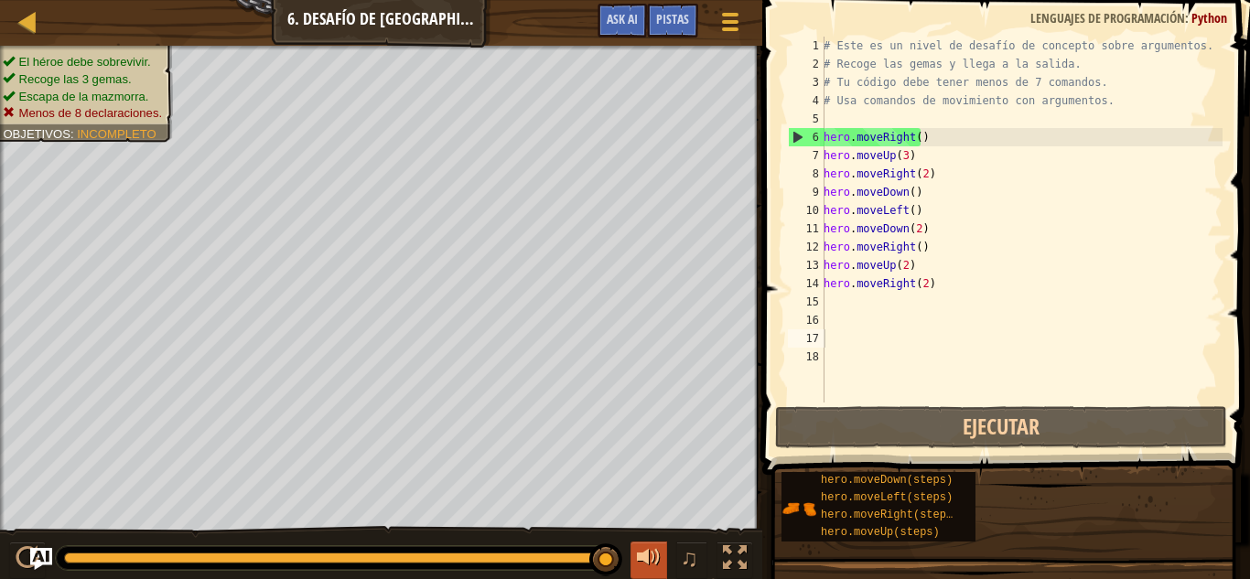
click at [639, 556] on div at bounding box center [649, 558] width 24 height 24
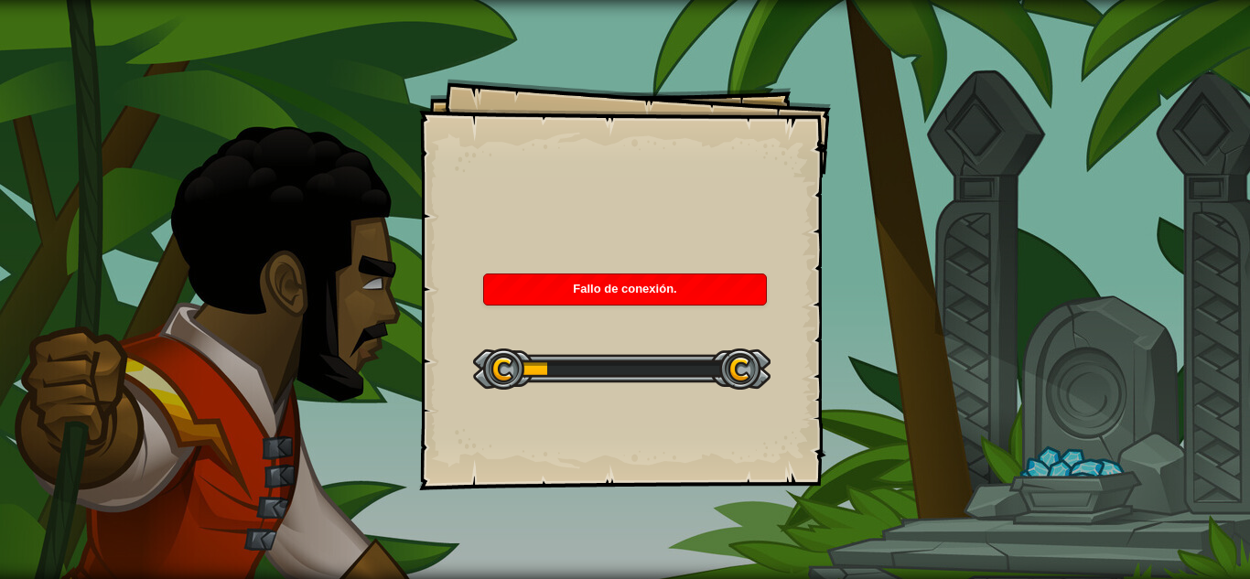
select select "es-419"
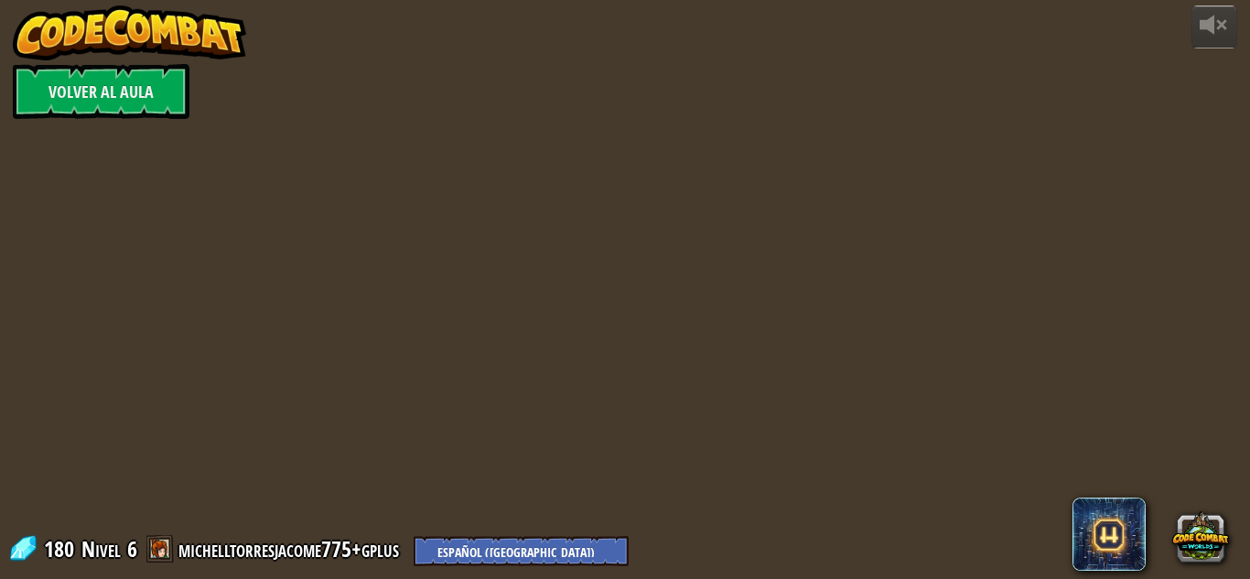
select select "es-419"
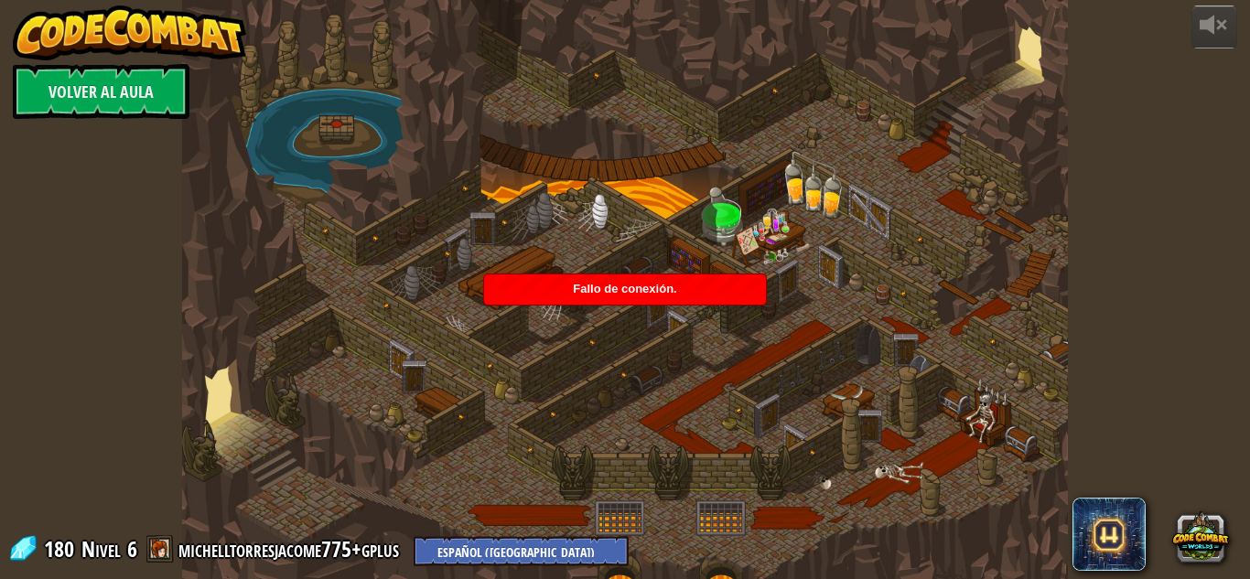
click at [617, 291] on span "Fallo de conexión." at bounding box center [624, 289] width 103 height 14
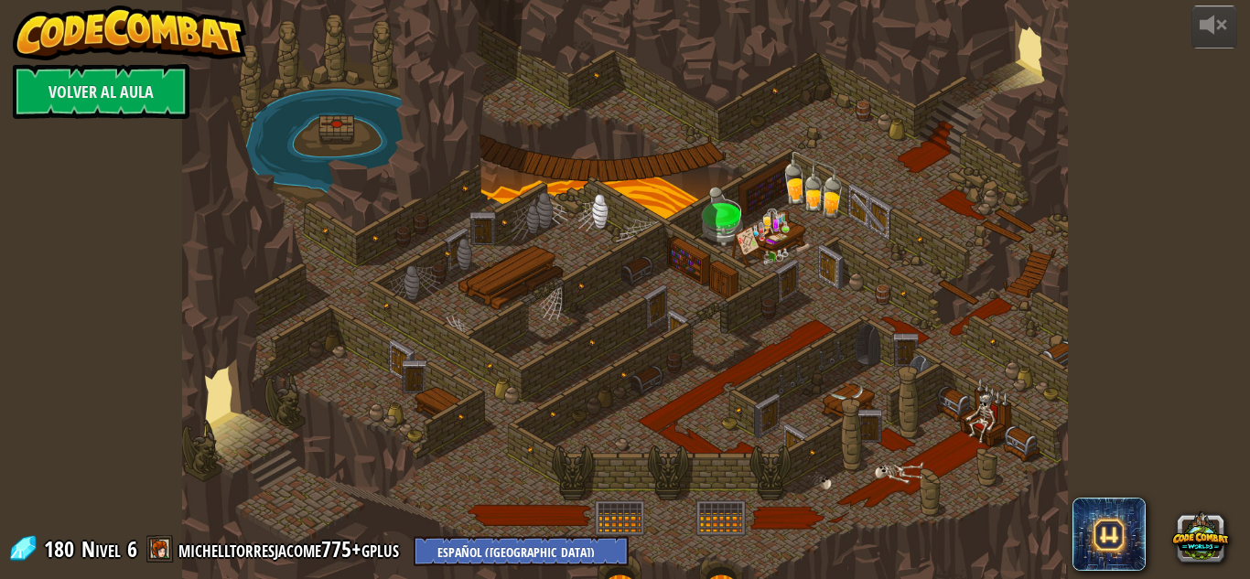
select select "es-419"
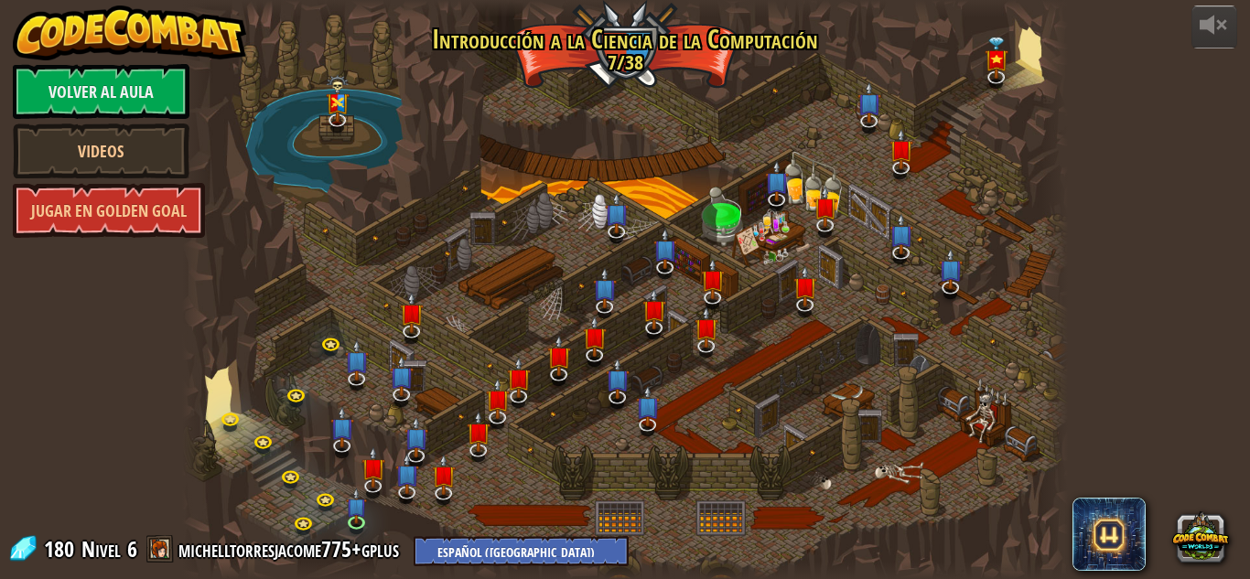
select select "es-419"
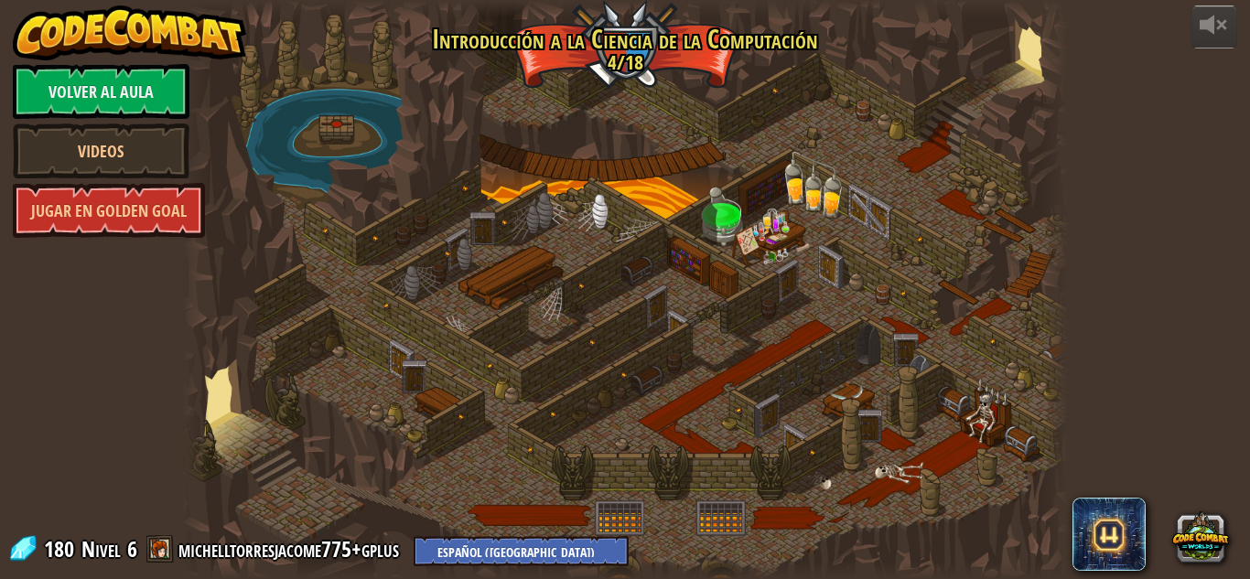
select select "es-419"
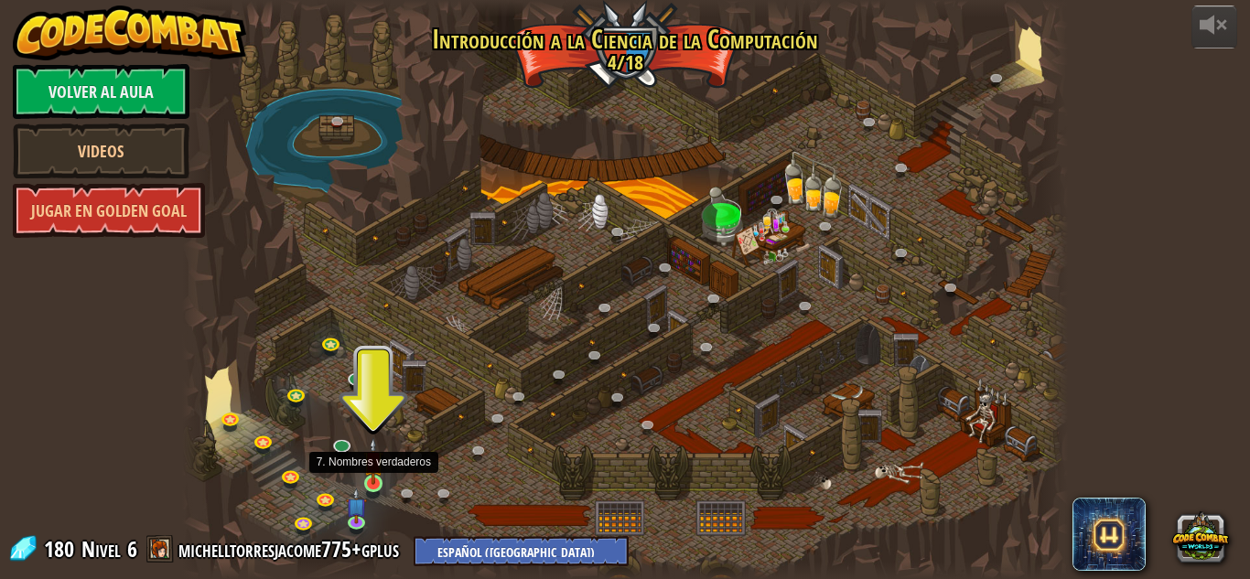
click at [377, 480] on img at bounding box center [373, 461] width 21 height 48
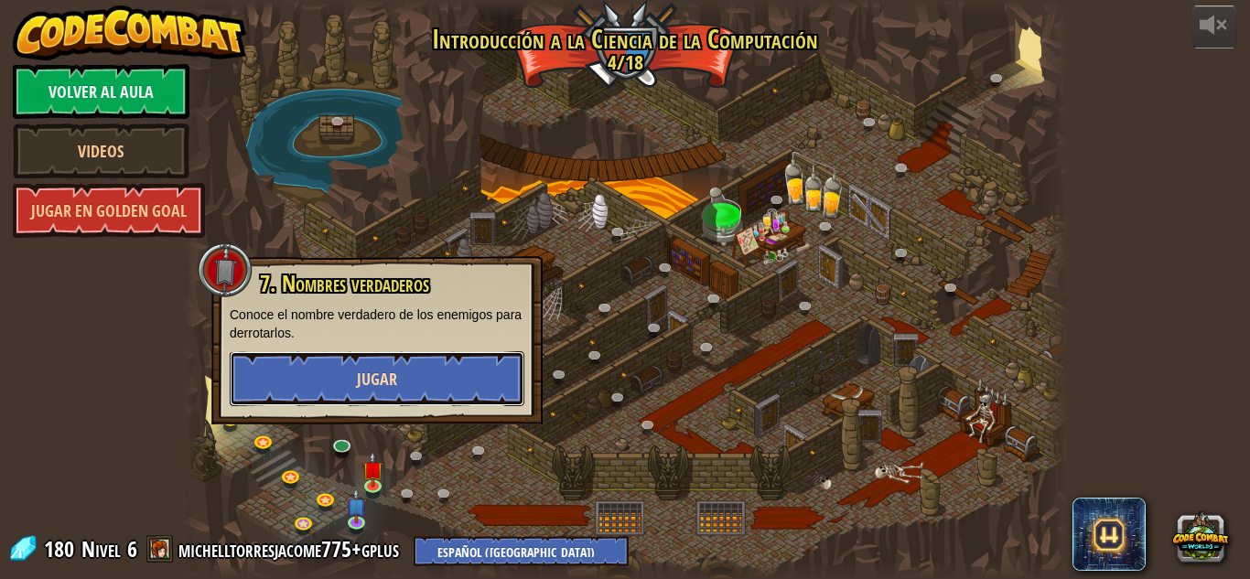
click at [393, 383] on span "Jugar" at bounding box center [377, 379] width 40 height 23
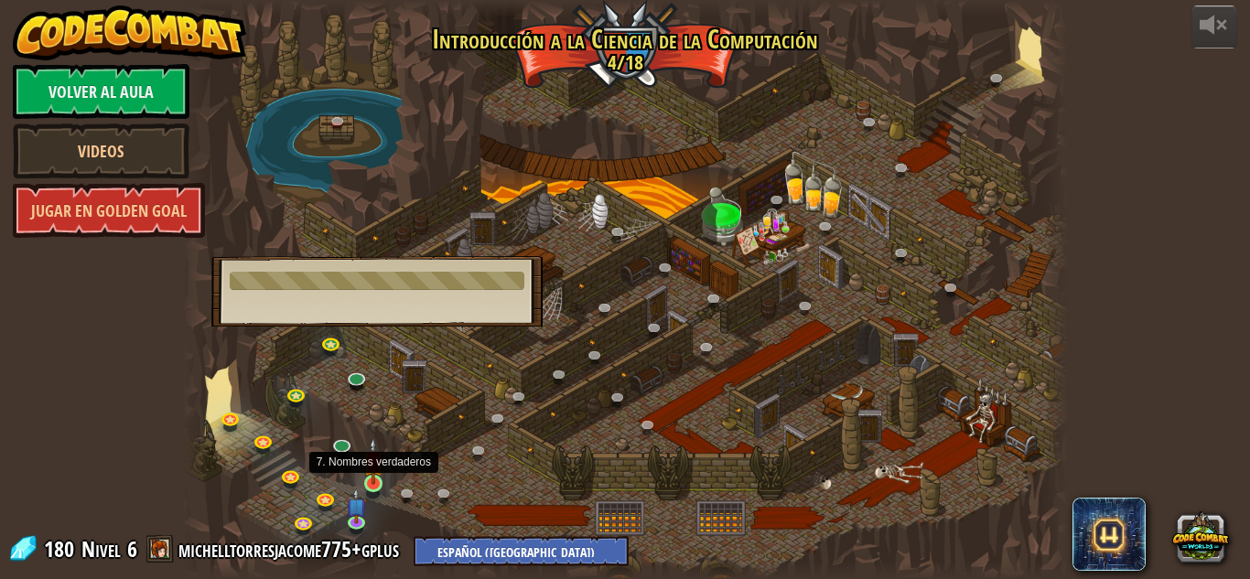
click at [369, 484] on img at bounding box center [373, 461] width 21 height 48
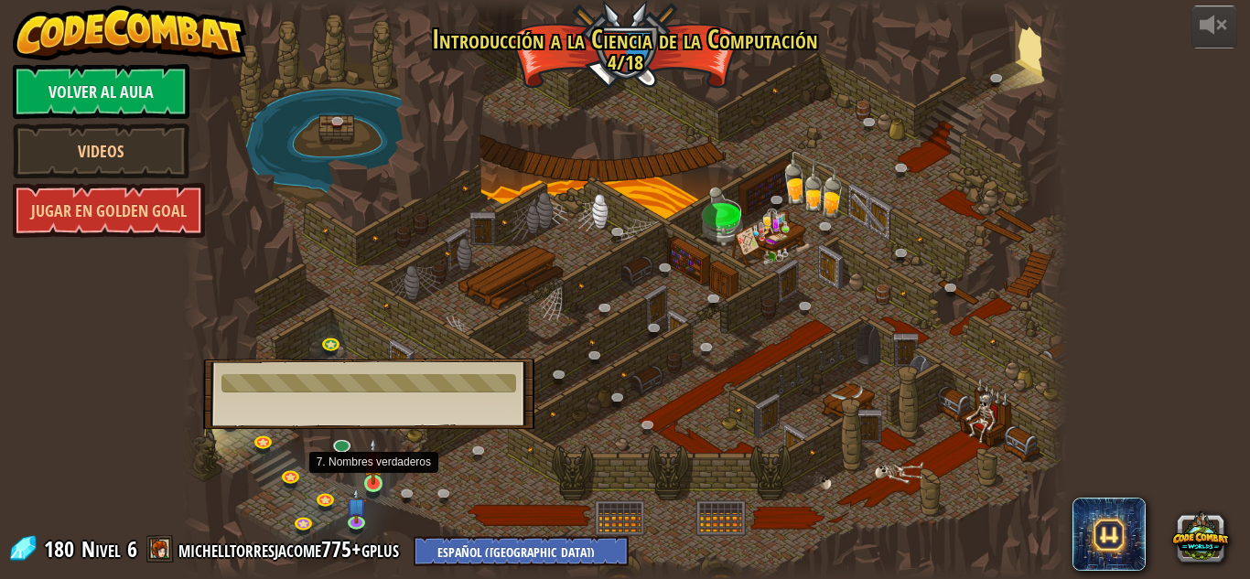
click at [369, 484] on img at bounding box center [373, 461] width 21 height 48
click at [373, 481] on img at bounding box center [373, 461] width 21 height 48
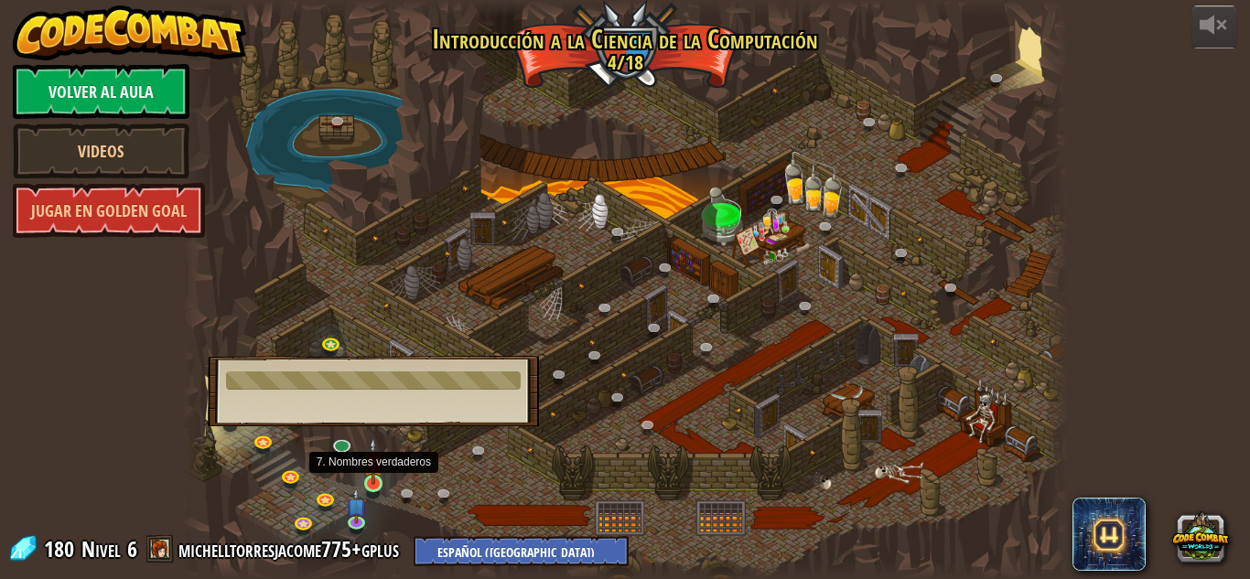
click at [373, 481] on img at bounding box center [373, 461] width 21 height 48
